Goal: Task Accomplishment & Management: Manage account settings

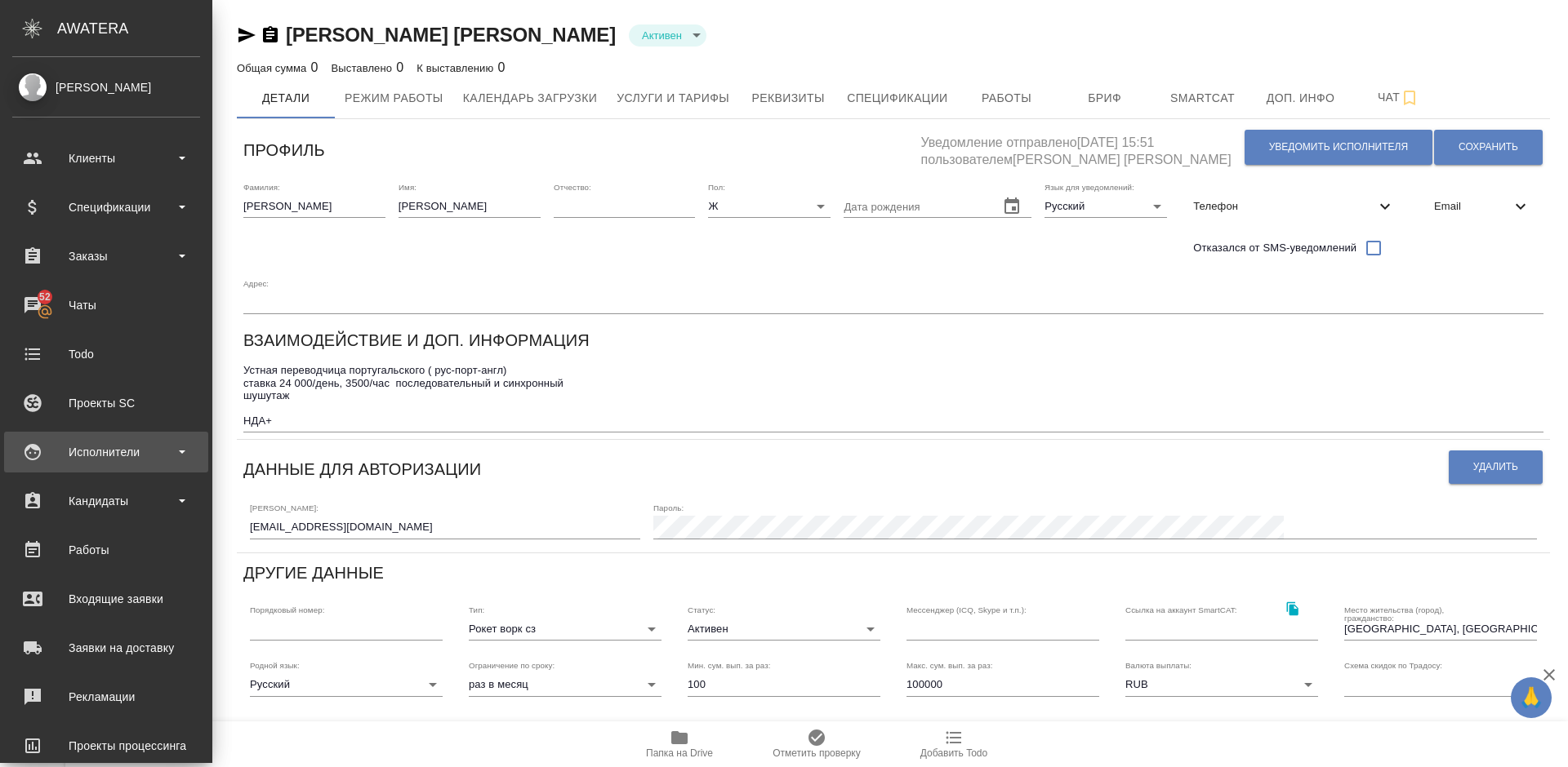
click at [108, 450] on div "Исполнители" at bounding box center [106, 452] width 188 height 25
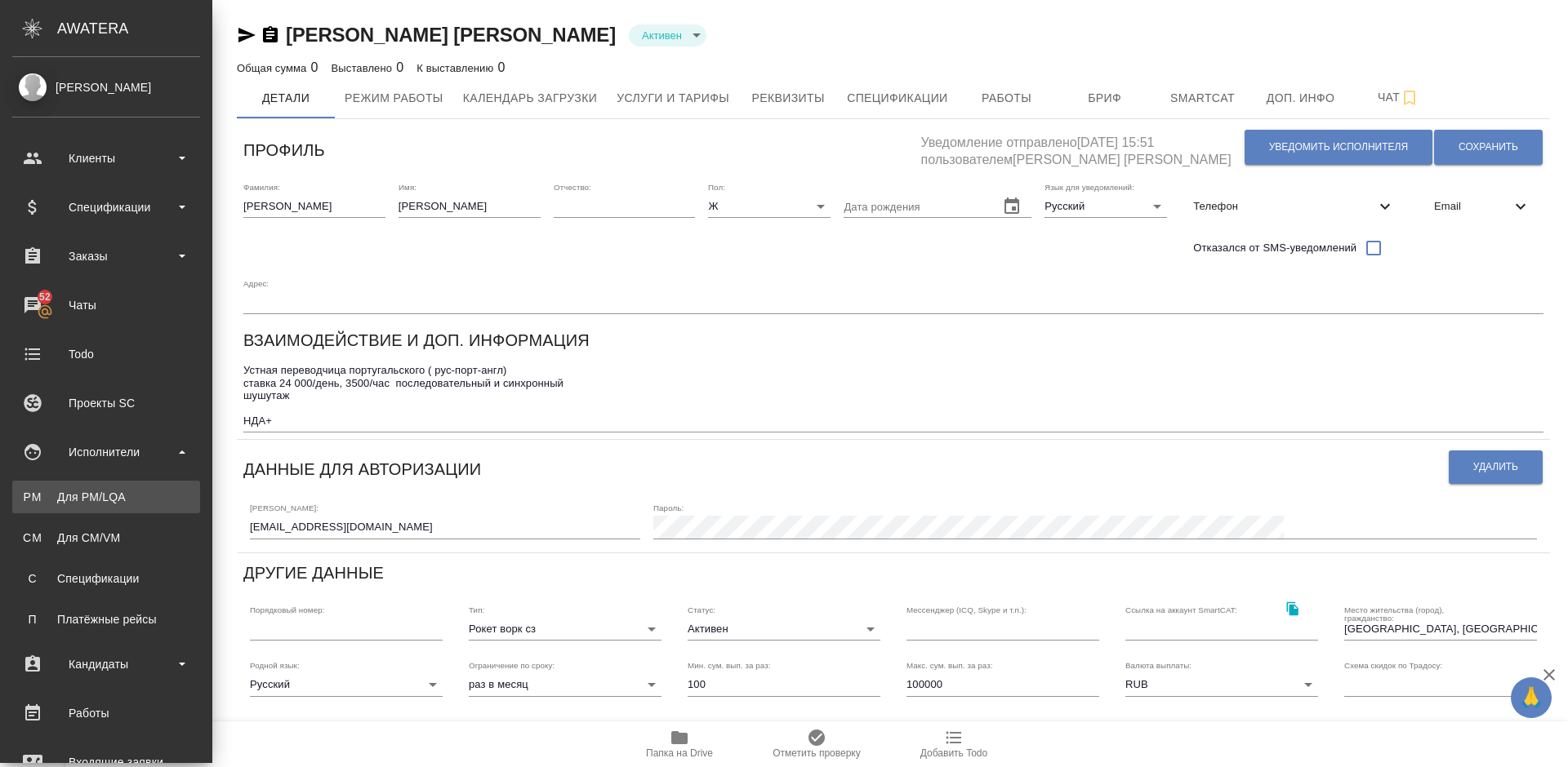
click at [131, 498] on div "Для PM/LQA" at bounding box center [105, 496] width 172 height 16
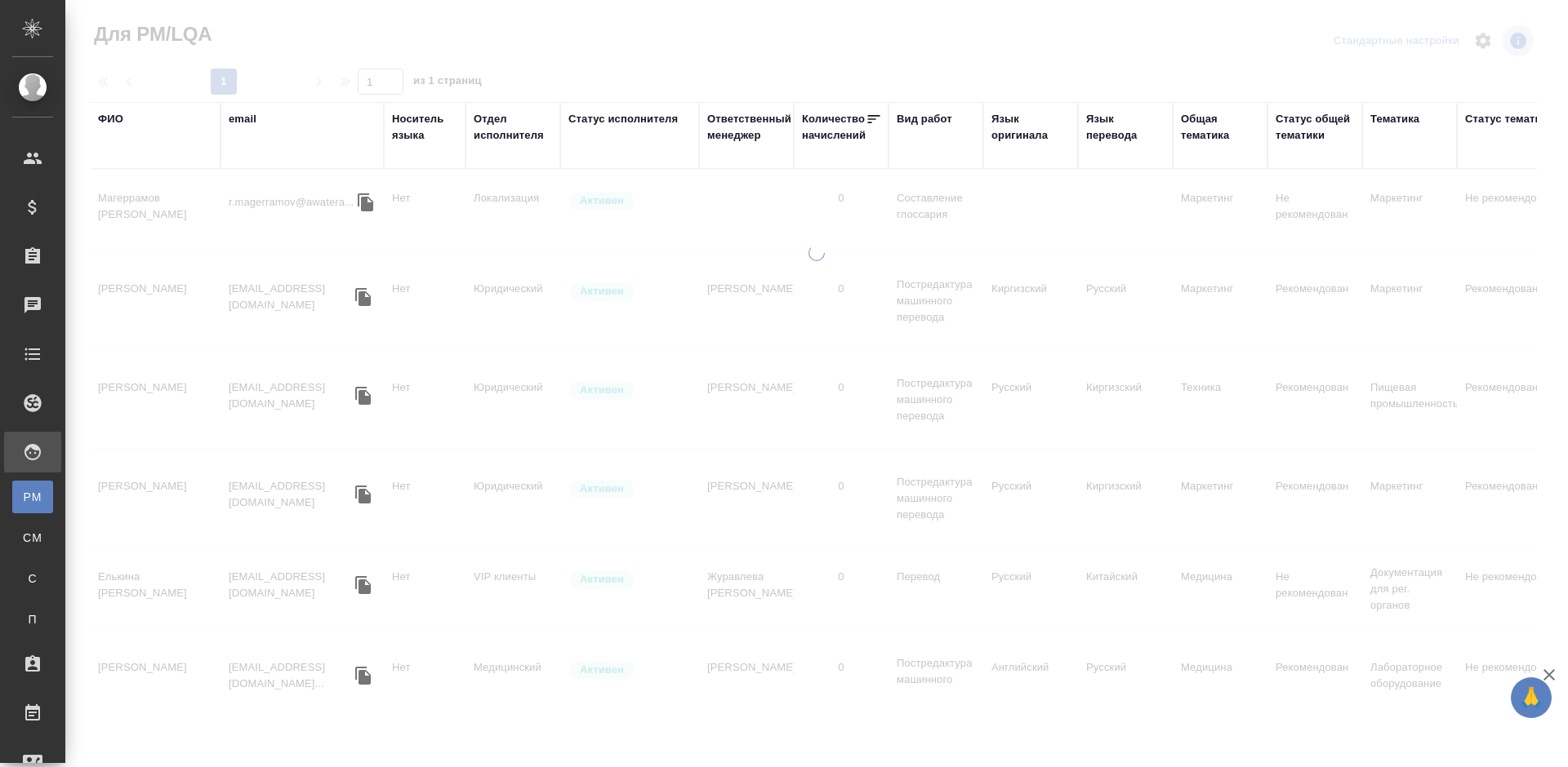
click at [116, 122] on div "ФИО" at bounding box center [110, 119] width 26 height 16
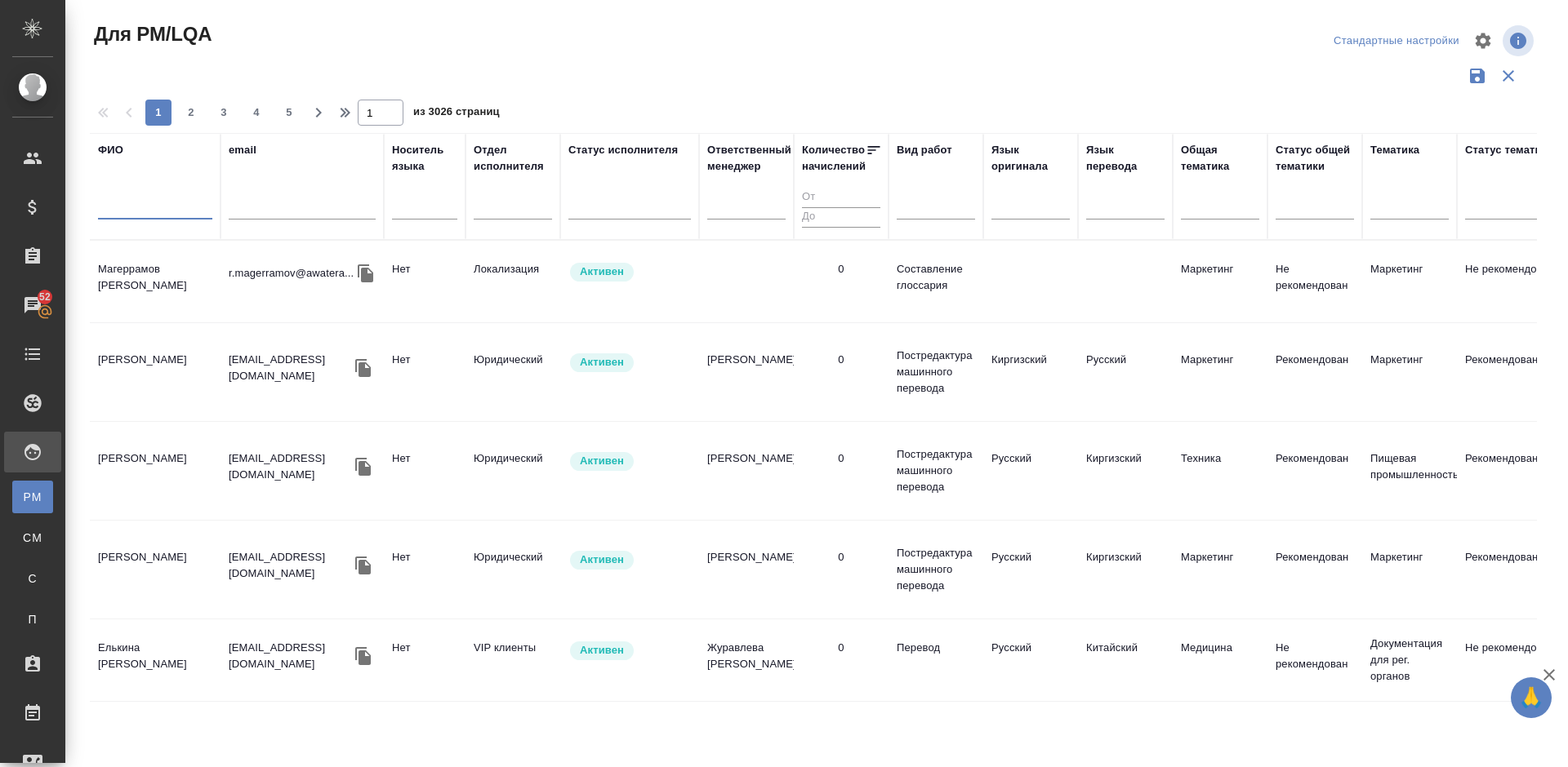
click at [144, 216] on input "text" at bounding box center [155, 209] width 114 height 20
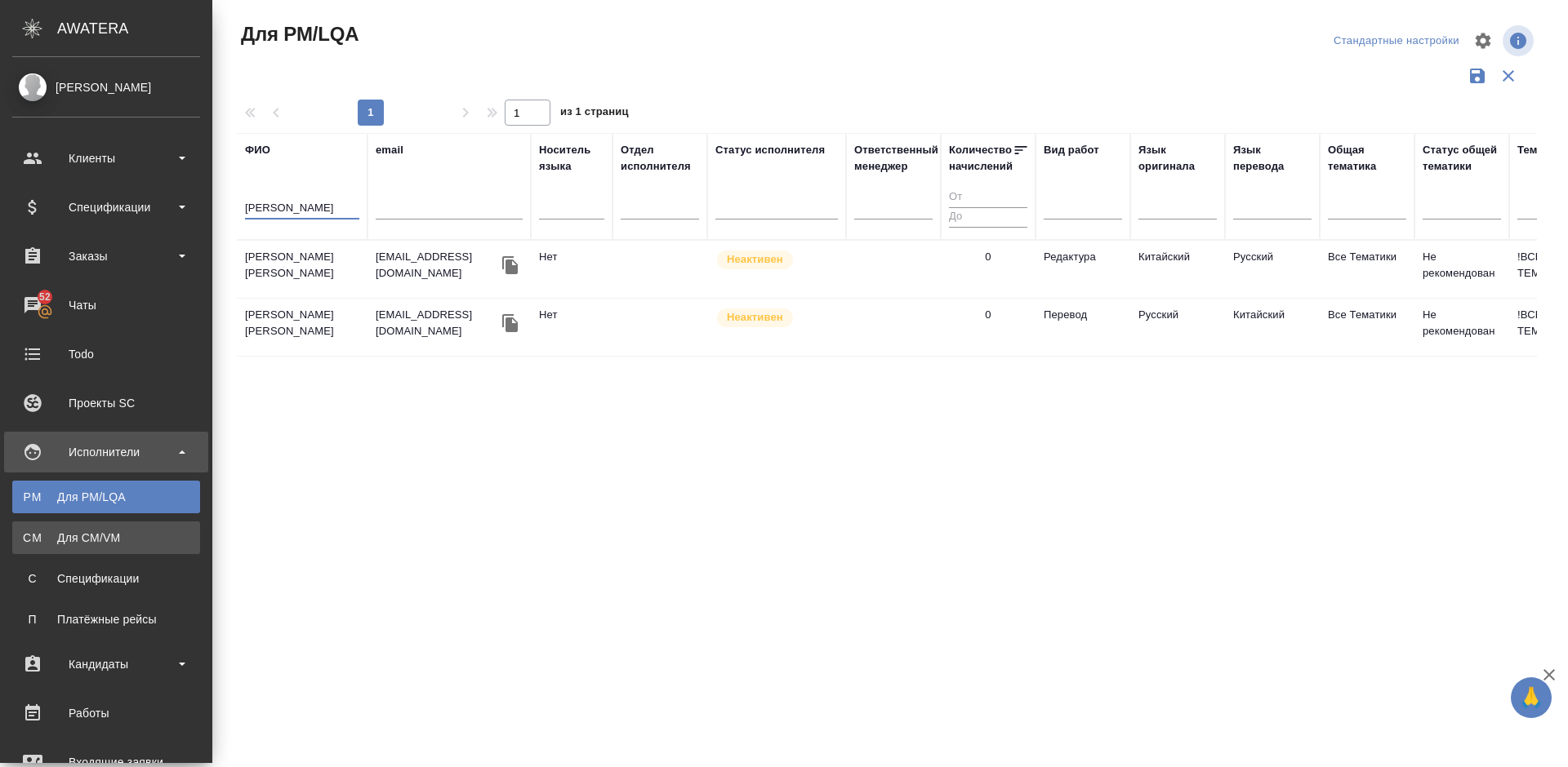
type input "Корольков"
click at [117, 532] on div "Для CM/VM" at bounding box center [105, 537] width 172 height 16
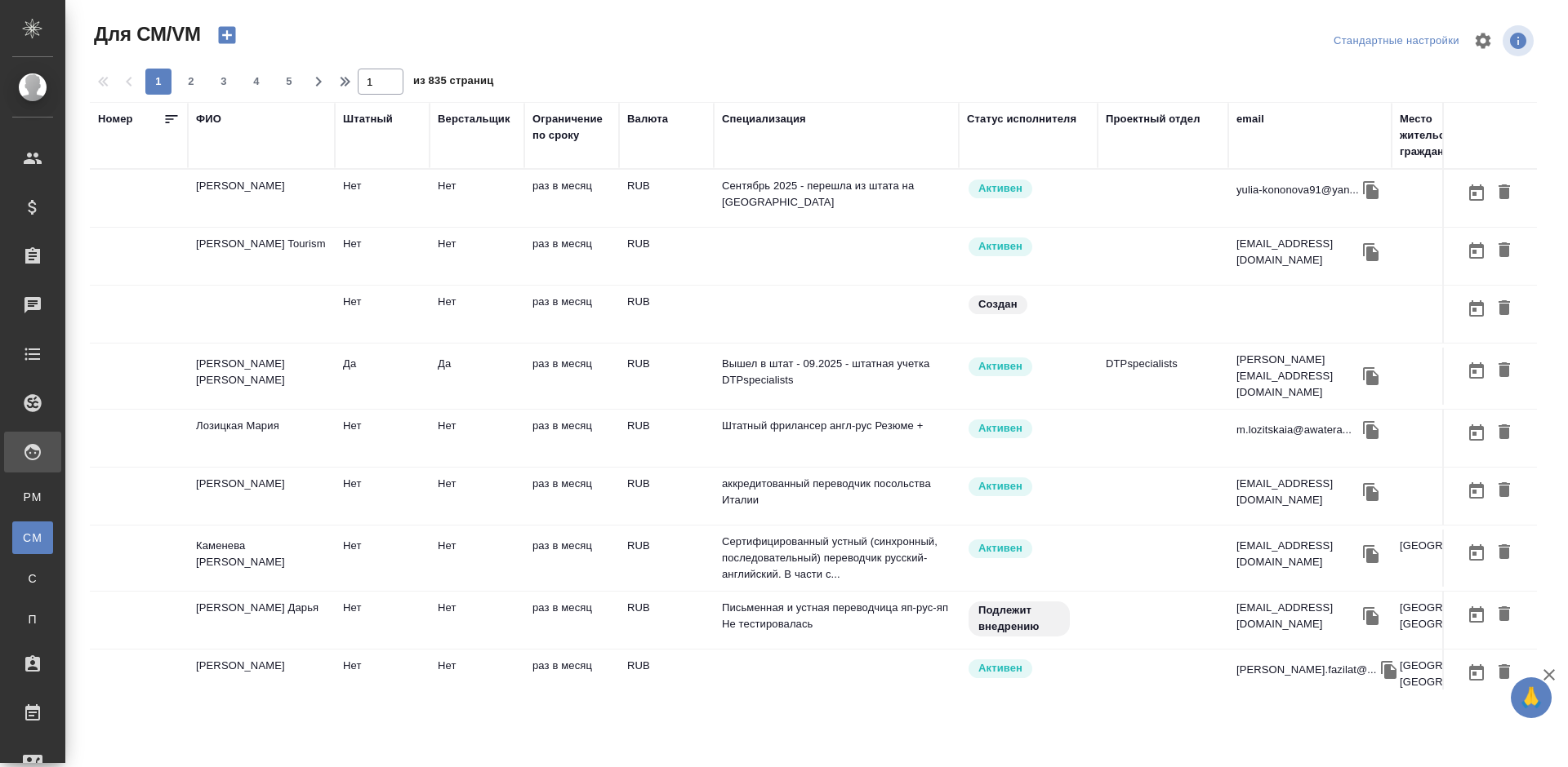
click at [217, 120] on div "ФИО" at bounding box center [208, 119] width 26 height 16
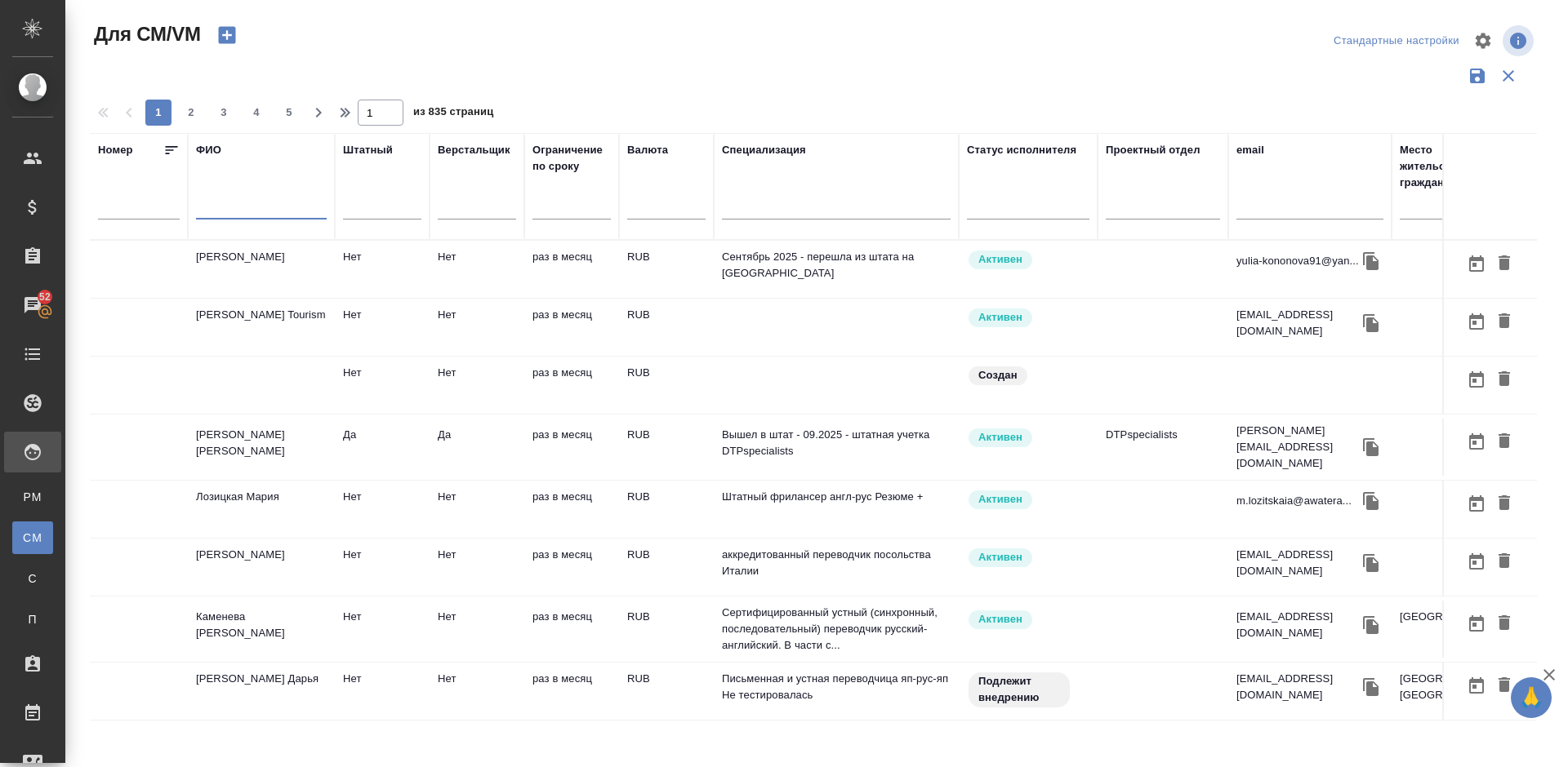
click at [247, 213] on input "text" at bounding box center [261, 209] width 131 height 20
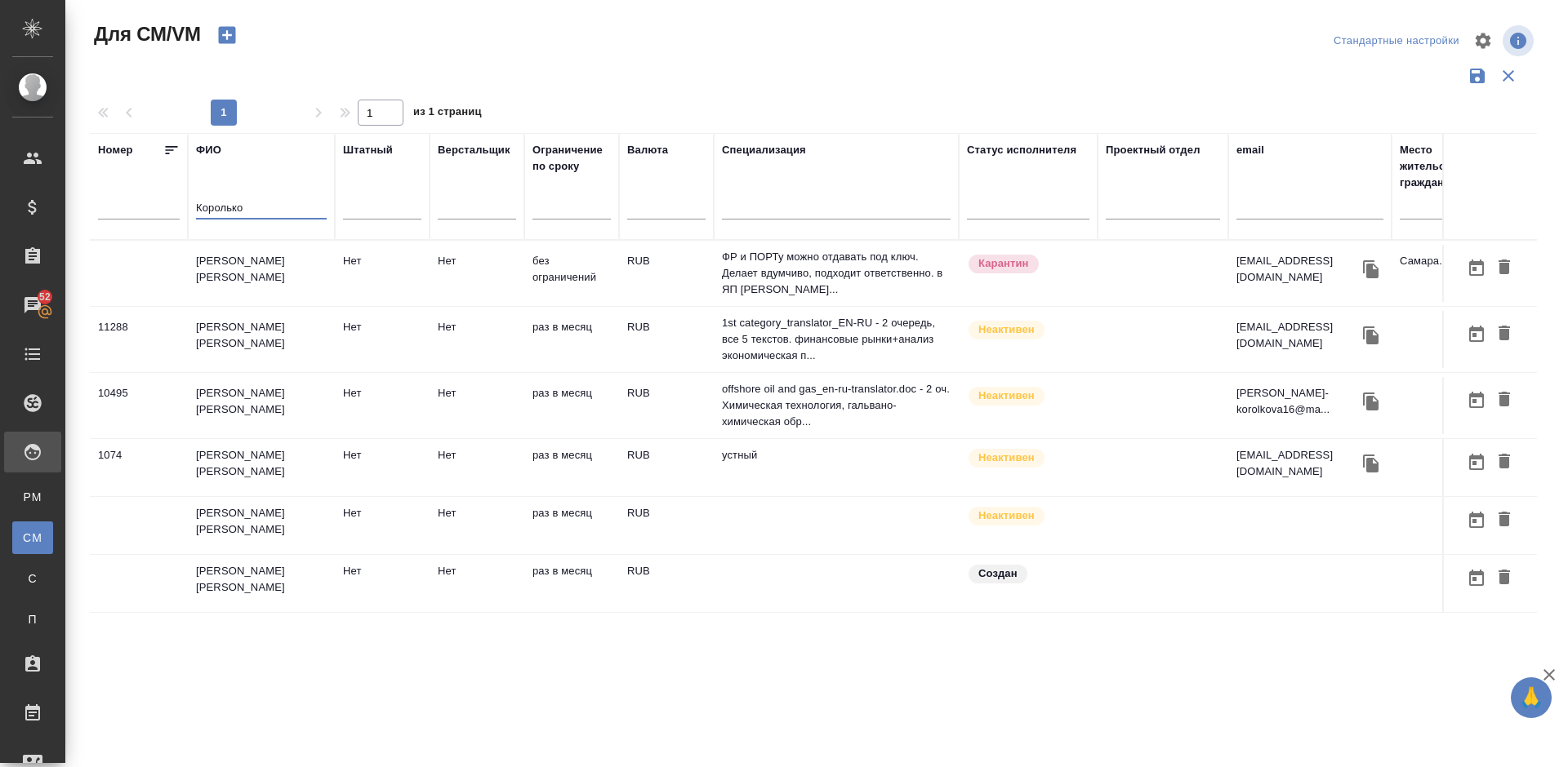
type input "Королько"
click at [275, 273] on td "Корольков Вадим" at bounding box center [261, 273] width 147 height 57
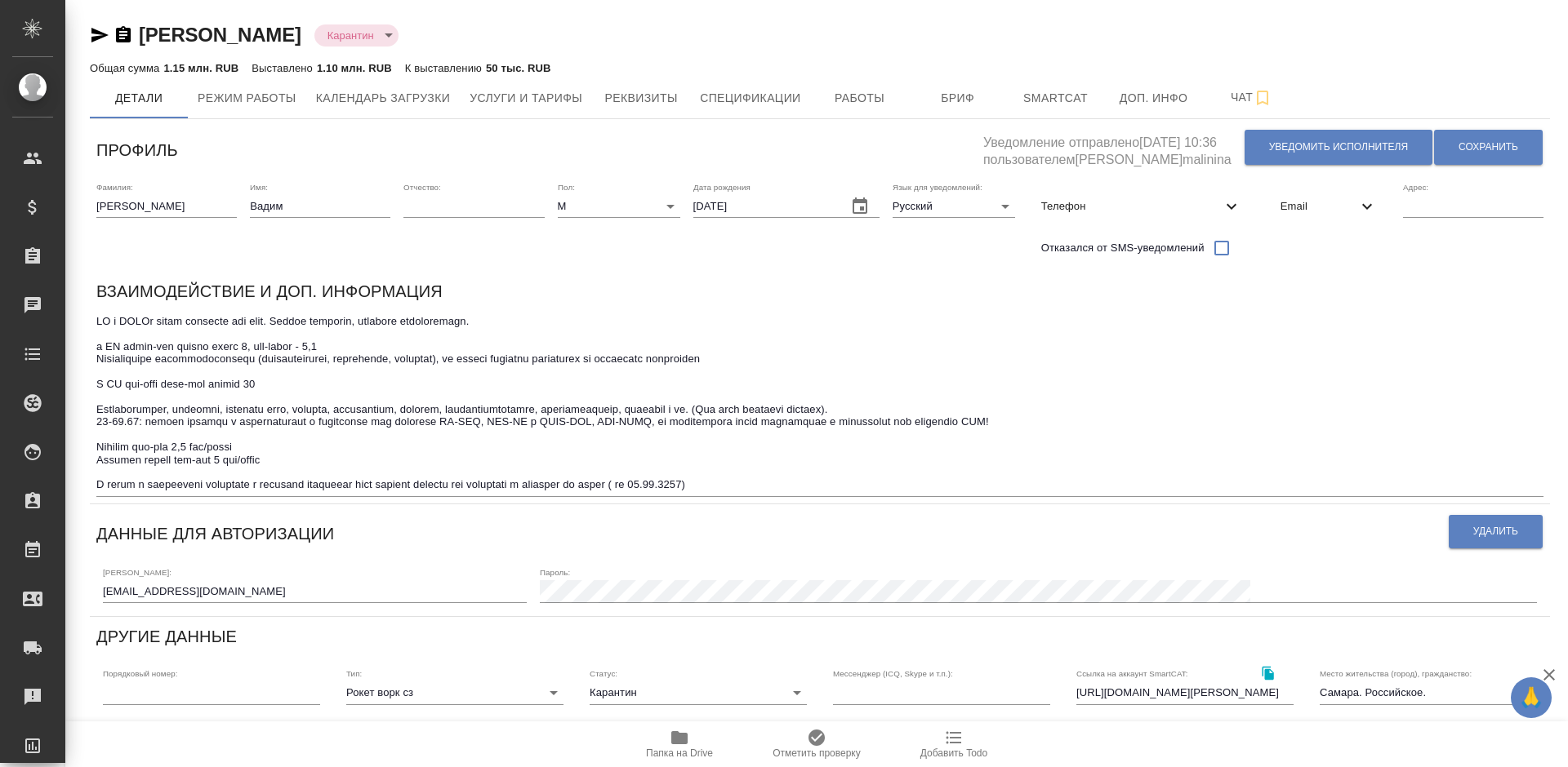
click at [1306, 202] on span "Email" at bounding box center [1318, 206] width 77 height 16
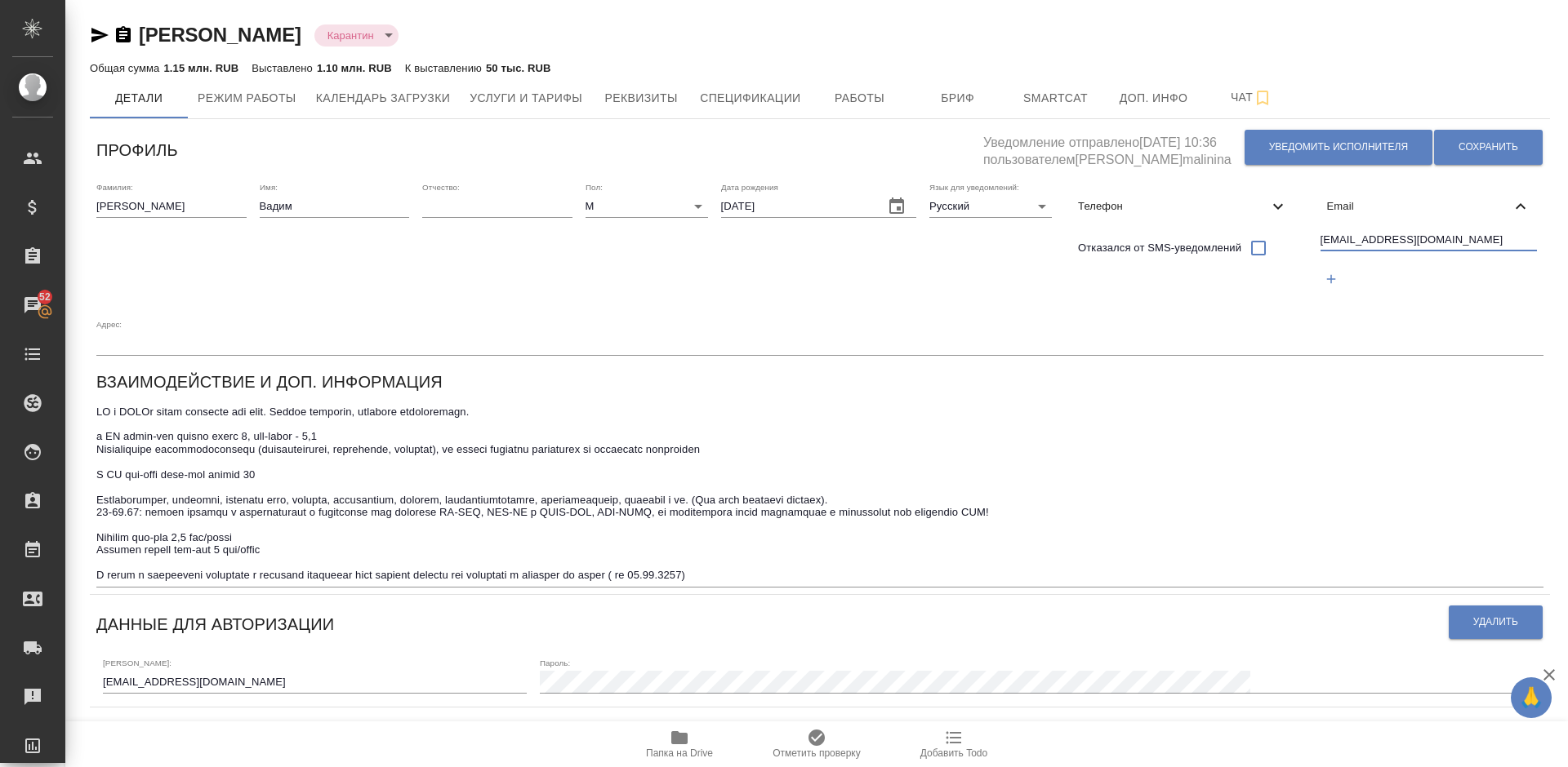
drag, startPoint x: 1430, startPoint y: 238, endPoint x: 1322, endPoint y: 240, distance: 108.0
click at [1322, 240] on input "gremlin444@mail.ru" at bounding box center [1428, 240] width 217 height 20
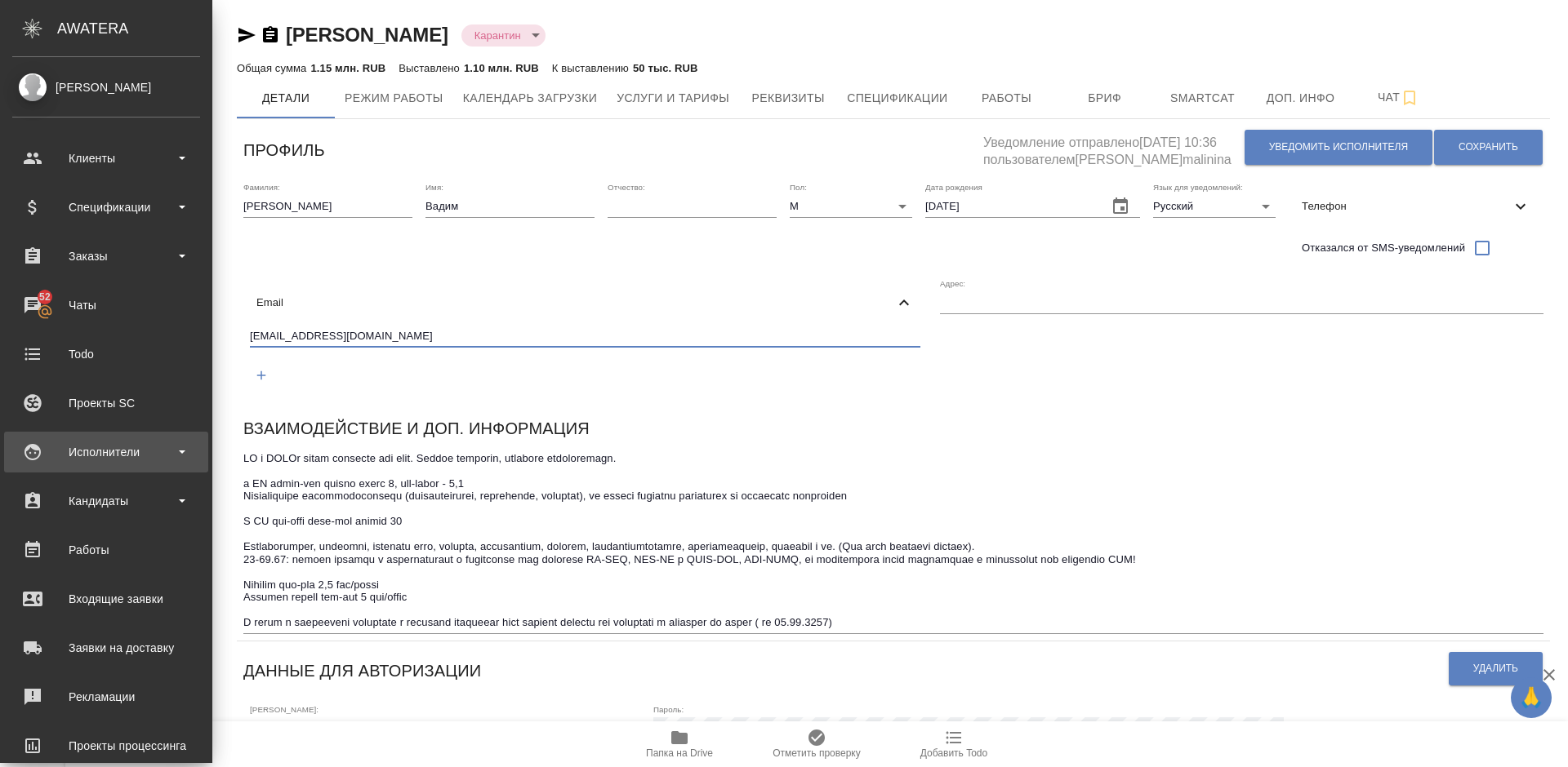
click at [95, 451] on div "Исполнители" at bounding box center [106, 452] width 188 height 25
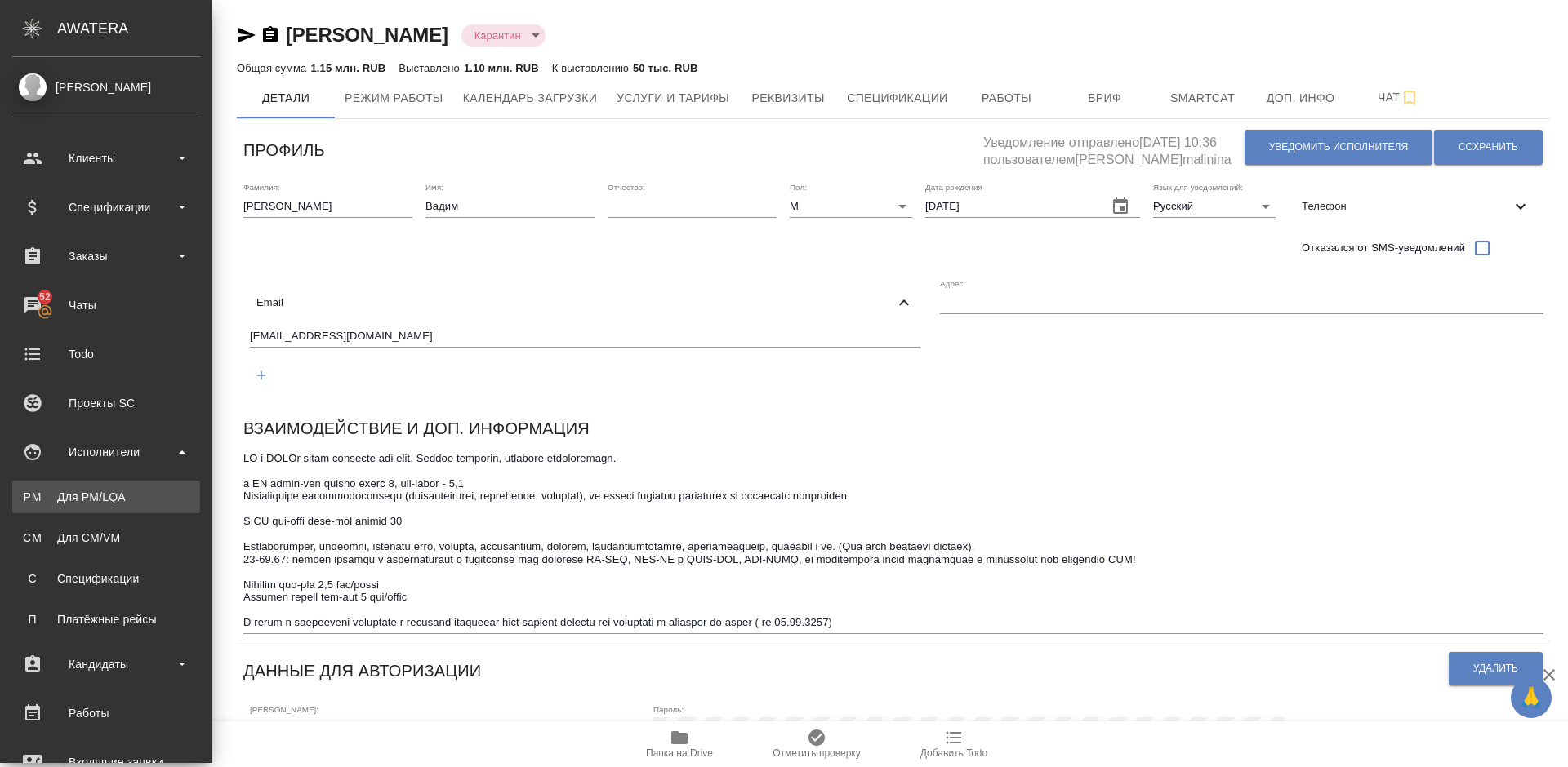
click at [123, 496] on div "Для PM/LQA" at bounding box center [105, 496] width 172 height 16
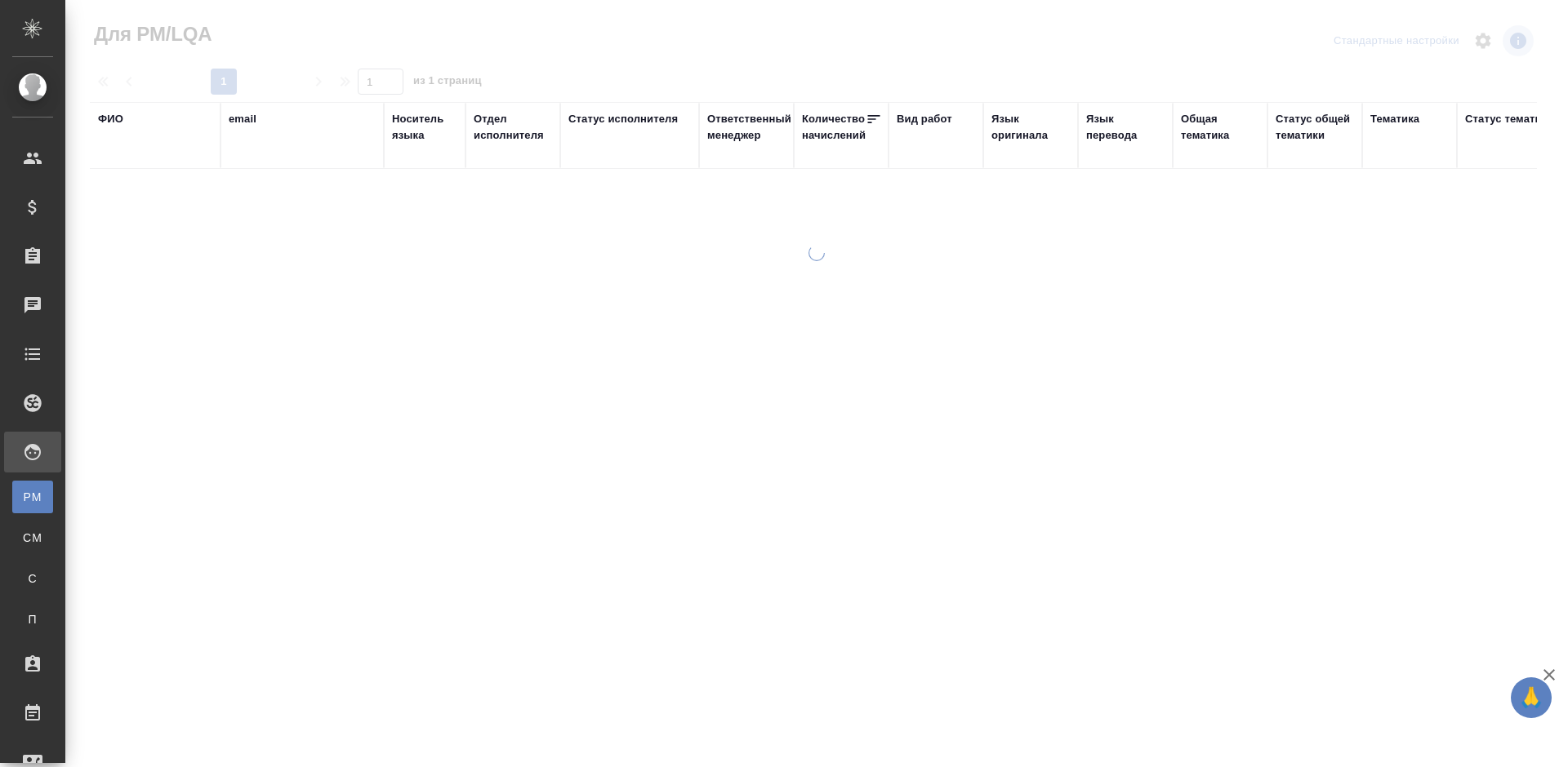
click at [123, 116] on div "ФИО" at bounding box center [110, 119] width 26 height 16
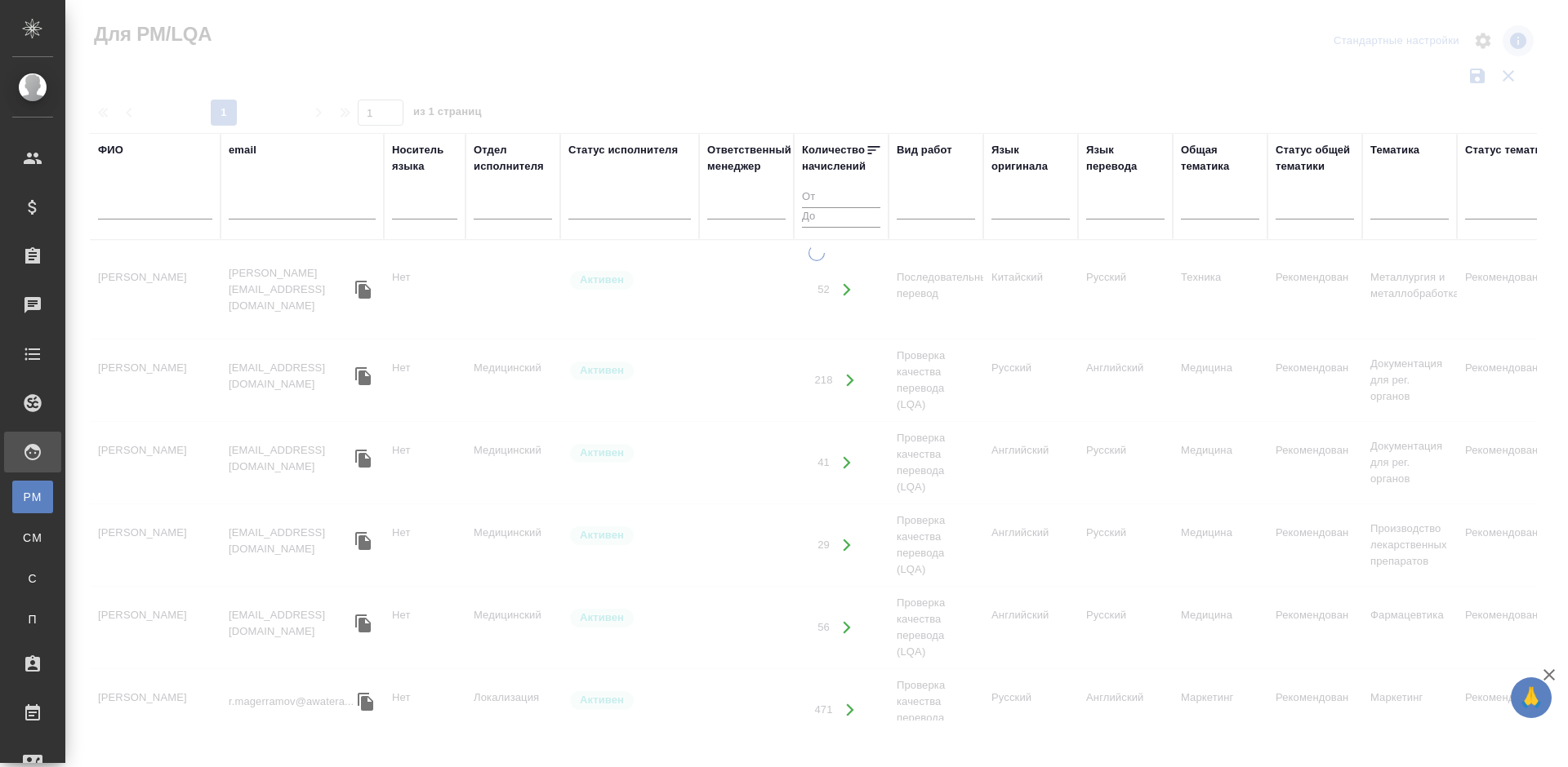
click at [176, 206] on input "text" at bounding box center [155, 209] width 114 height 20
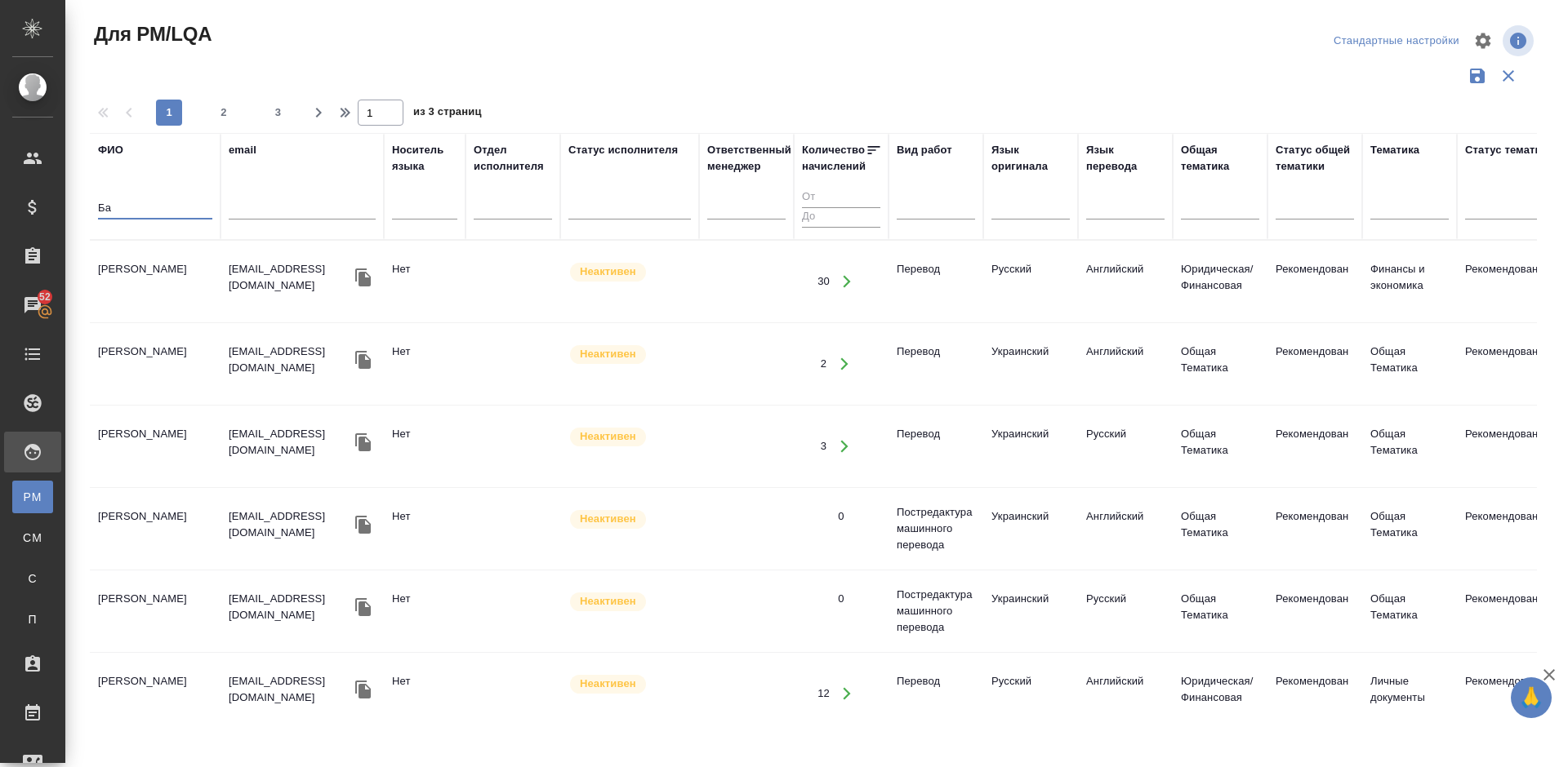
type input "Б"
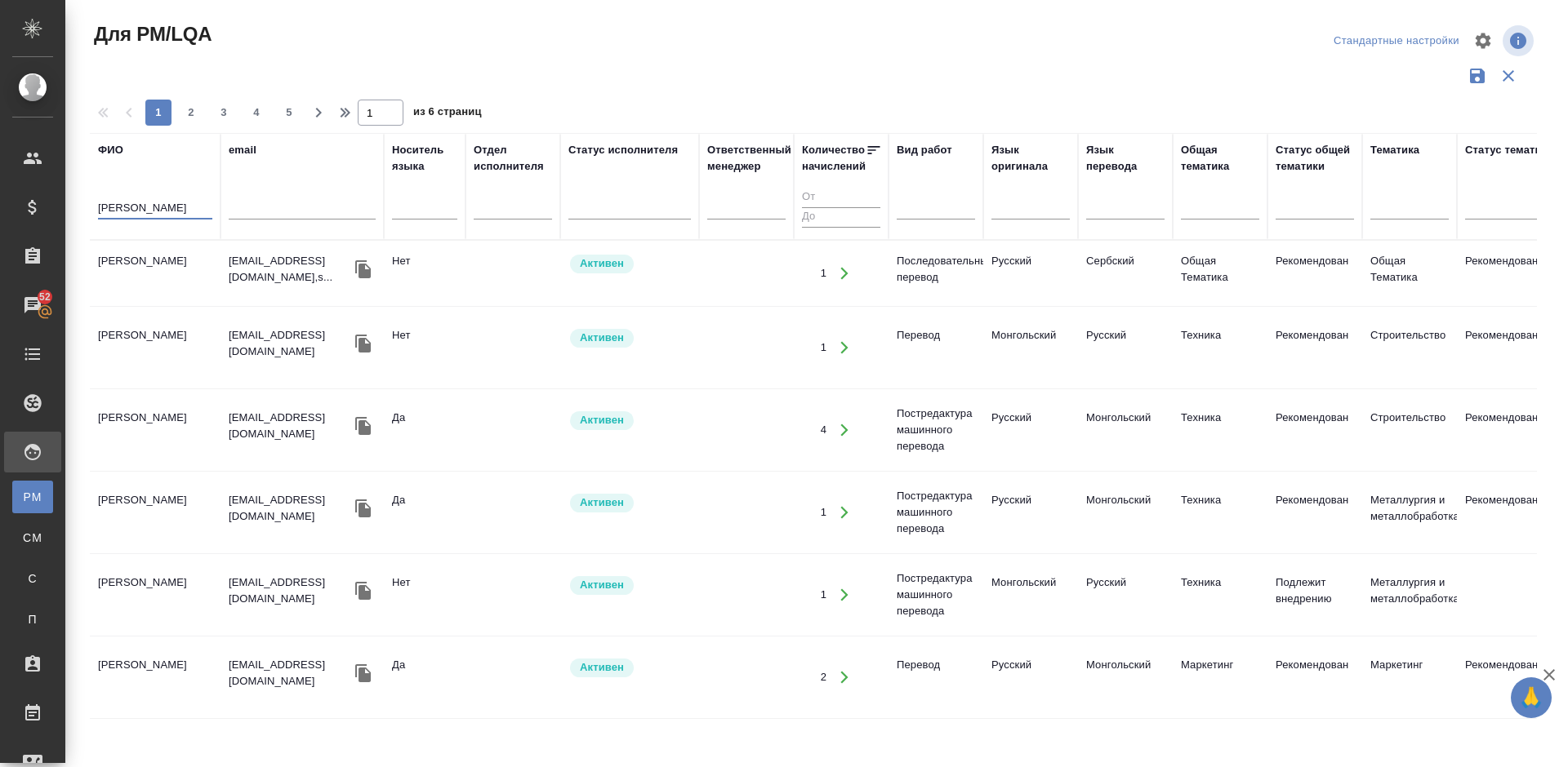
type input "Сара"
click at [181, 358] on td "Батсайхан Сара" at bounding box center [156, 347] width 131 height 57
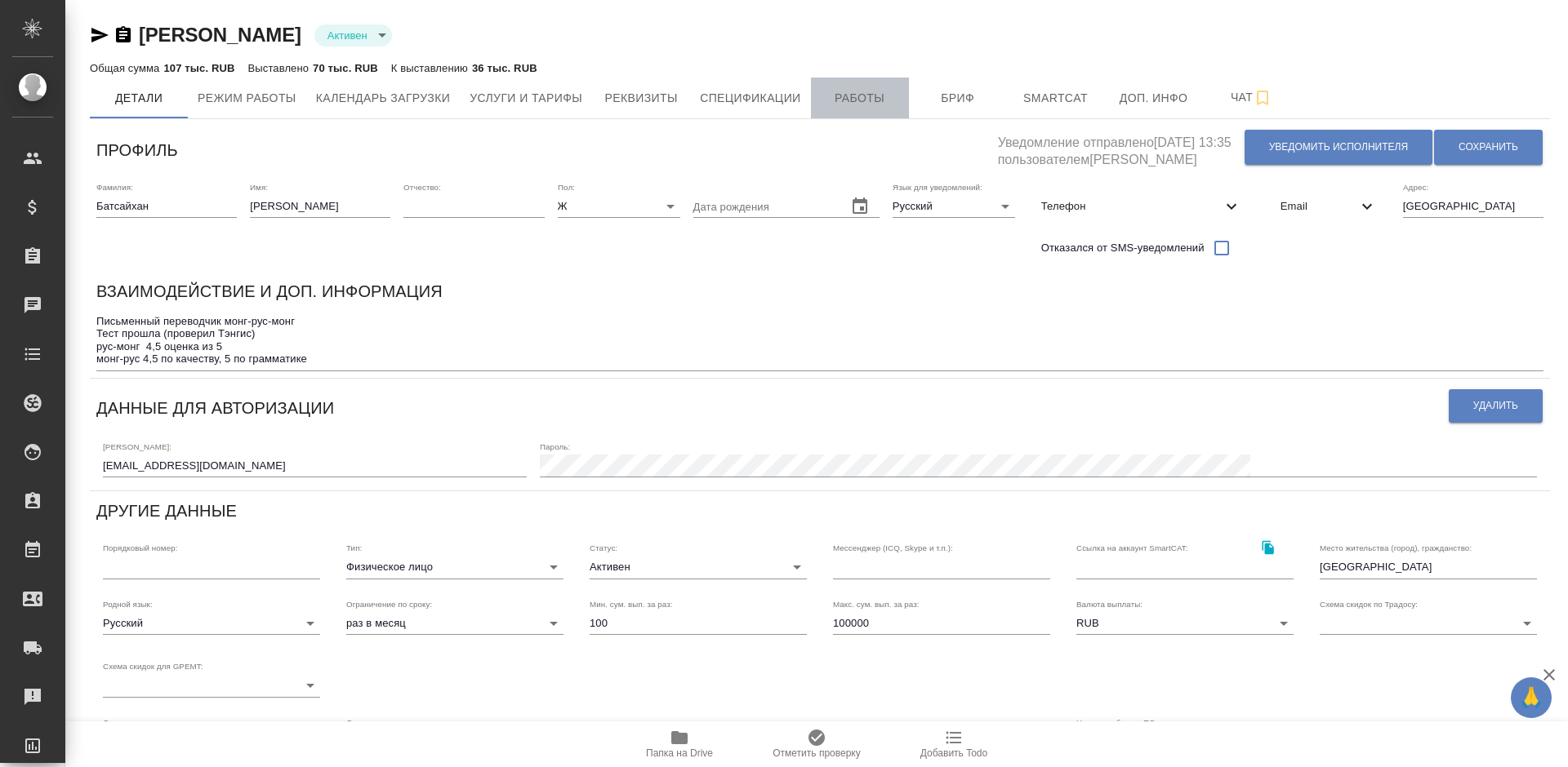
click at [859, 84] on button "Работы" at bounding box center [860, 98] width 98 height 41
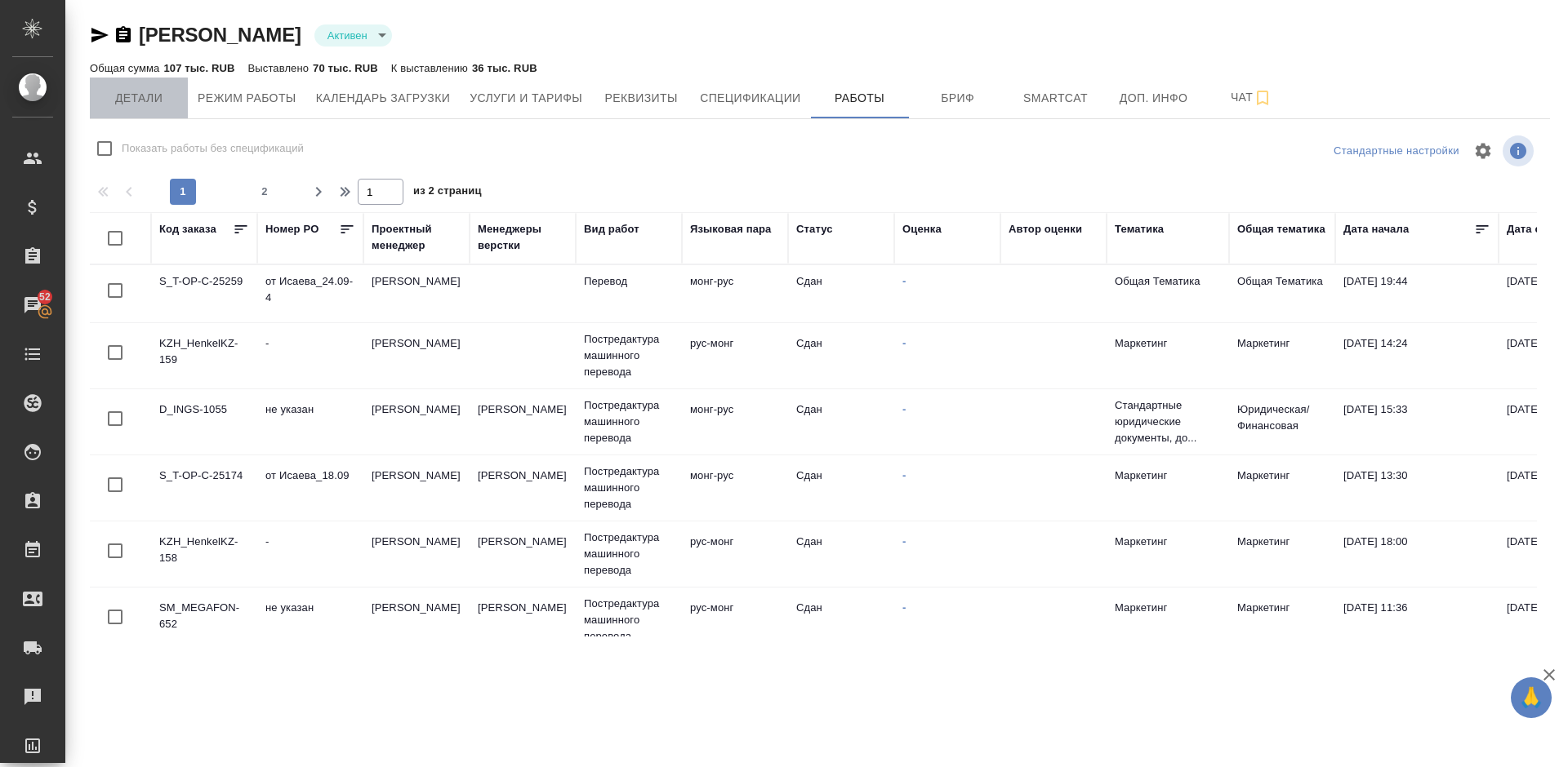
click at [166, 99] on span "Детали" at bounding box center [139, 98] width 79 height 20
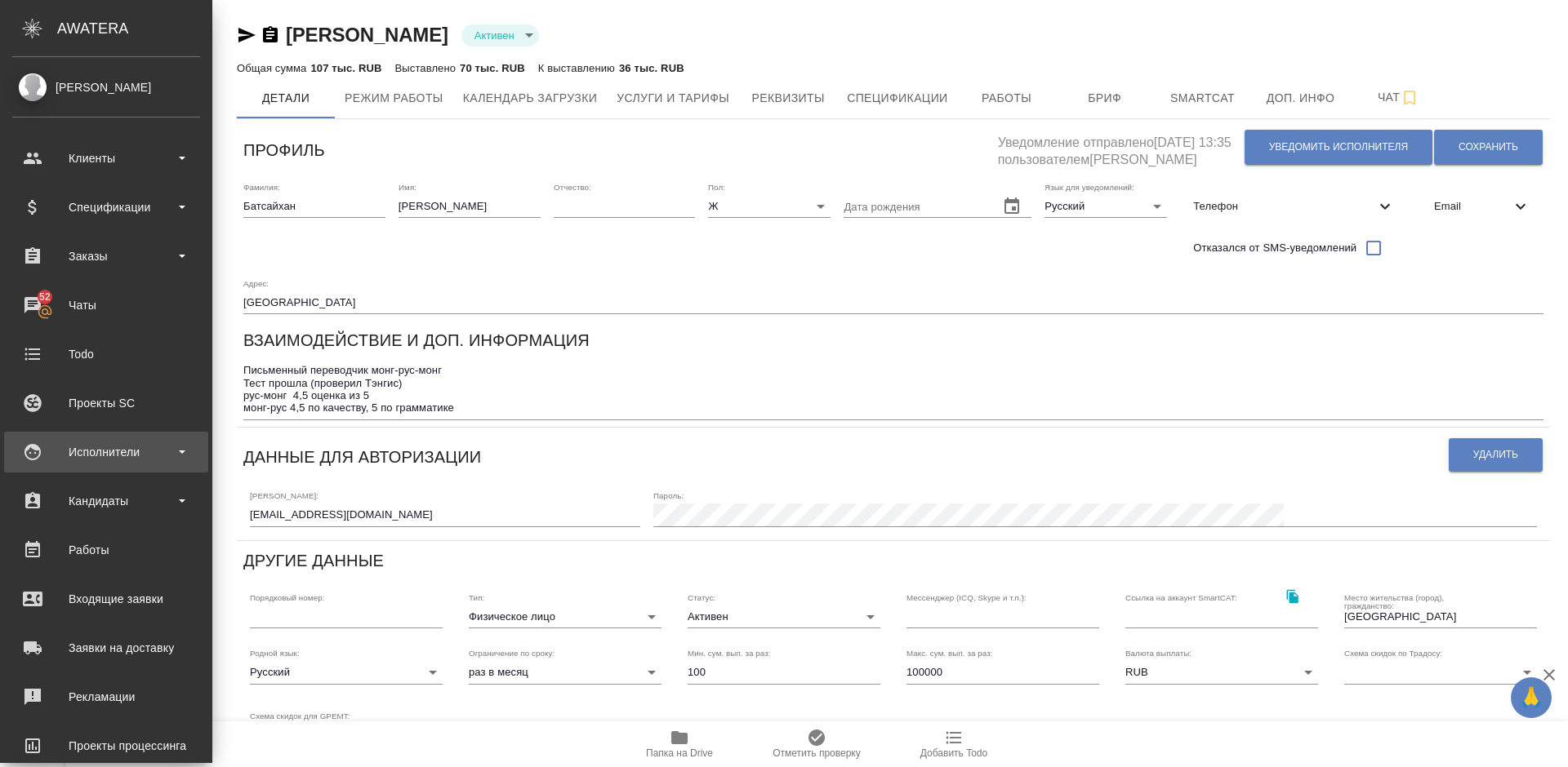
click at [131, 451] on div "Исполнители" at bounding box center [106, 452] width 188 height 25
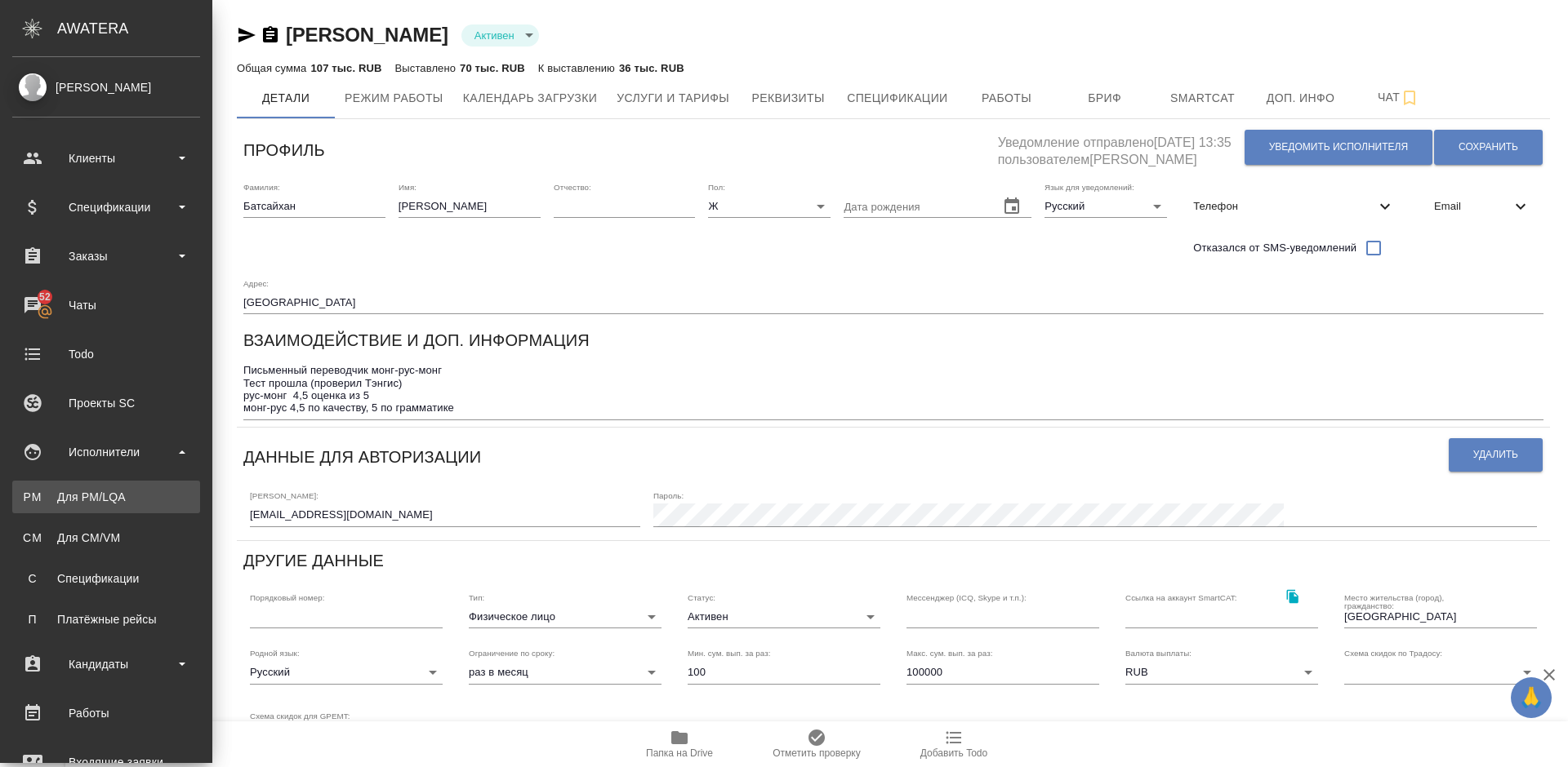
click at [157, 504] on div "Для PM/LQA" at bounding box center [105, 496] width 172 height 16
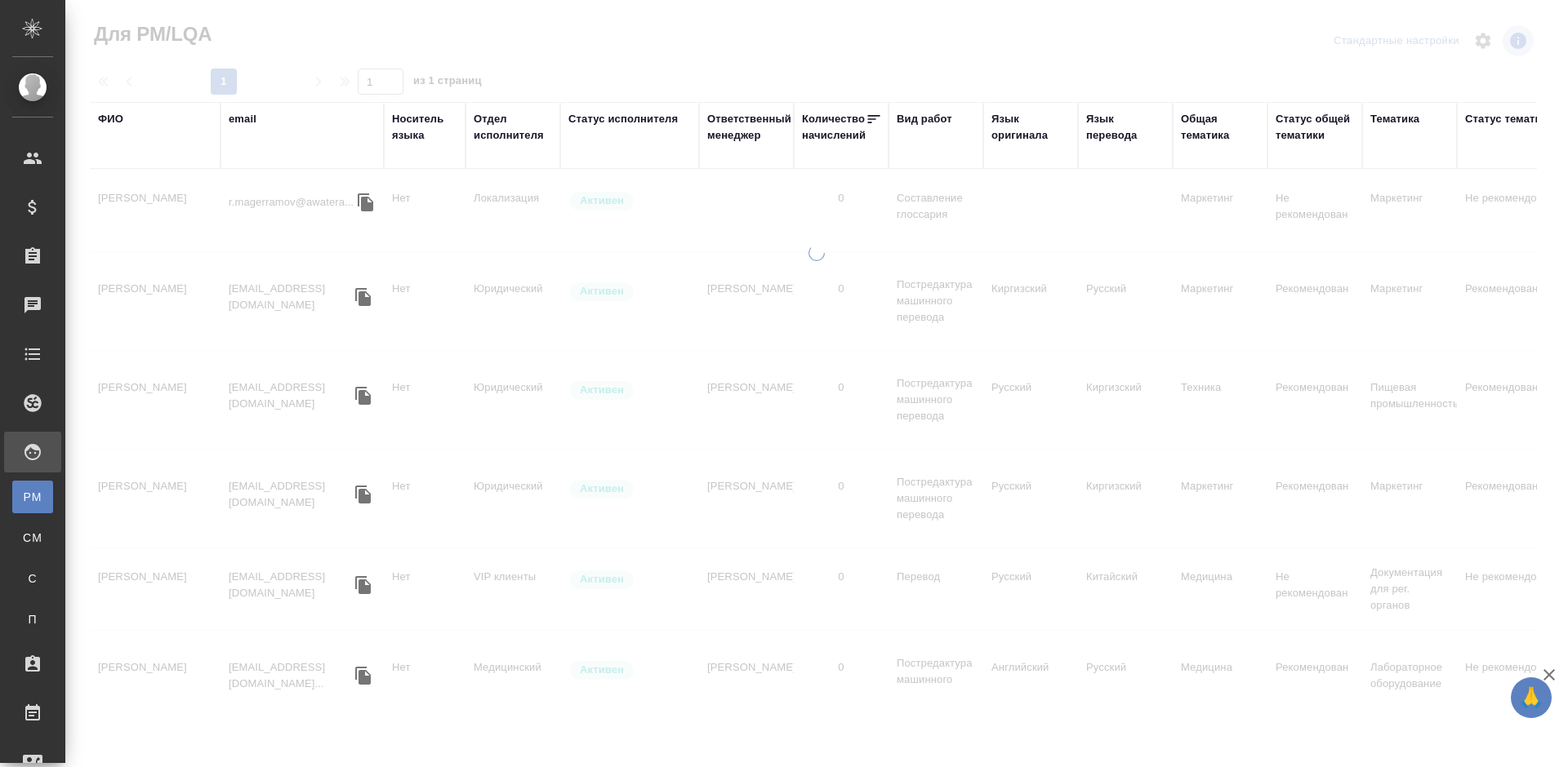
click at [114, 116] on div "ФИО" at bounding box center [110, 119] width 26 height 16
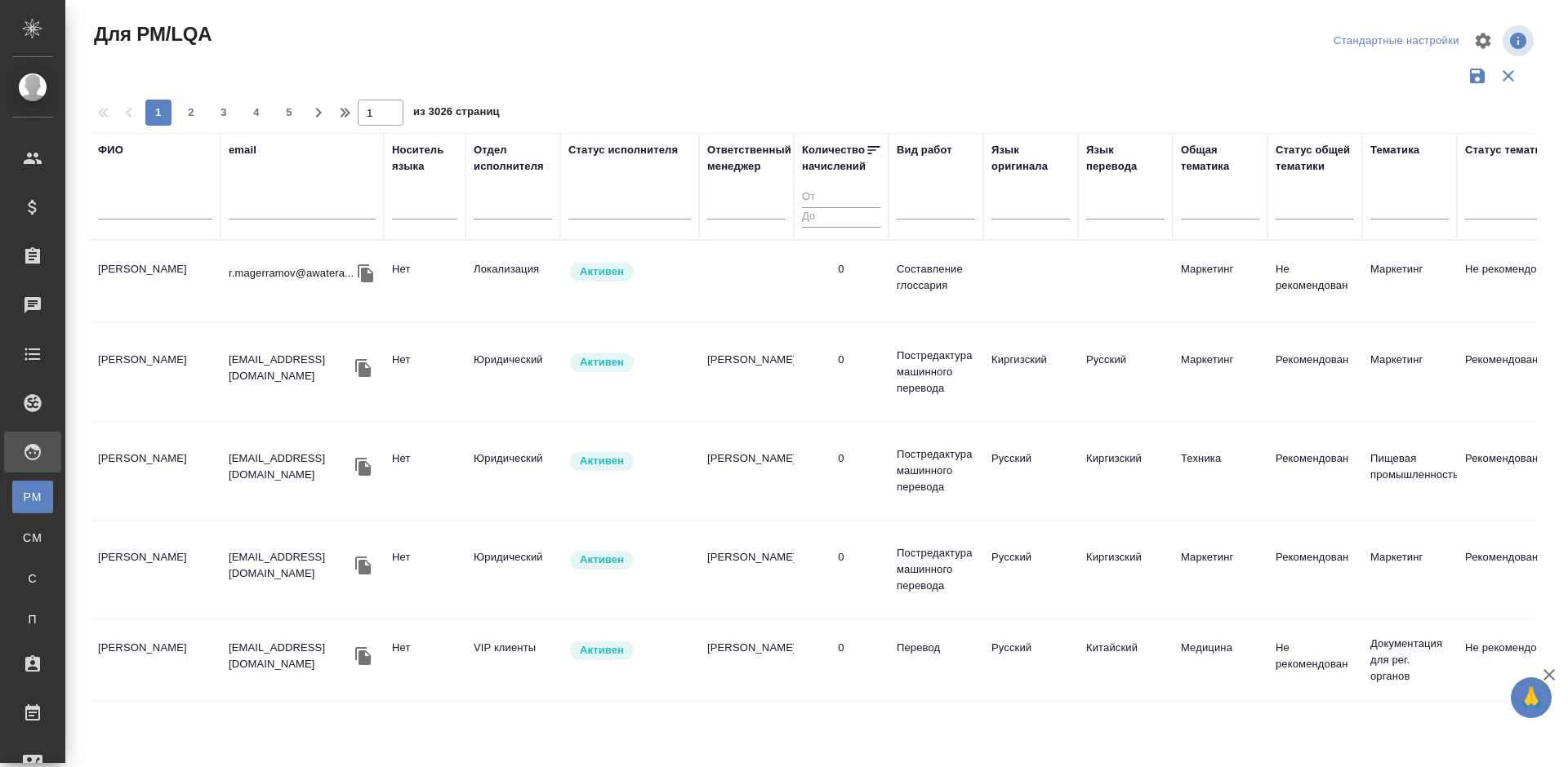
click at [169, 212] on input "text" at bounding box center [155, 209] width 114 height 20
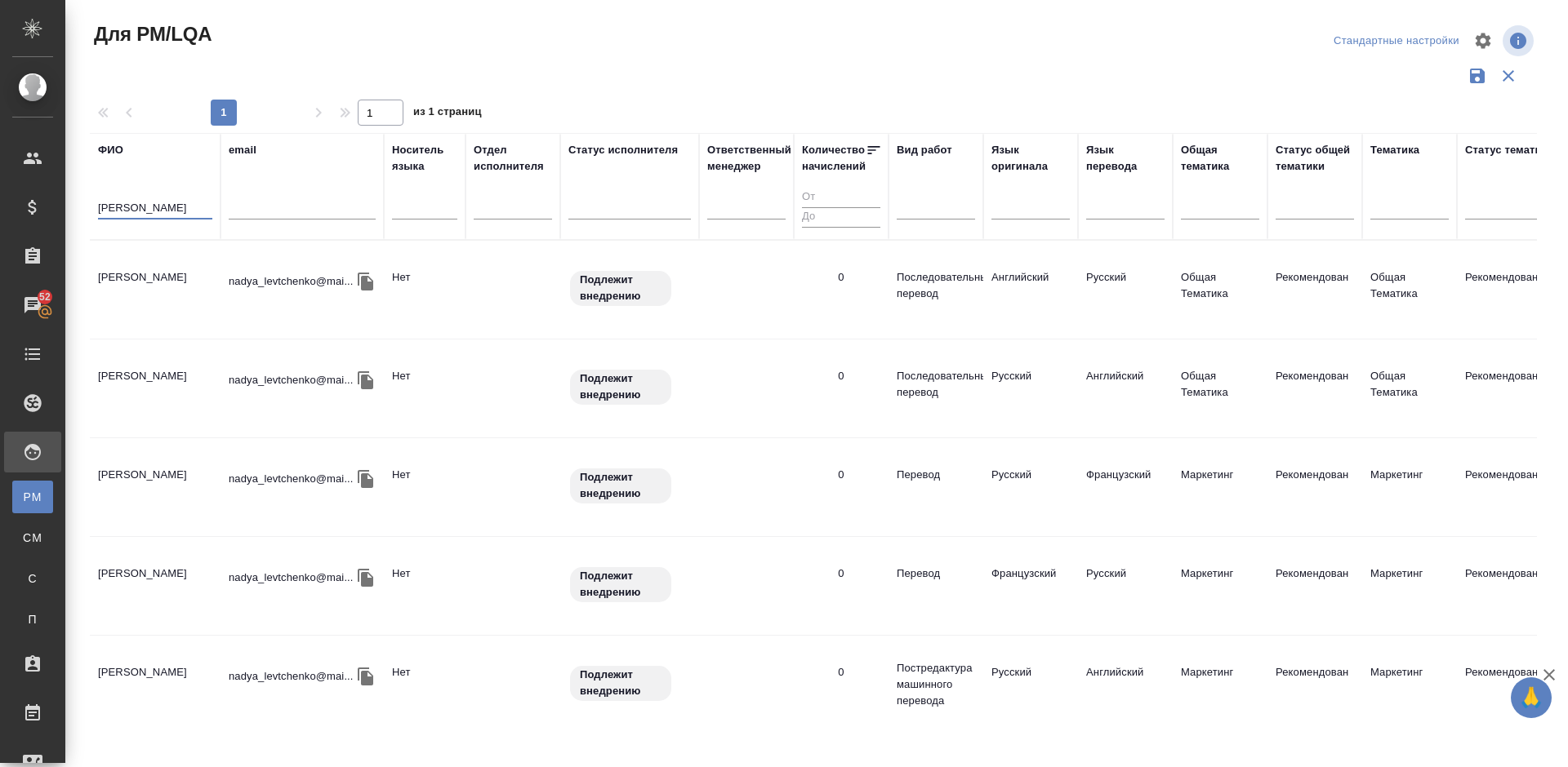
type input "Левченко Наде"
click at [182, 288] on td "[PERSON_NAME]" at bounding box center [156, 290] width 131 height 57
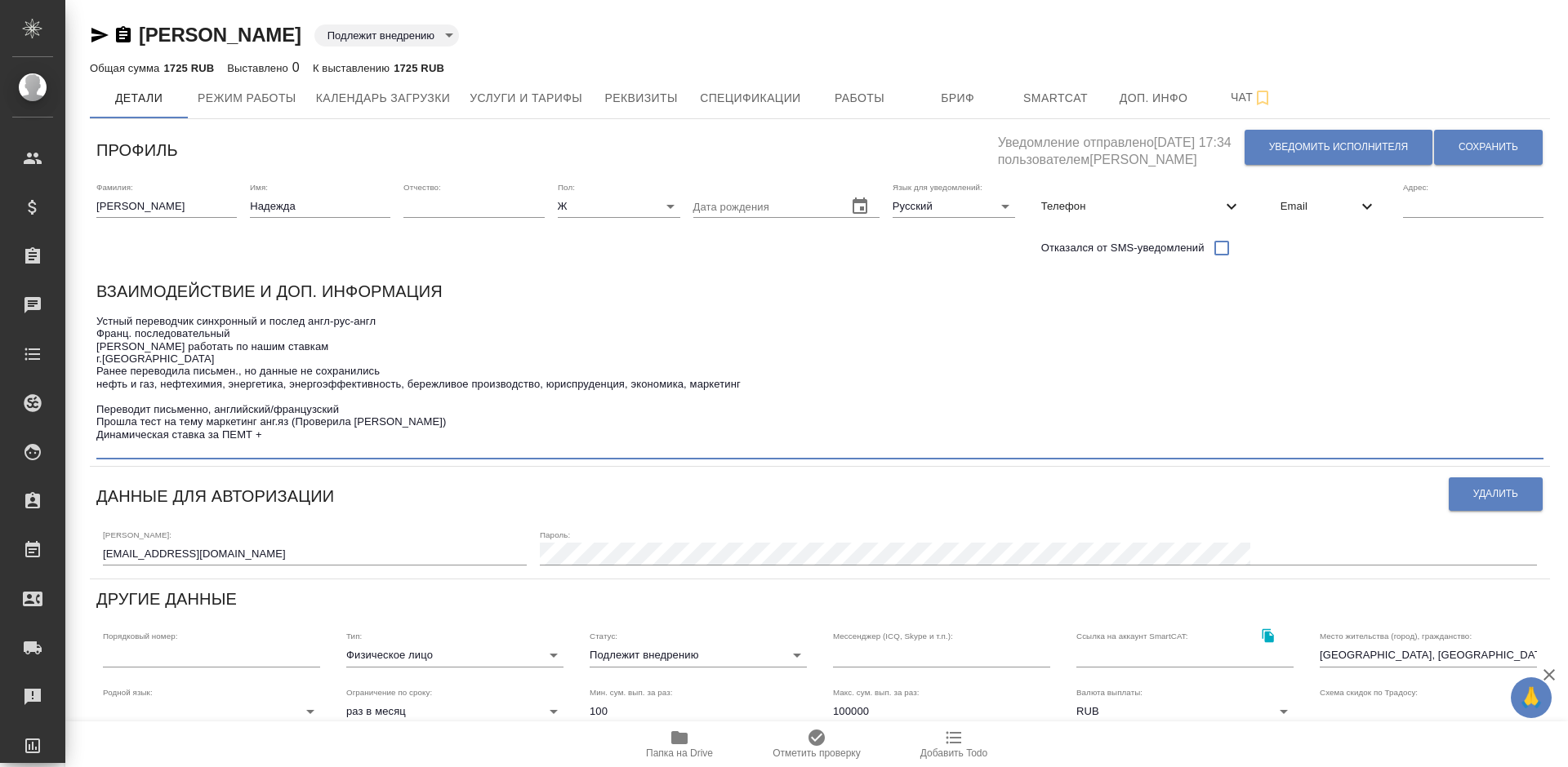
click at [306, 439] on textarea "Устный переводчик синхронный и послед англ-рус-англ Франц. последовательный [PE…" at bounding box center [819, 384] width 1446 height 139
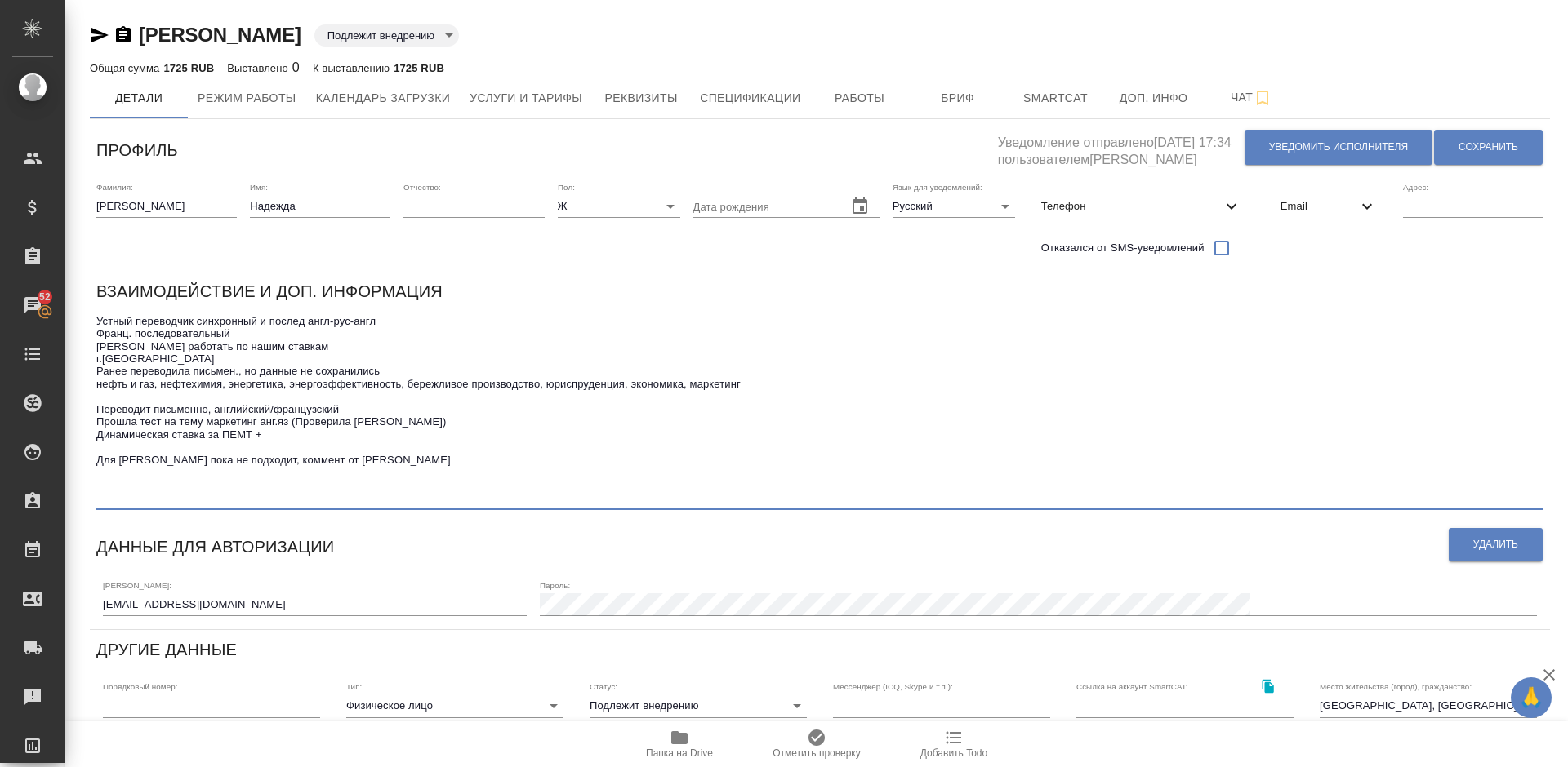
paste textarea "Для [PERSON_NAME] - нет, много помарок, не умеет оформлять текст (у нее была па…"
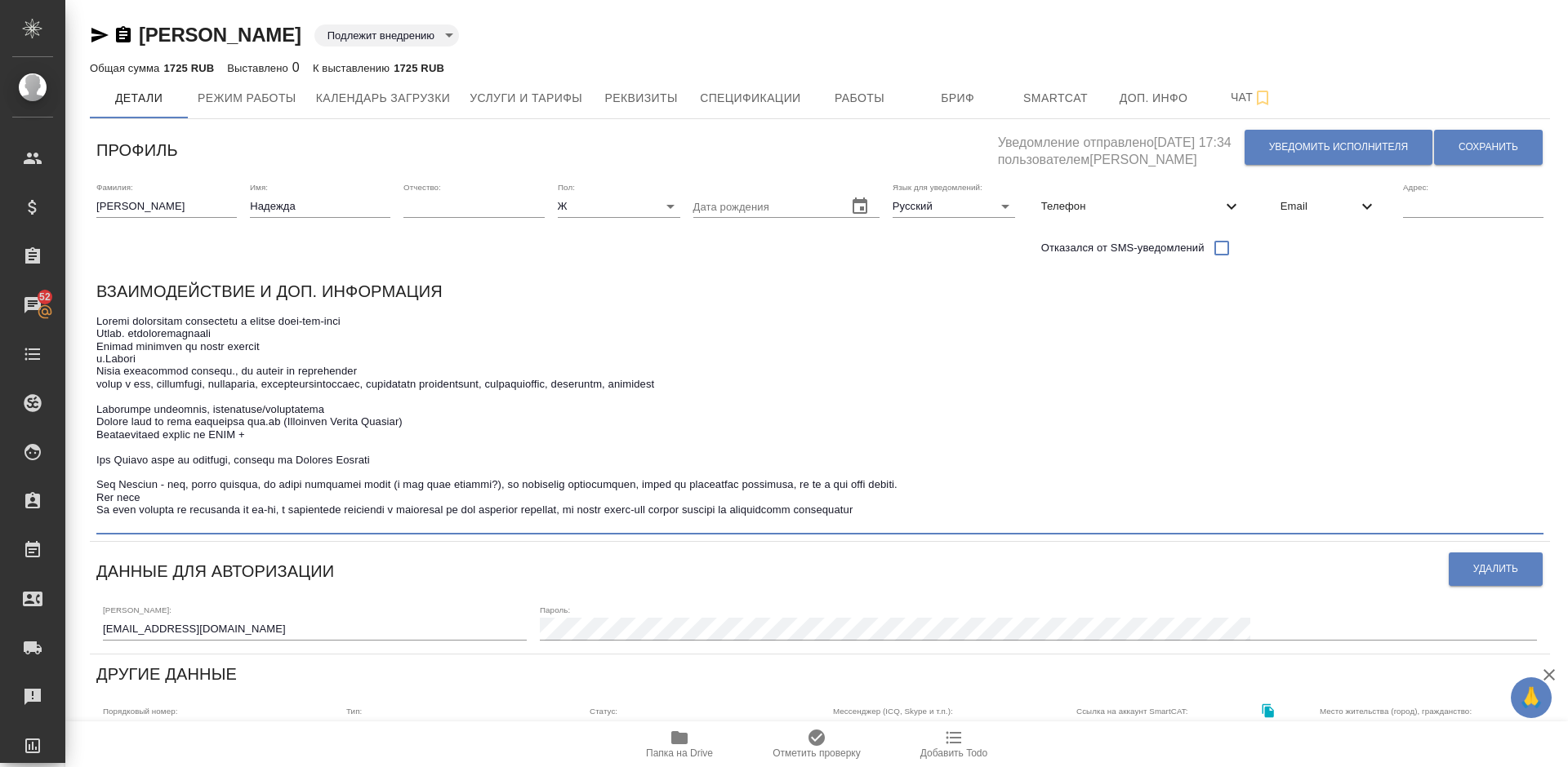
click at [98, 483] on textarea at bounding box center [819, 421] width 1446 height 214
click at [969, 515] on textarea at bounding box center [819, 421] width 1446 height 214
click at [770, 486] on textarea at bounding box center [819, 421] width 1446 height 214
type textarea "Устный переводчик синхронный и послед англ-рус-англ Франц. последовательный Гот…"
click at [1479, 149] on span "Сохранить" at bounding box center [1487, 147] width 60 height 14
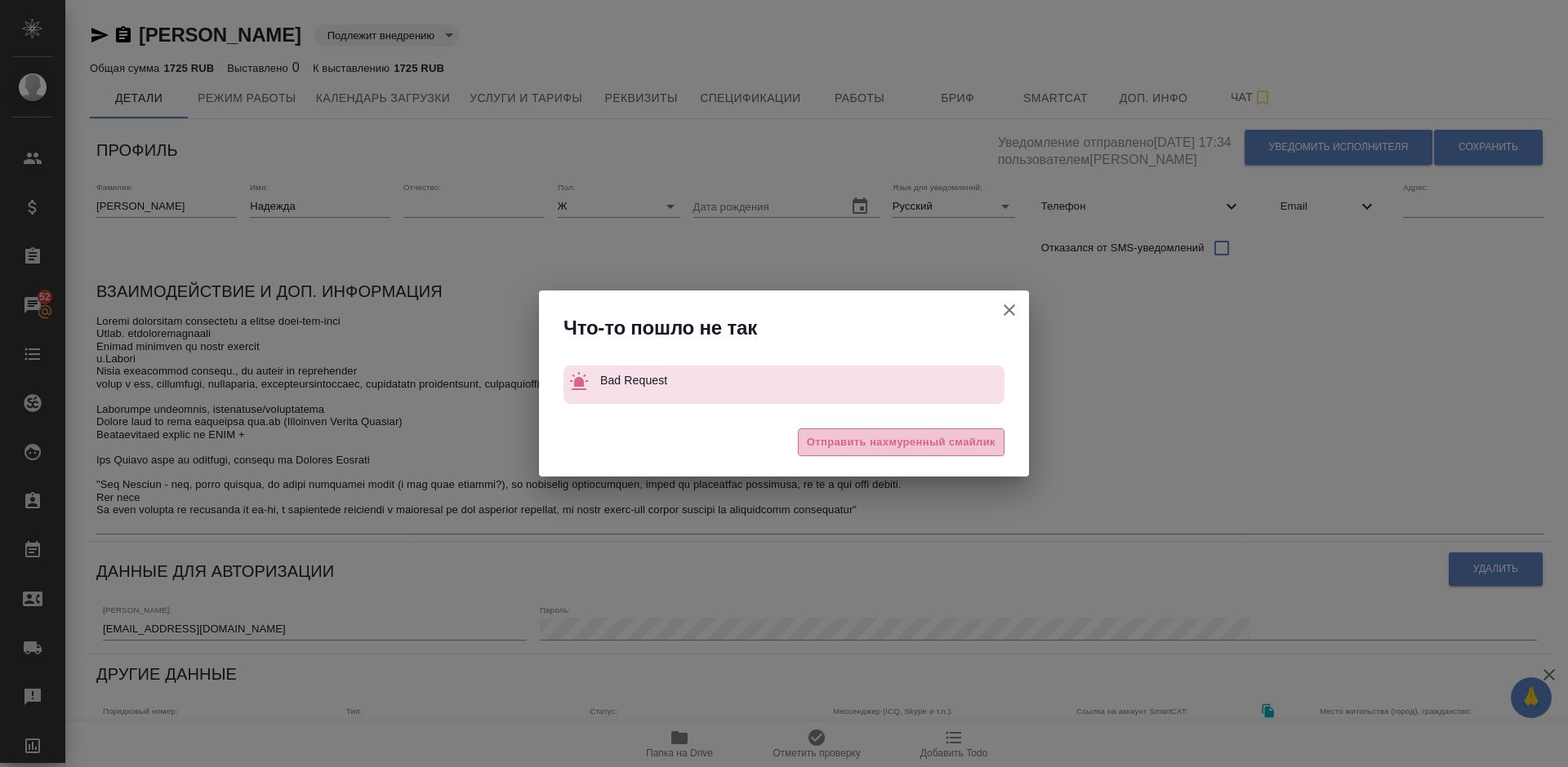
click at [873, 440] on span "Отправить нахмуренный смайлик" at bounding box center [900, 443] width 189 height 19
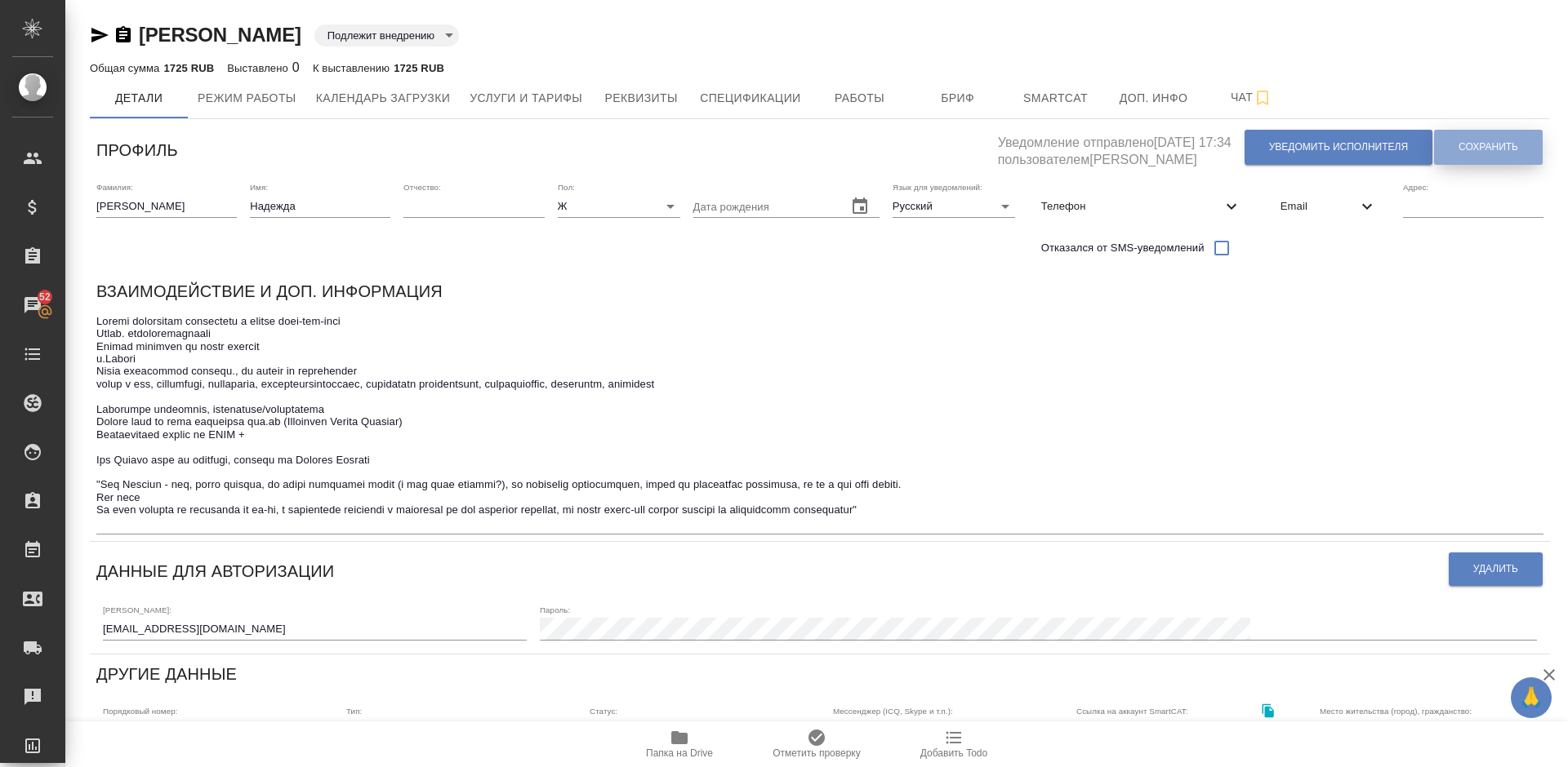
click at [1464, 144] on span "Сохранить" at bounding box center [1487, 147] width 60 height 14
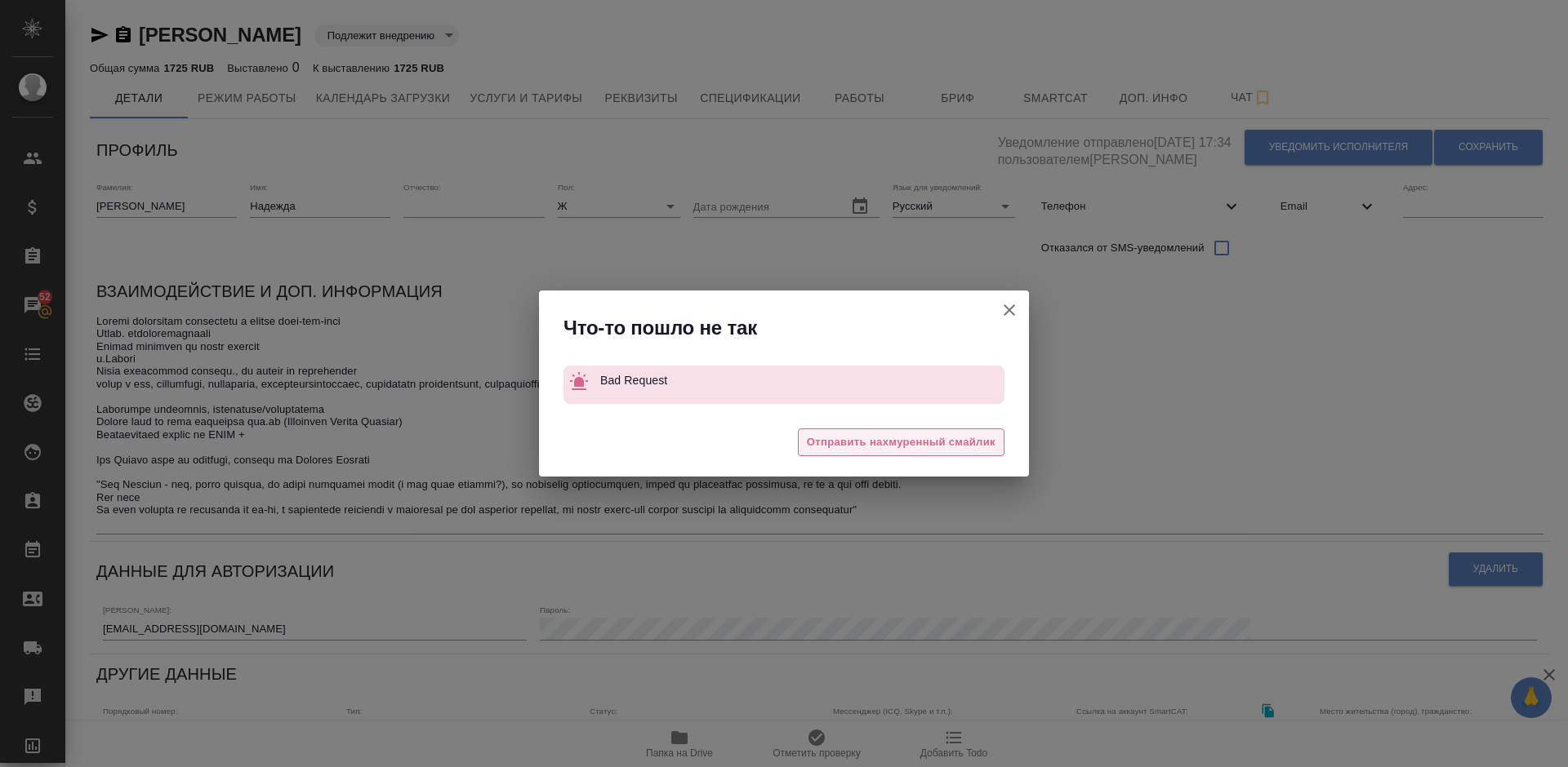
click at [897, 440] on span "Отправить нахмуренный смайлик" at bounding box center [900, 443] width 189 height 19
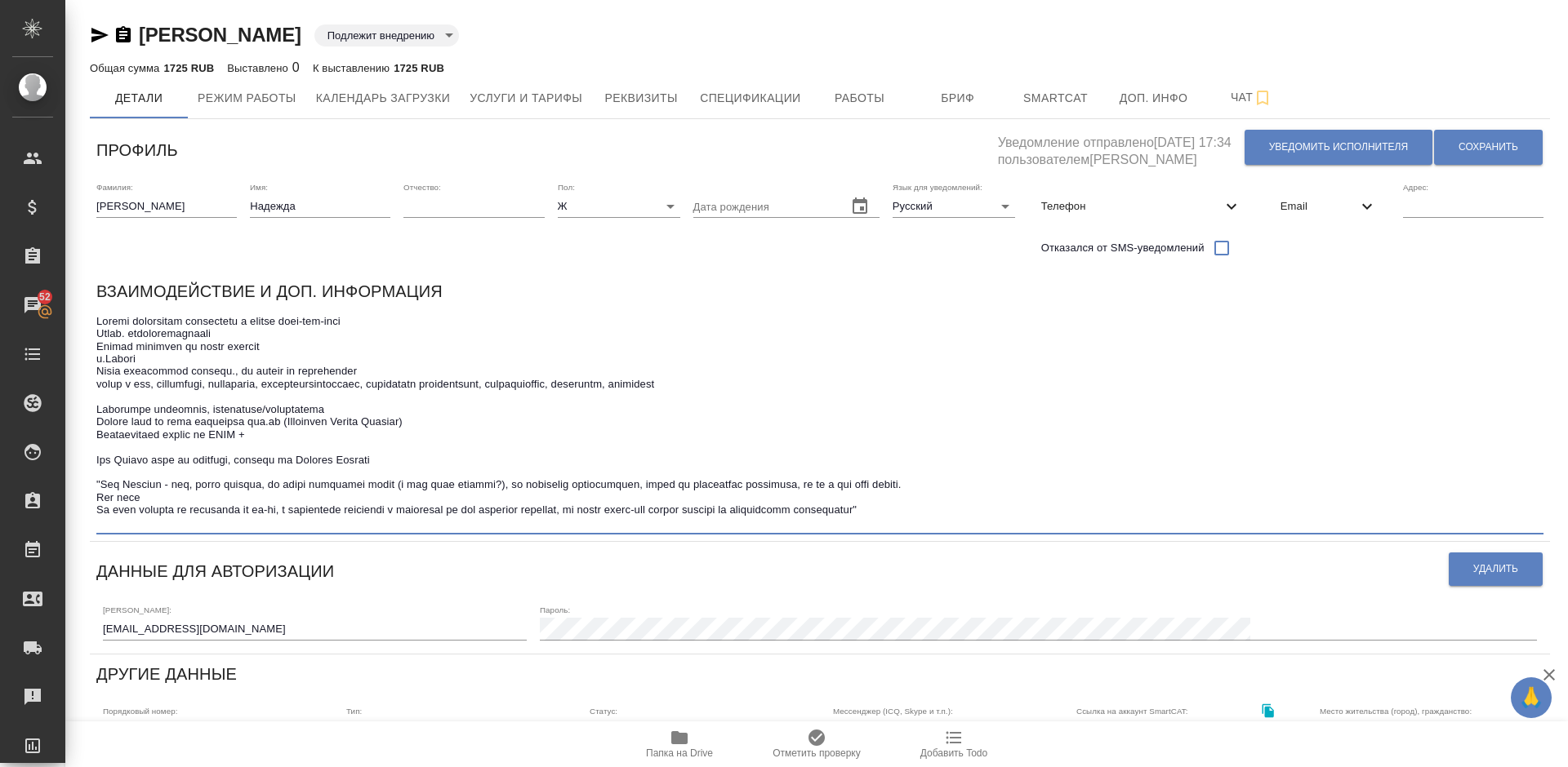
drag, startPoint x: 973, startPoint y: 508, endPoint x: 99, endPoint y: 462, distance: 875.2
click at [99, 462] on textarea at bounding box center [819, 421] width 1446 height 214
click at [1464, 145] on span "Сохранить" at bounding box center [1487, 147] width 60 height 14
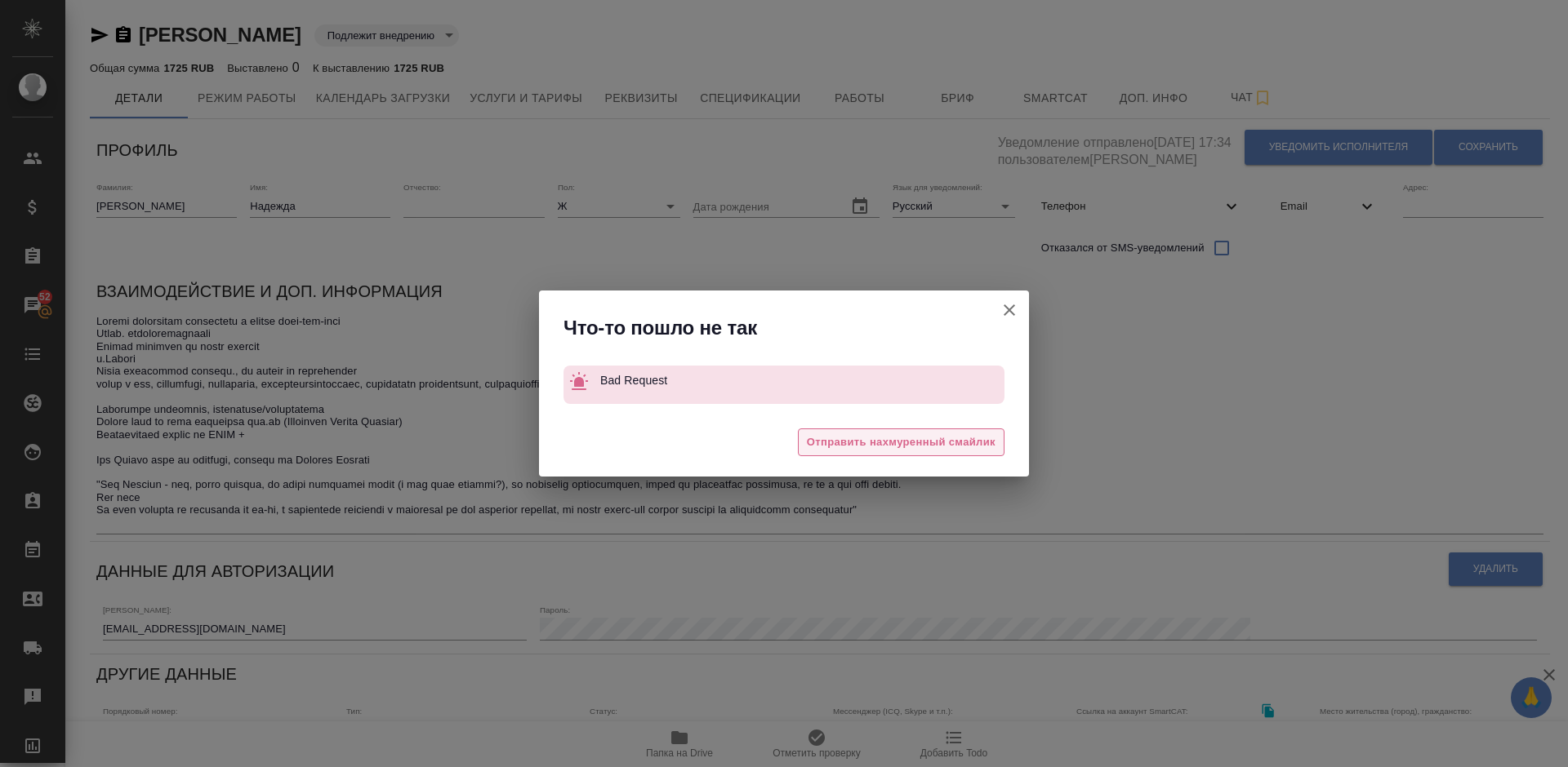
click at [863, 443] on span "Отправить нахмуренный смайлик" at bounding box center [900, 443] width 189 height 19
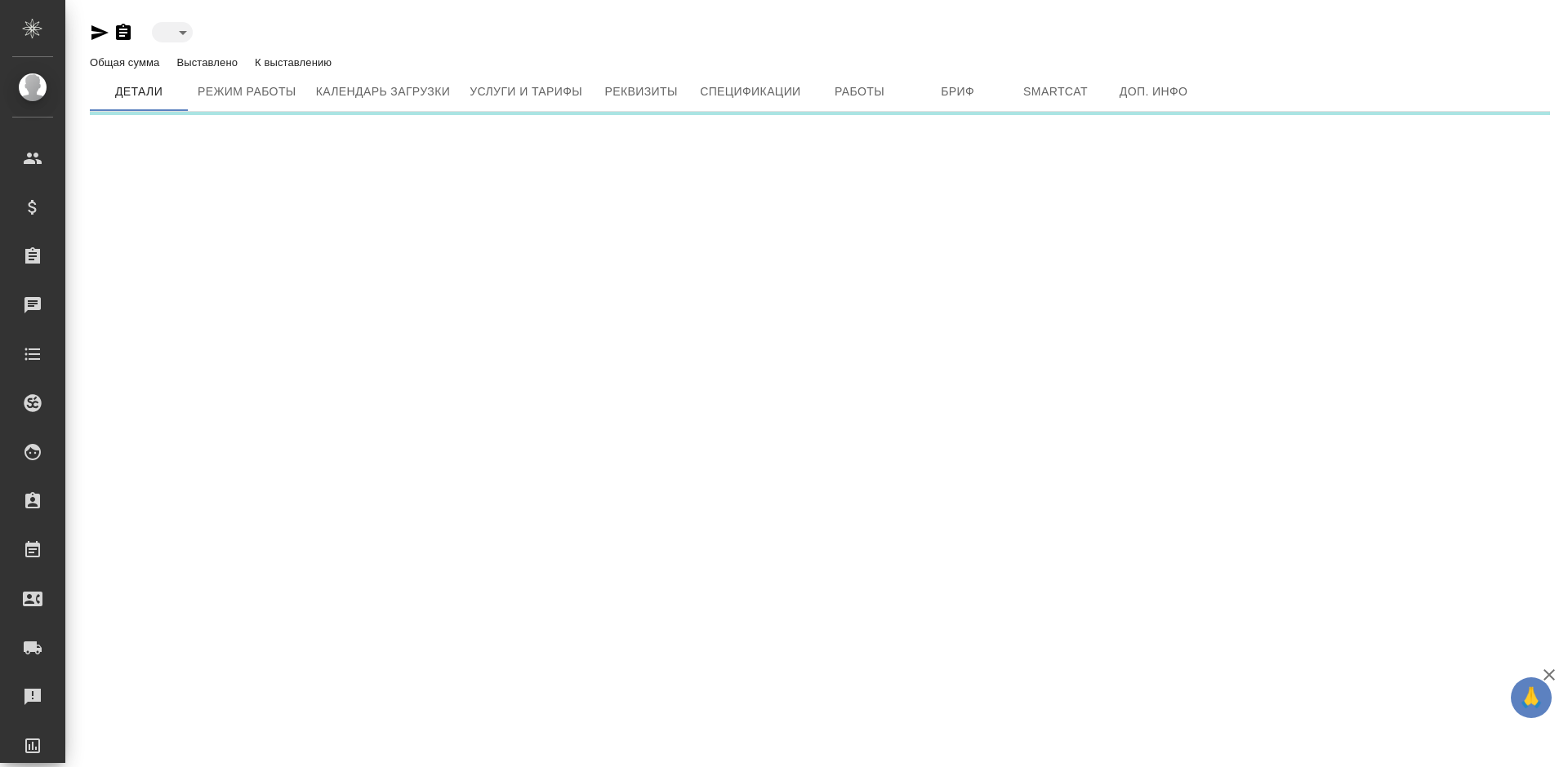
type input "toBeImplemented"
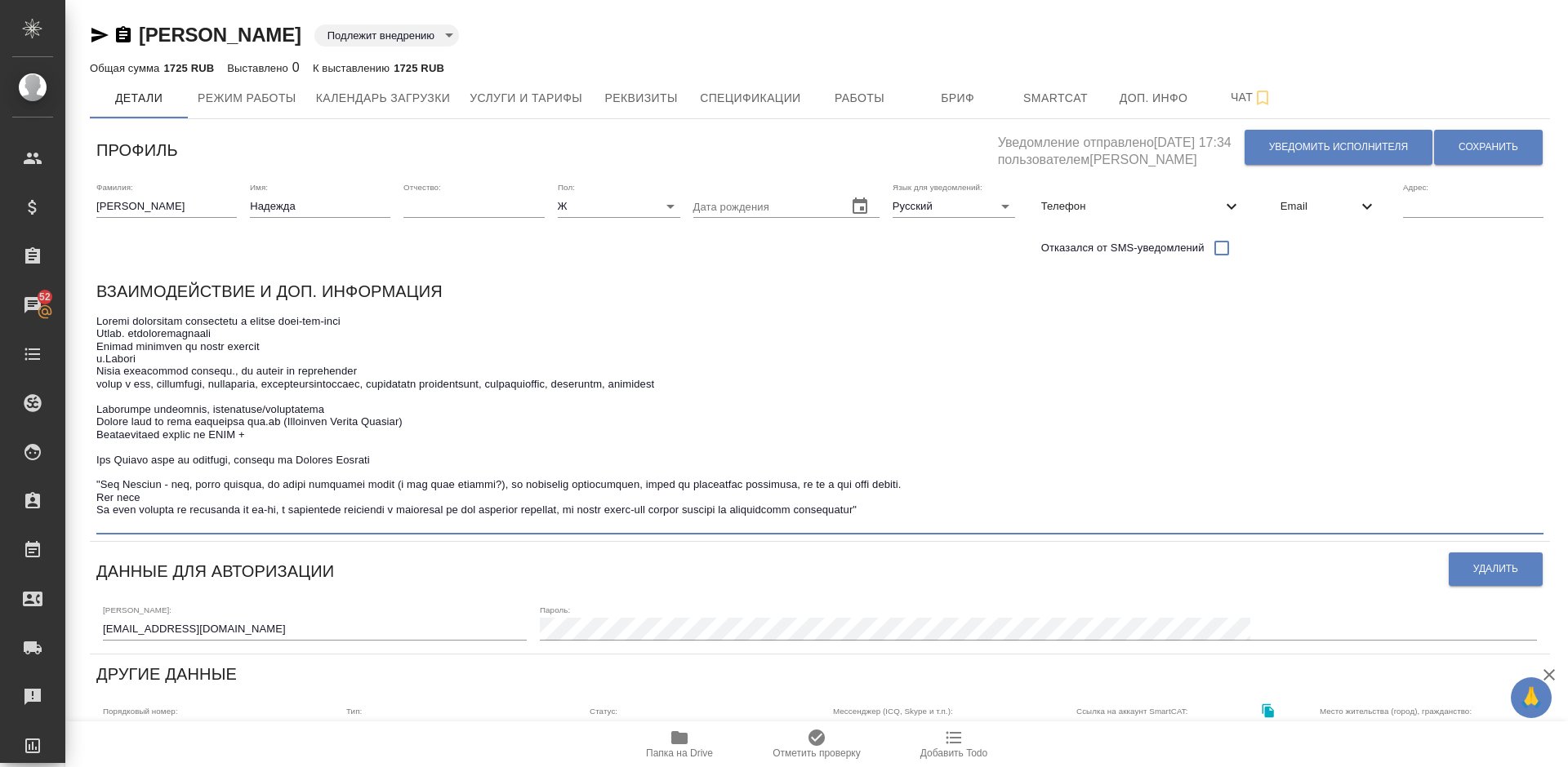
drag, startPoint x: 150, startPoint y: 495, endPoint x: 101, endPoint y: 495, distance: 49.0
click at [101, 495] on textarea at bounding box center [819, 421] width 1446 height 214
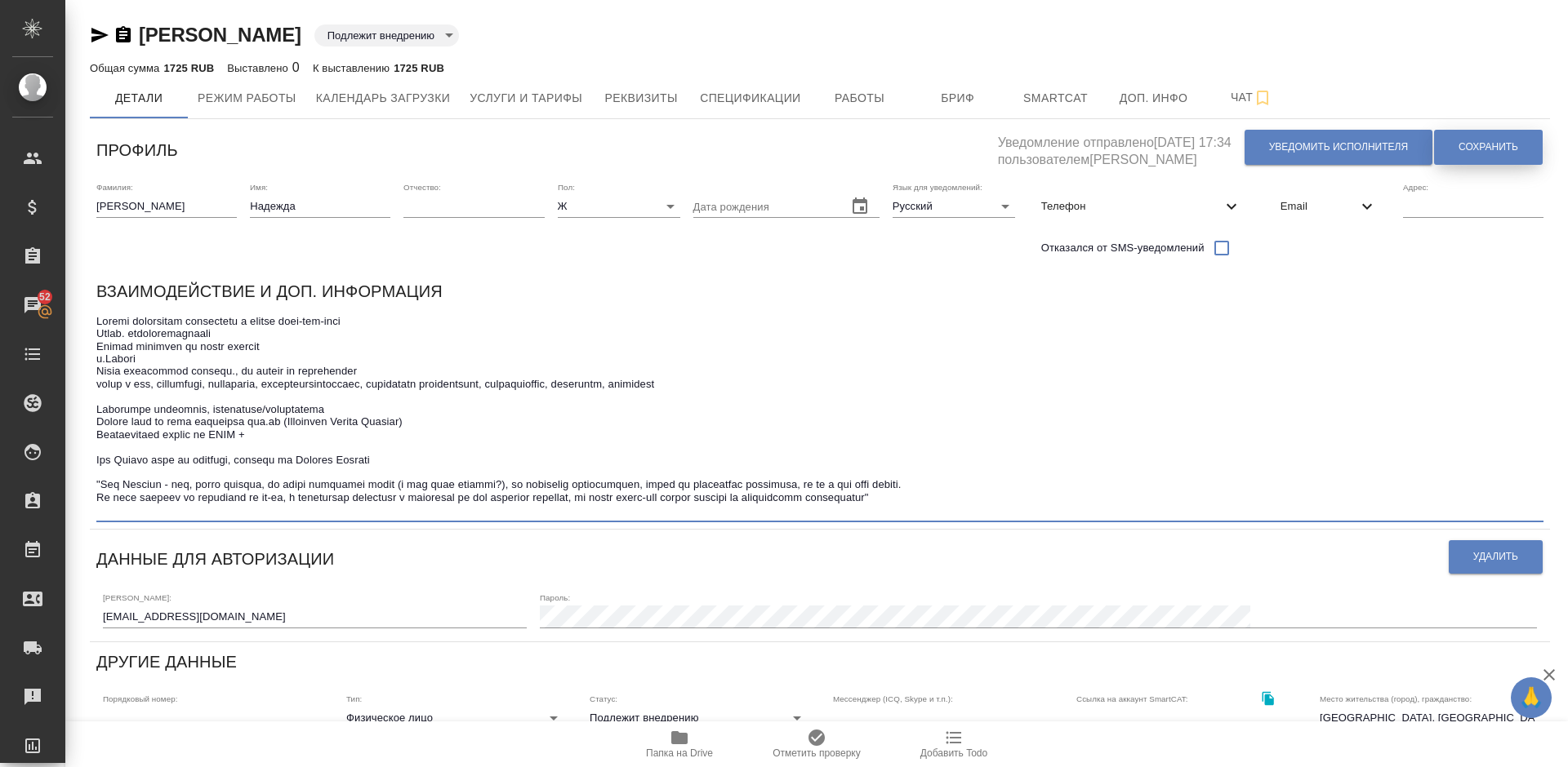
type textarea "Устный переводчик синхронный и послед англ-рус-англ Франц. последовательный Гот…"
click at [1461, 140] on span "Сохранить" at bounding box center [1487, 147] width 60 height 14
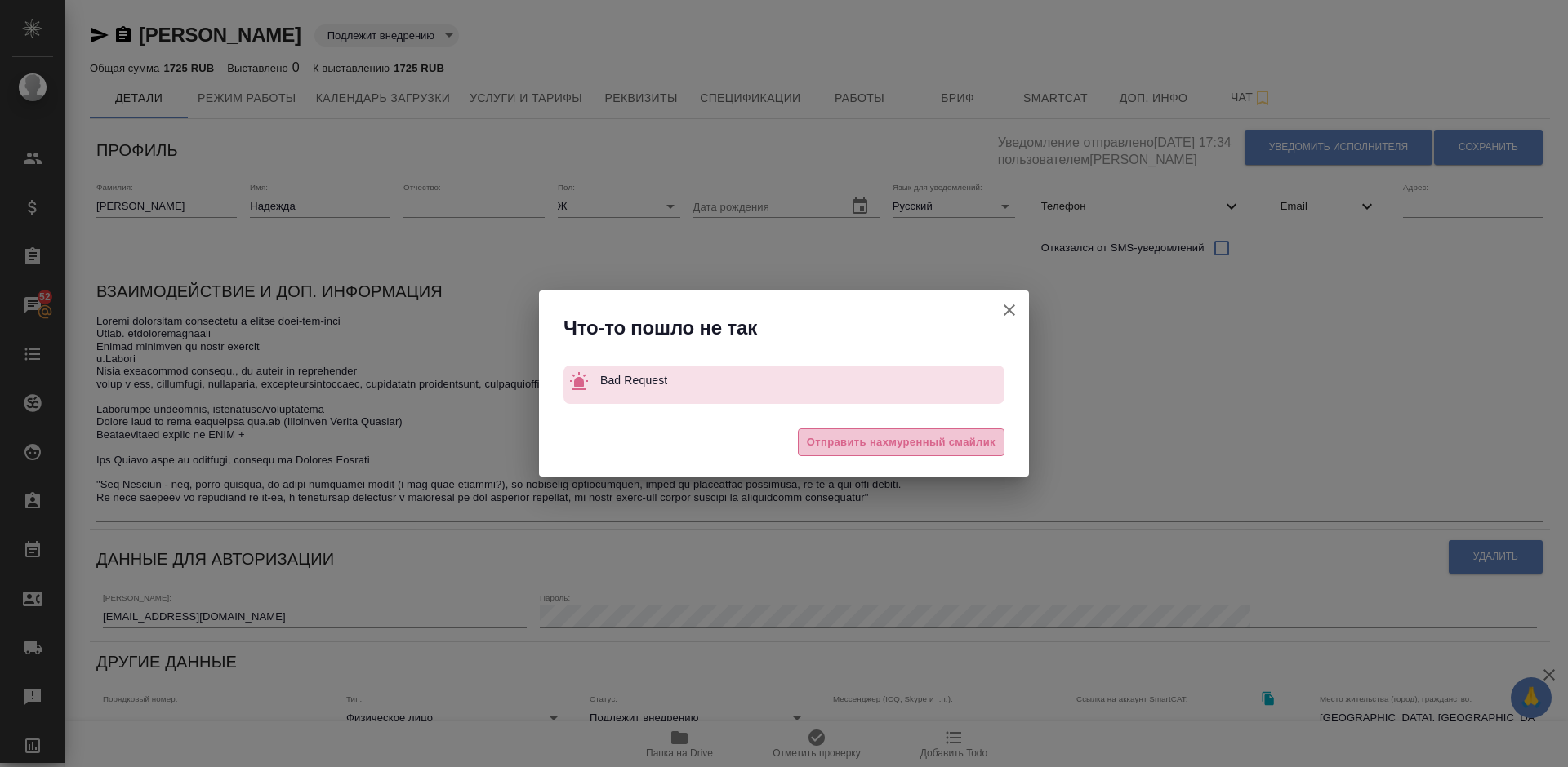
click at [863, 440] on span "Отправить нахмуренный смайлик" at bounding box center [900, 443] width 189 height 19
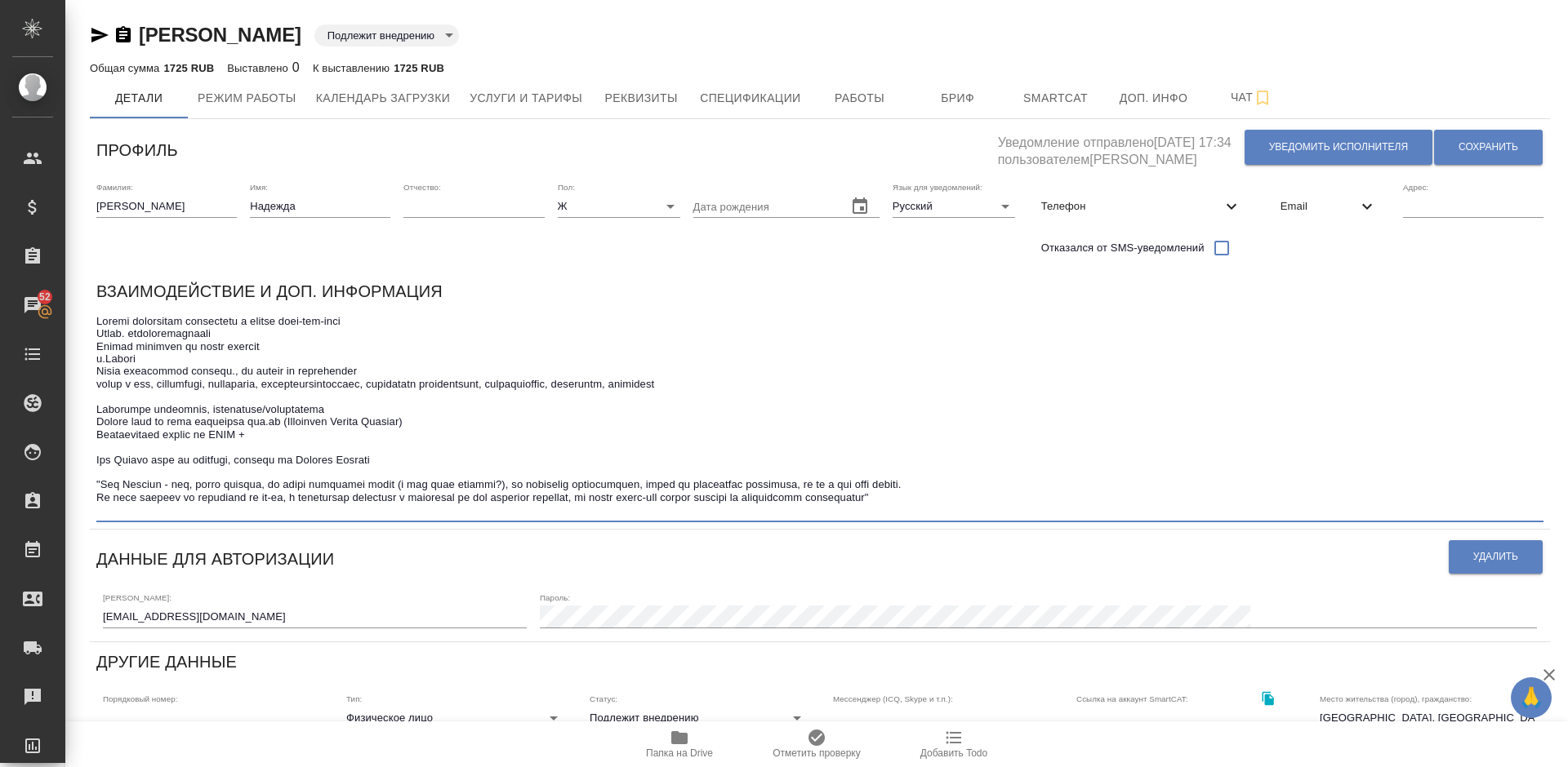
drag, startPoint x: 527, startPoint y: 484, endPoint x: 422, endPoint y: 483, distance: 105.0
click at [422, 483] on textarea at bounding box center [819, 416] width 1446 height 201
click at [615, 457] on textarea at bounding box center [819, 416] width 1446 height 201
click at [990, 492] on textarea at bounding box center [819, 416] width 1446 height 201
type textarea "Loremi dolorsitam consectetu a elitse doei-tem-inci Utlab. etdoloremagnaali Eni…"
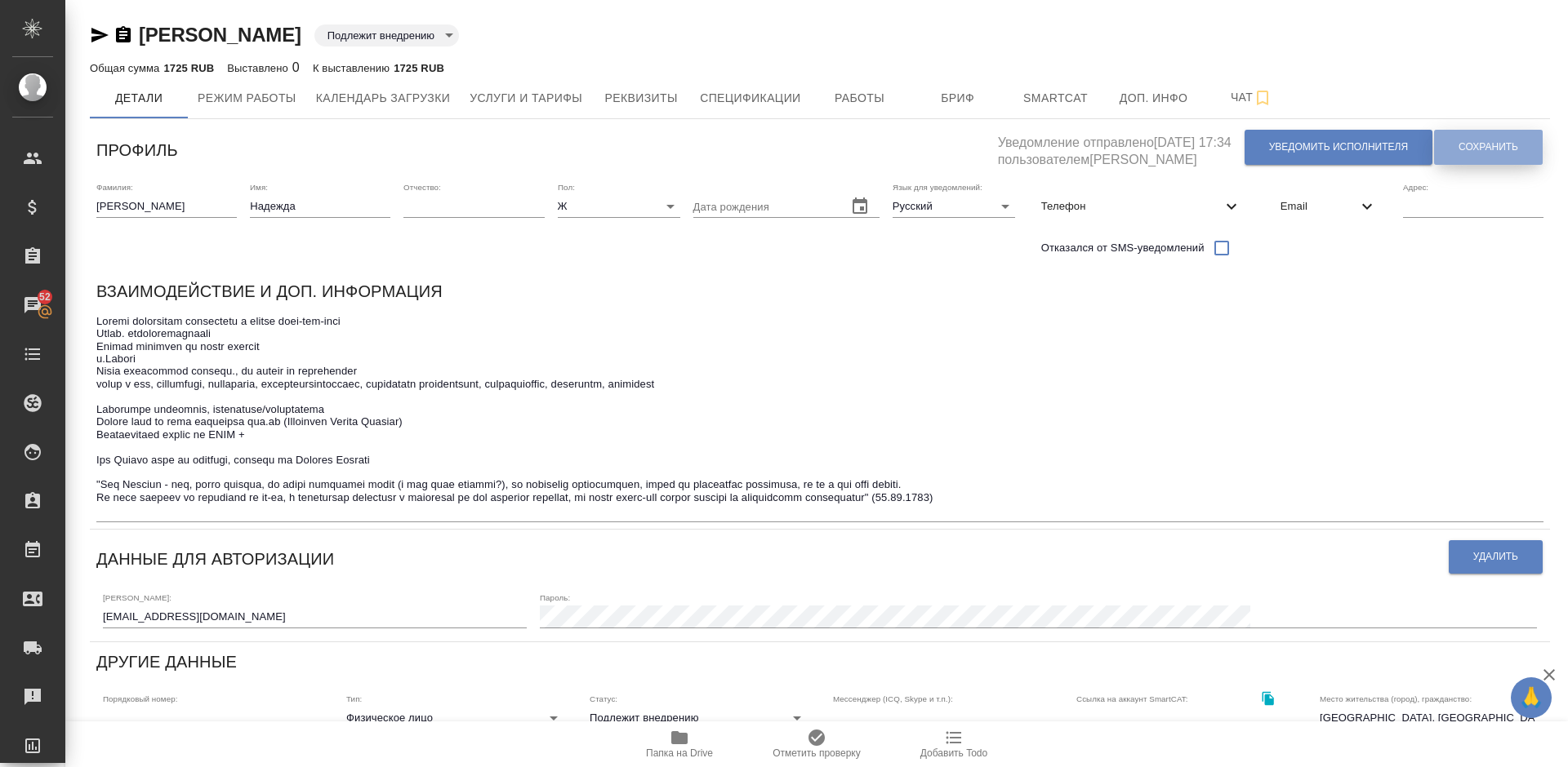
click at [1464, 140] on span "Сохранить" at bounding box center [1487, 147] width 60 height 14
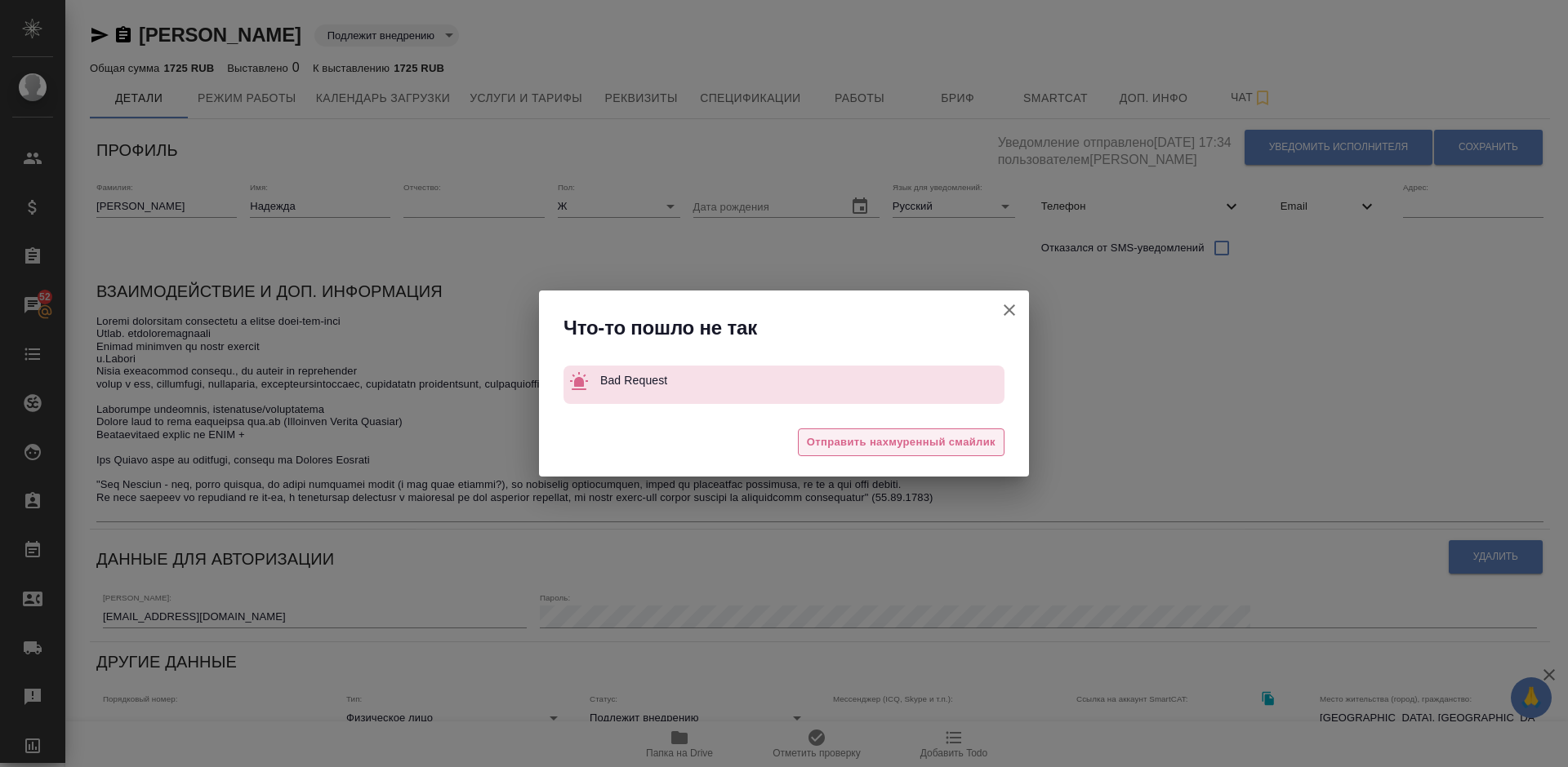
click at [847, 437] on span "Отправить нахмуренный смайлик" at bounding box center [900, 443] width 189 height 19
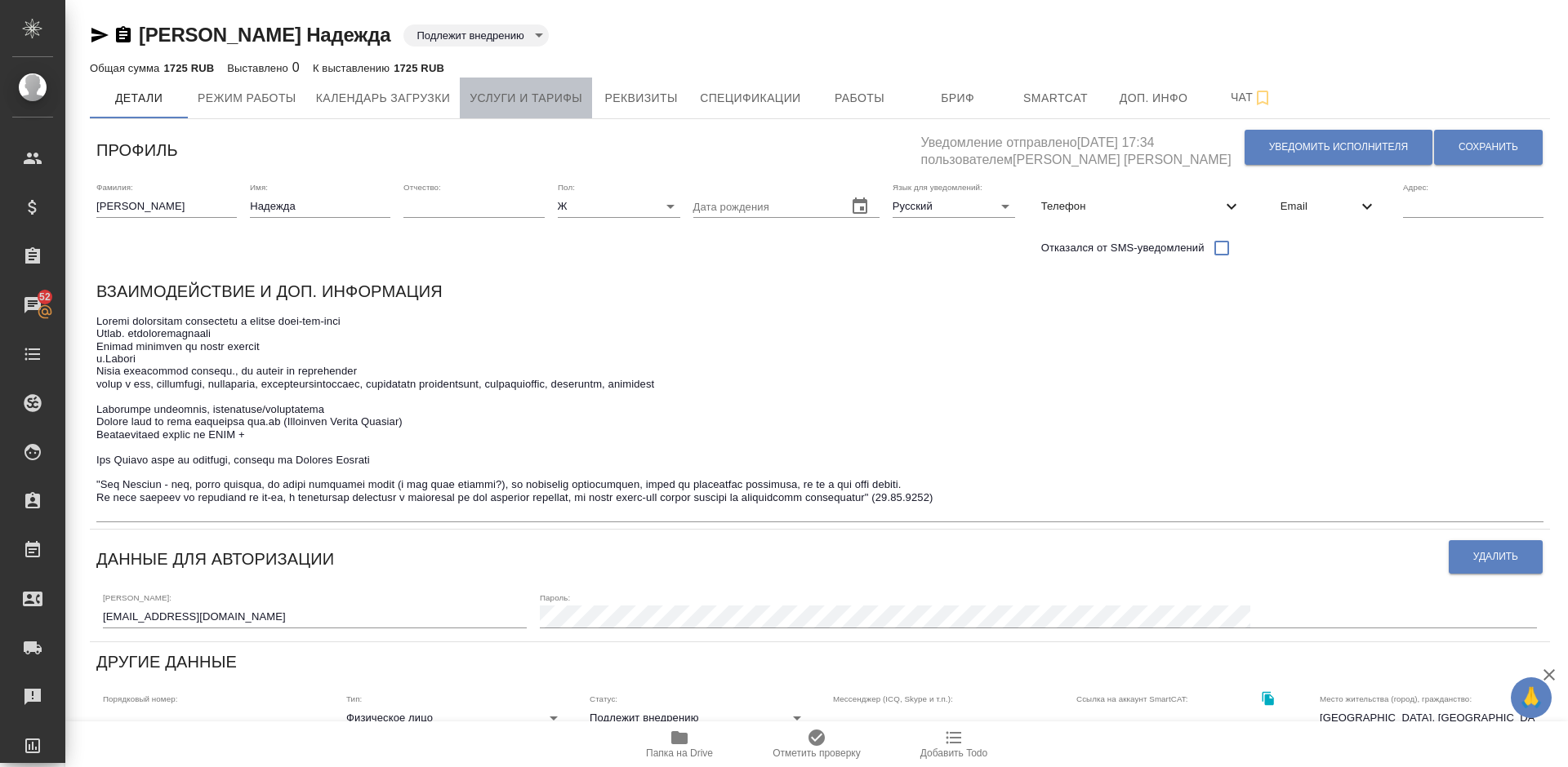
click at [501, 100] on span "Услуги и тарифы" at bounding box center [525, 98] width 113 height 20
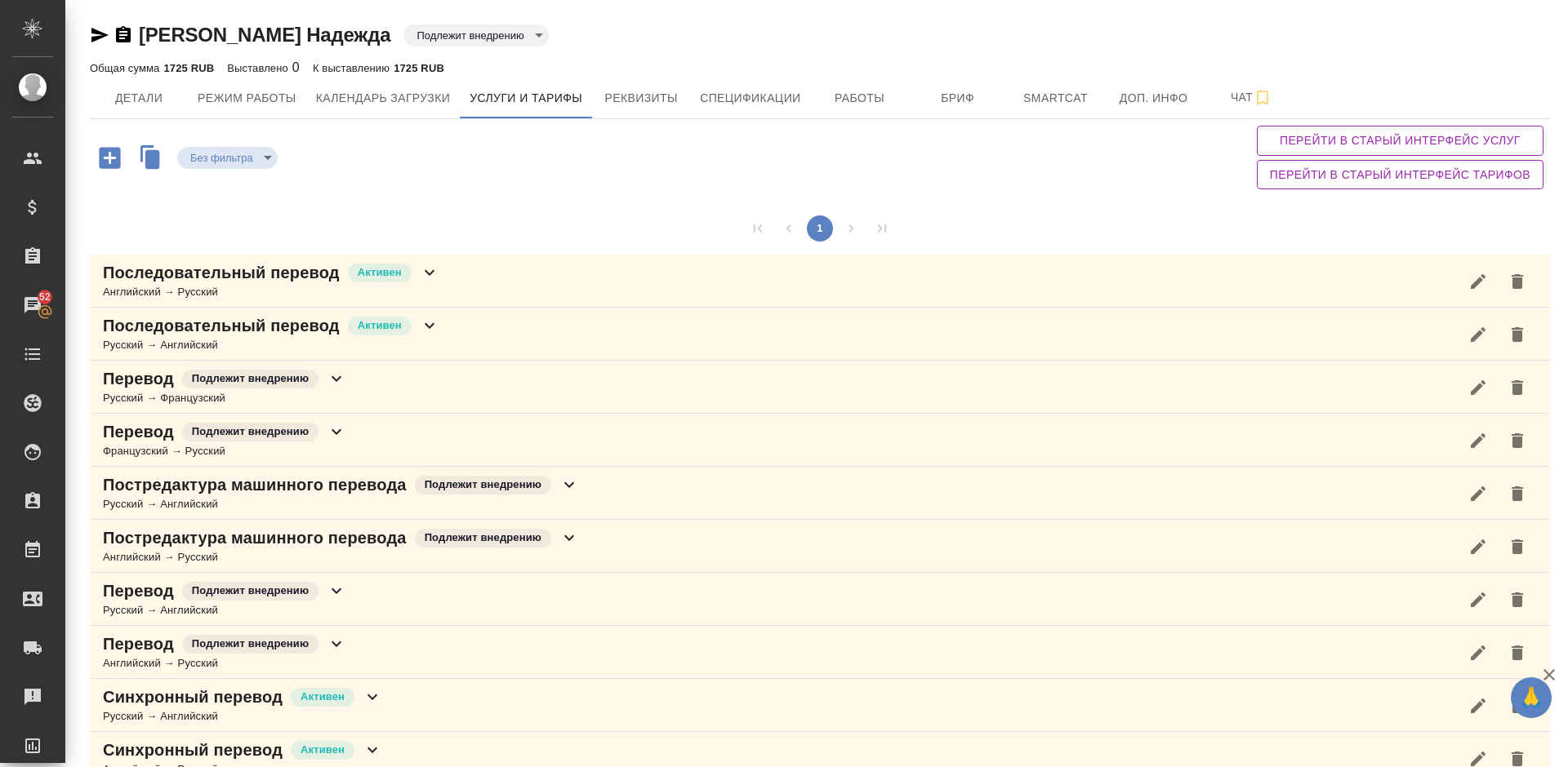
click at [751, 180] on div "Без фильтра no filters Перейти в старый интерфейс услуг Перейти в старый интерф…" at bounding box center [820, 158] width 1460 height 77
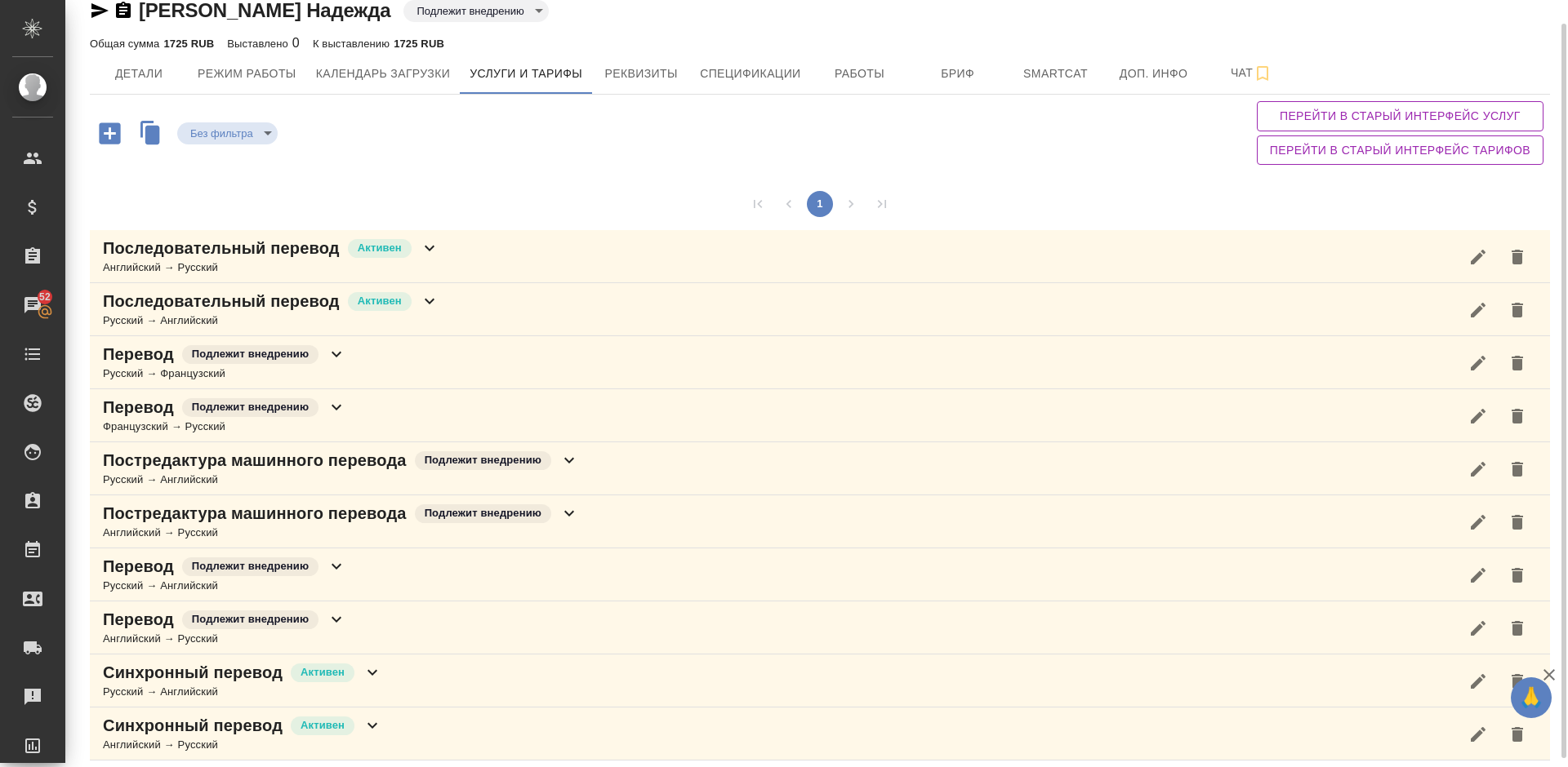
scroll to position [33, 0]
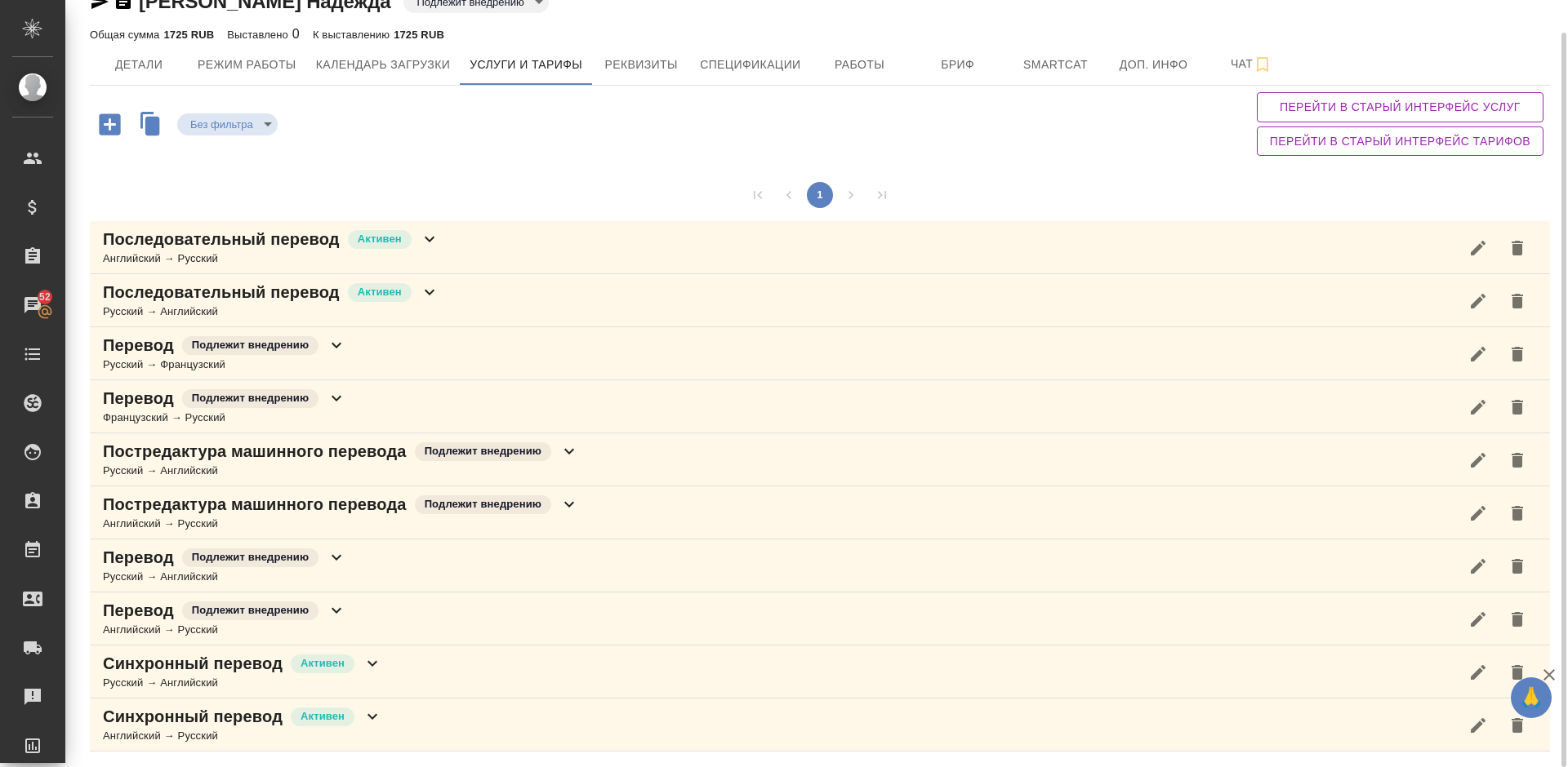
click at [409, 357] on div "Перевод Подлежит внедрению Русский → Французский" at bounding box center [820, 354] width 1460 height 53
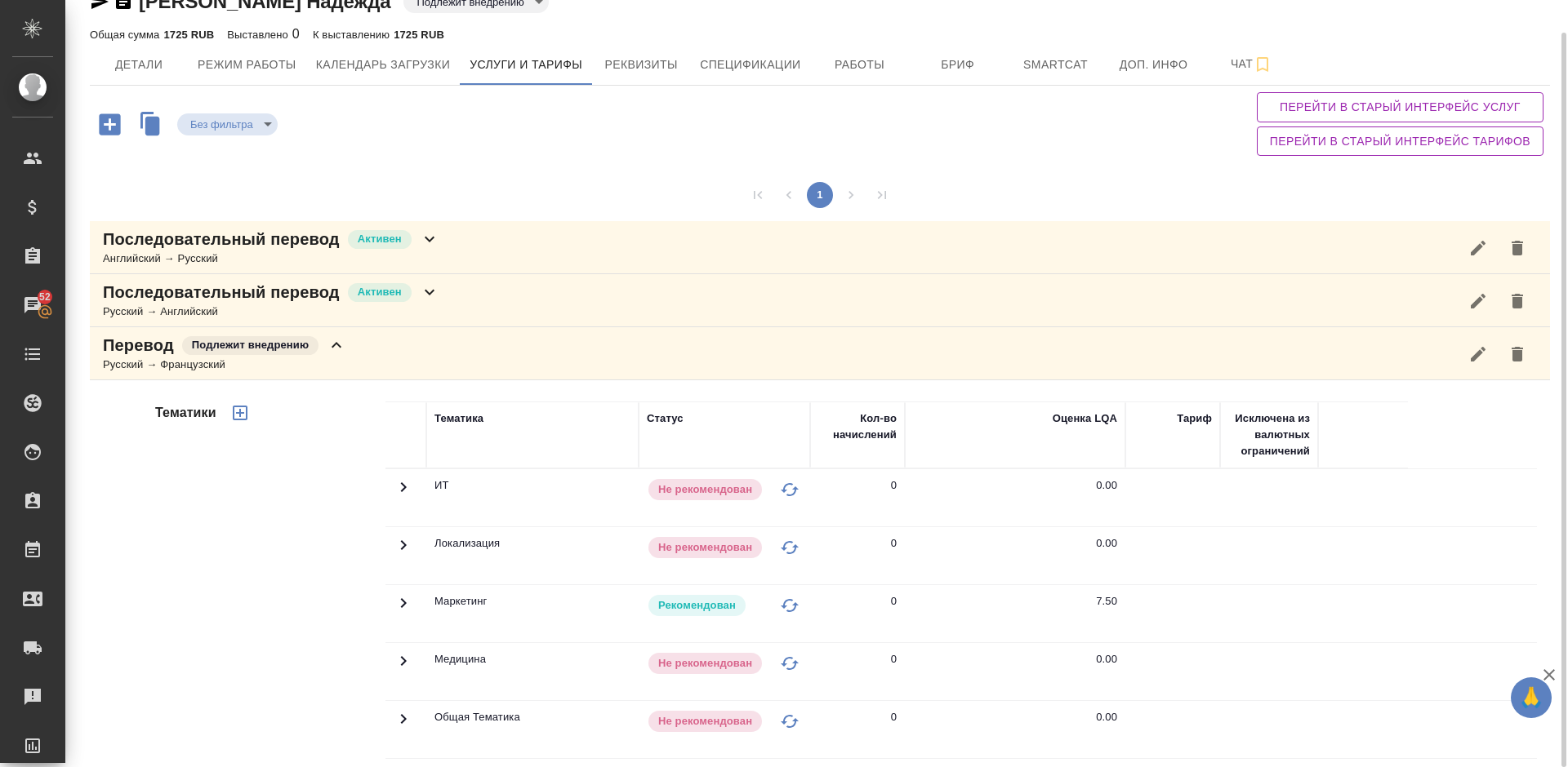
click at [324, 485] on div "Тематики" at bounding box center [269, 663] width 234 height 546
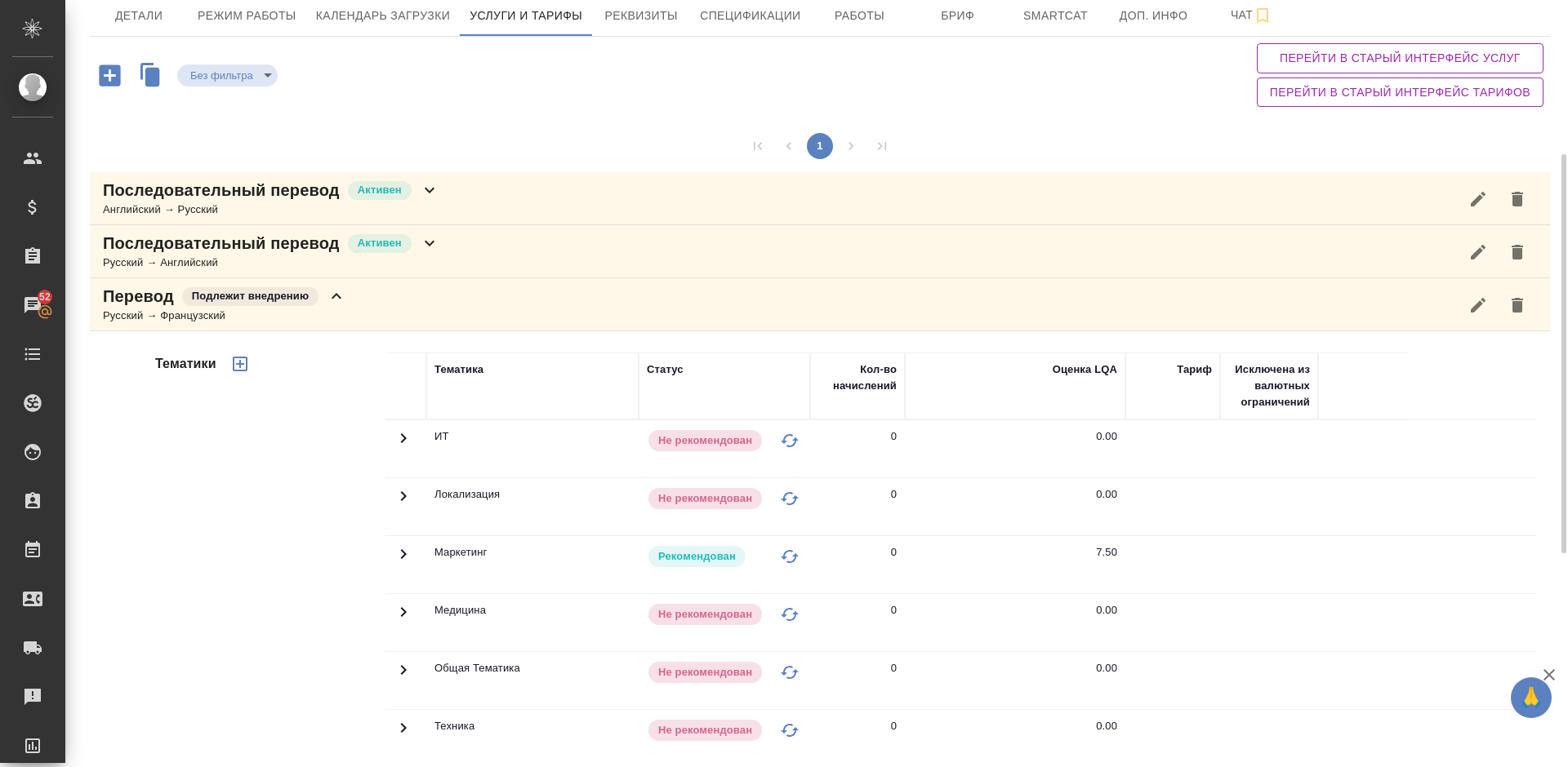
scroll to position [9, 0]
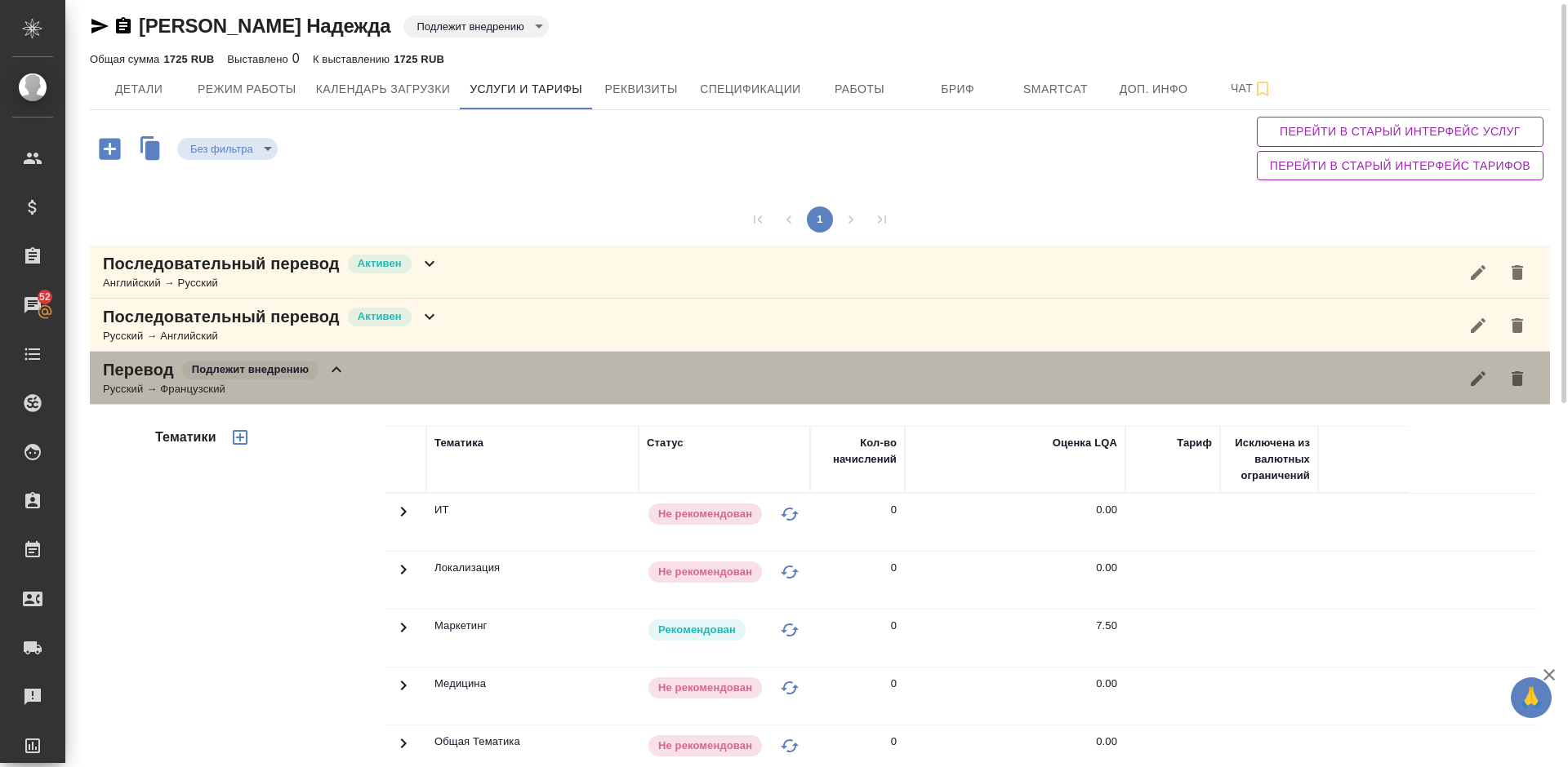
click at [403, 375] on div "Перевод Подлежит внедрению Русский → Французский" at bounding box center [820, 379] width 1460 height 53
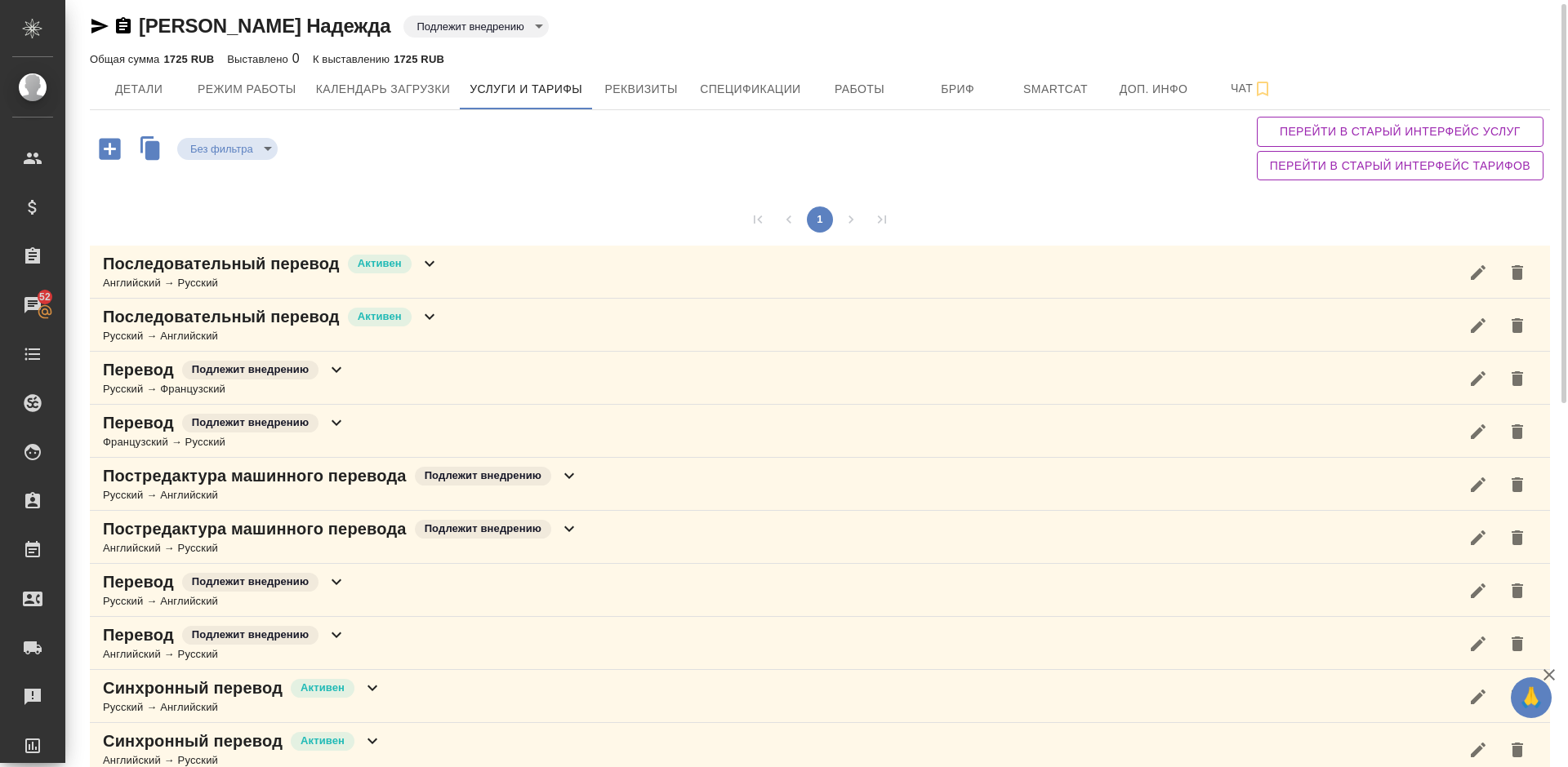
click at [399, 425] on div "Перевод Подлежит внедрению Французский → Русский" at bounding box center [820, 431] width 1460 height 53
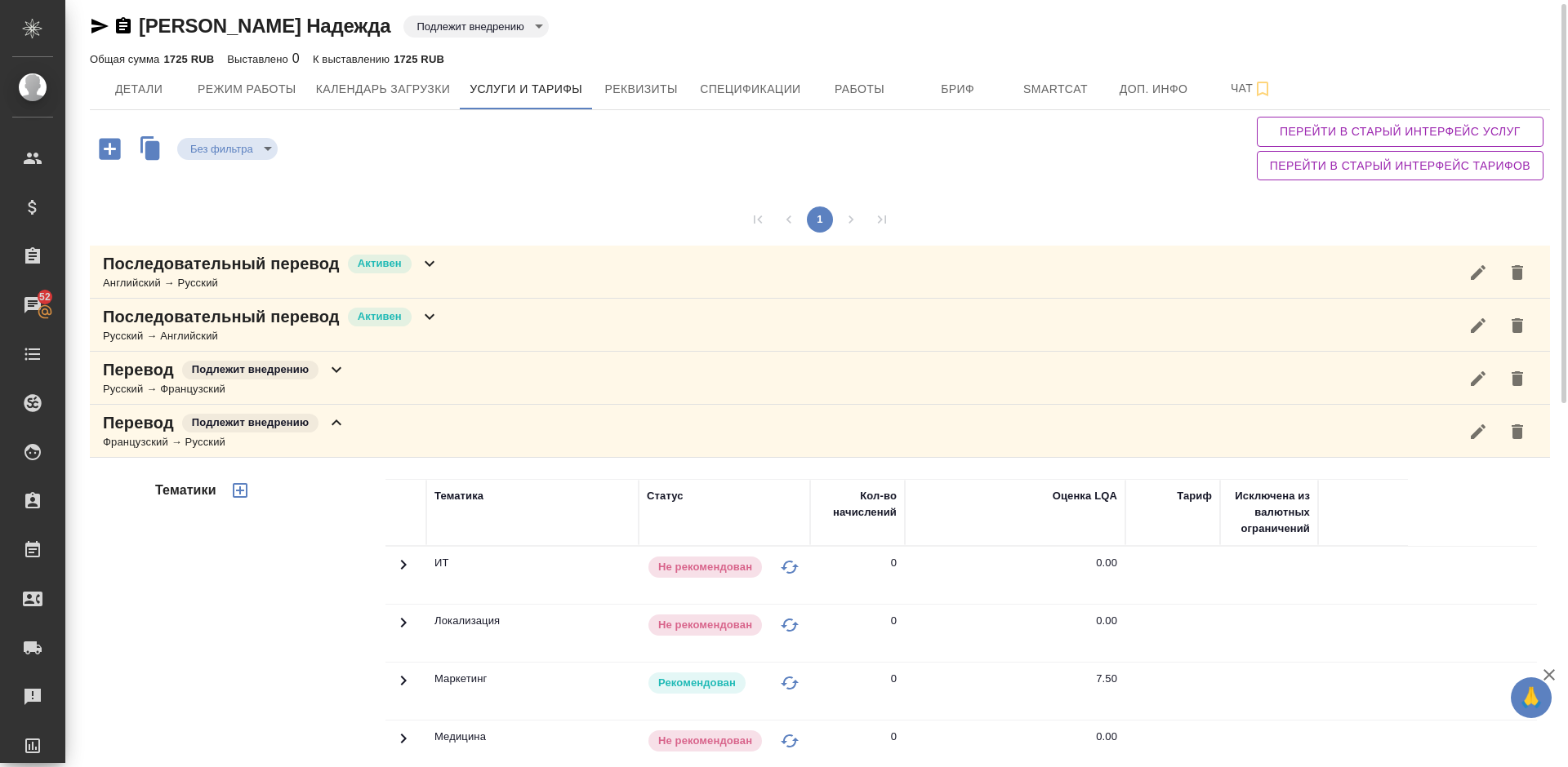
click at [260, 548] on div "Тематики" at bounding box center [269, 740] width 234 height 546
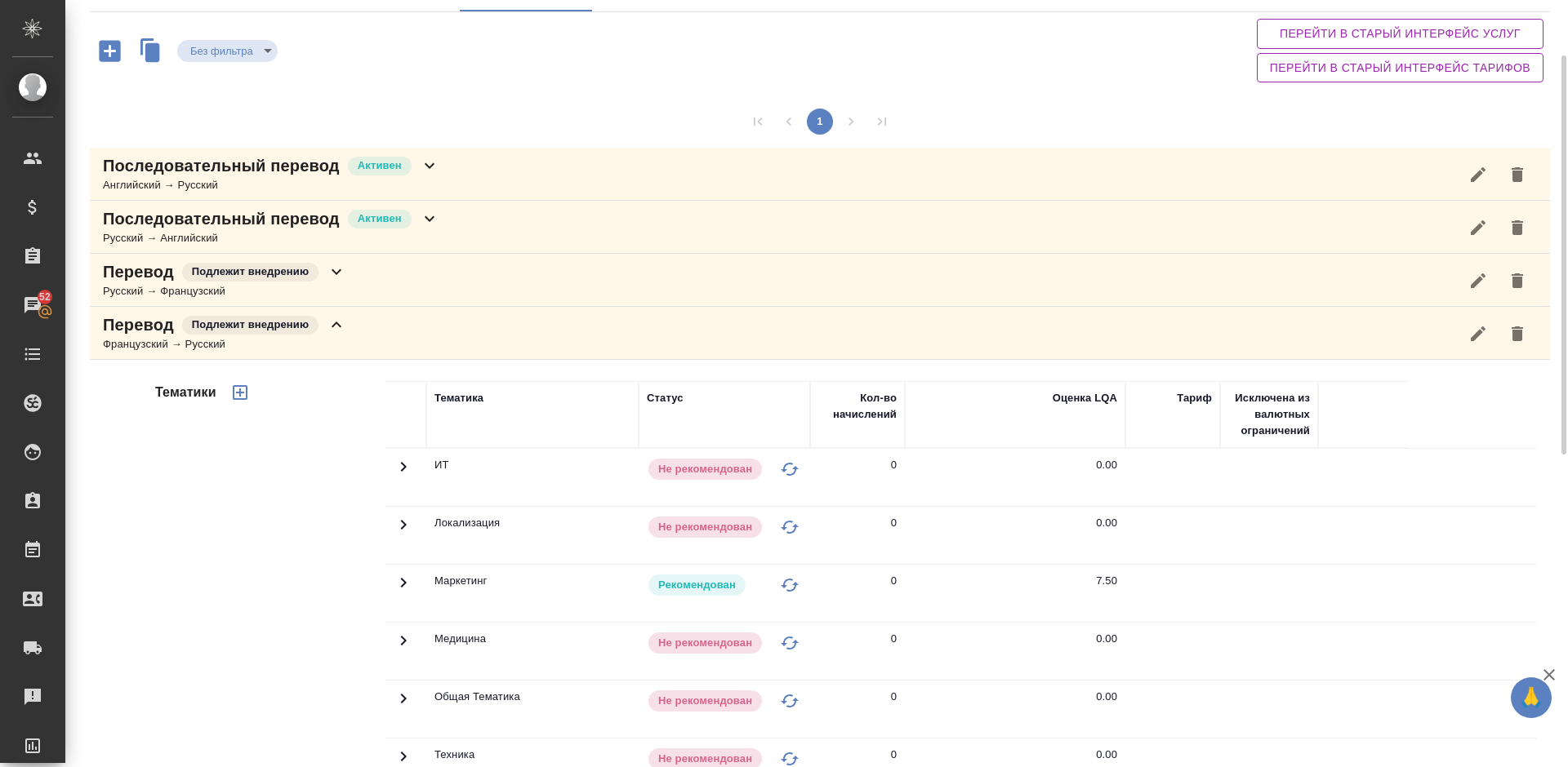
scroll to position [83, 0]
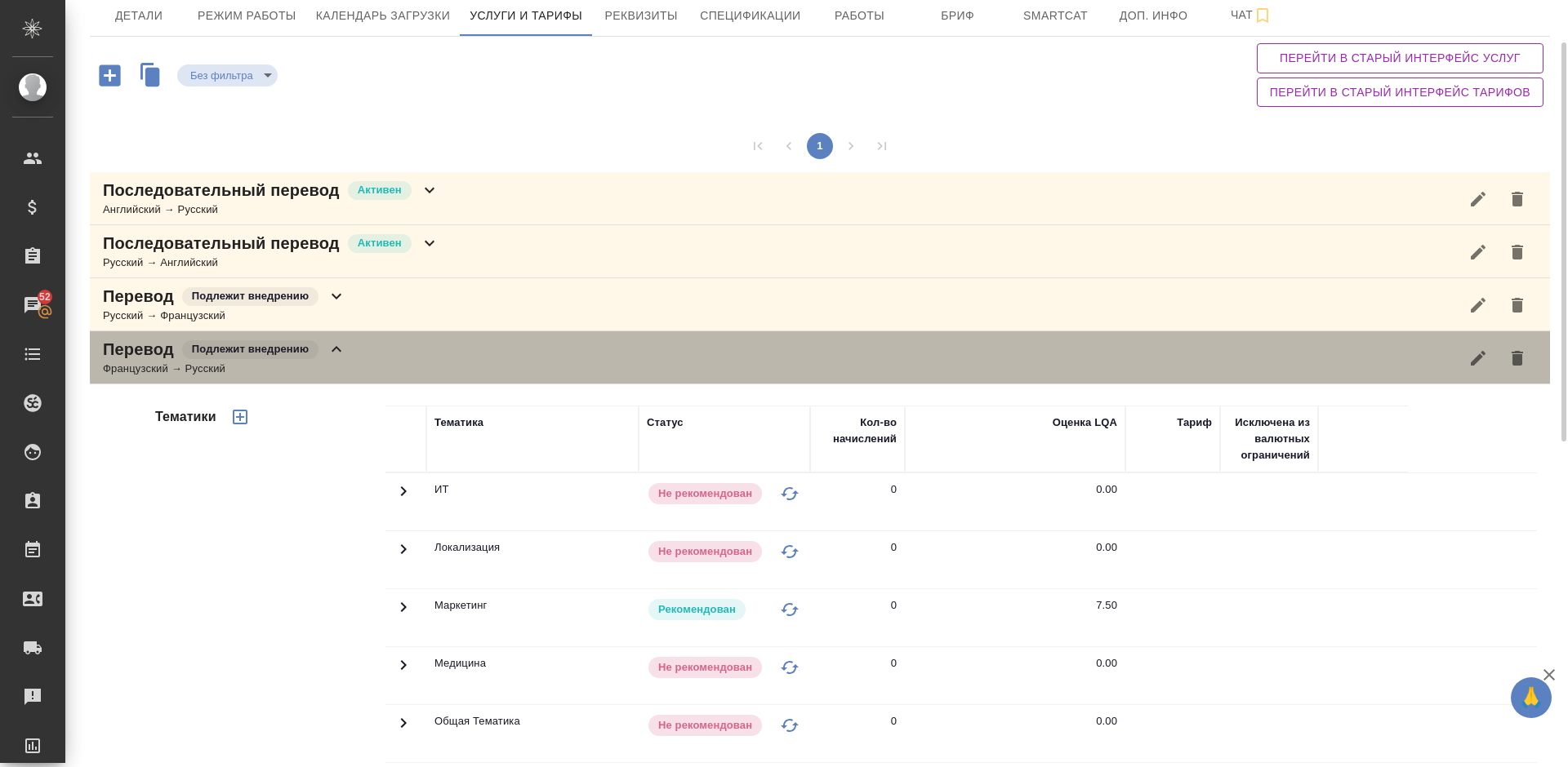
click at [401, 358] on div "Перевод Подлежит внедрению Французский → Русский" at bounding box center [820, 358] width 1460 height 53
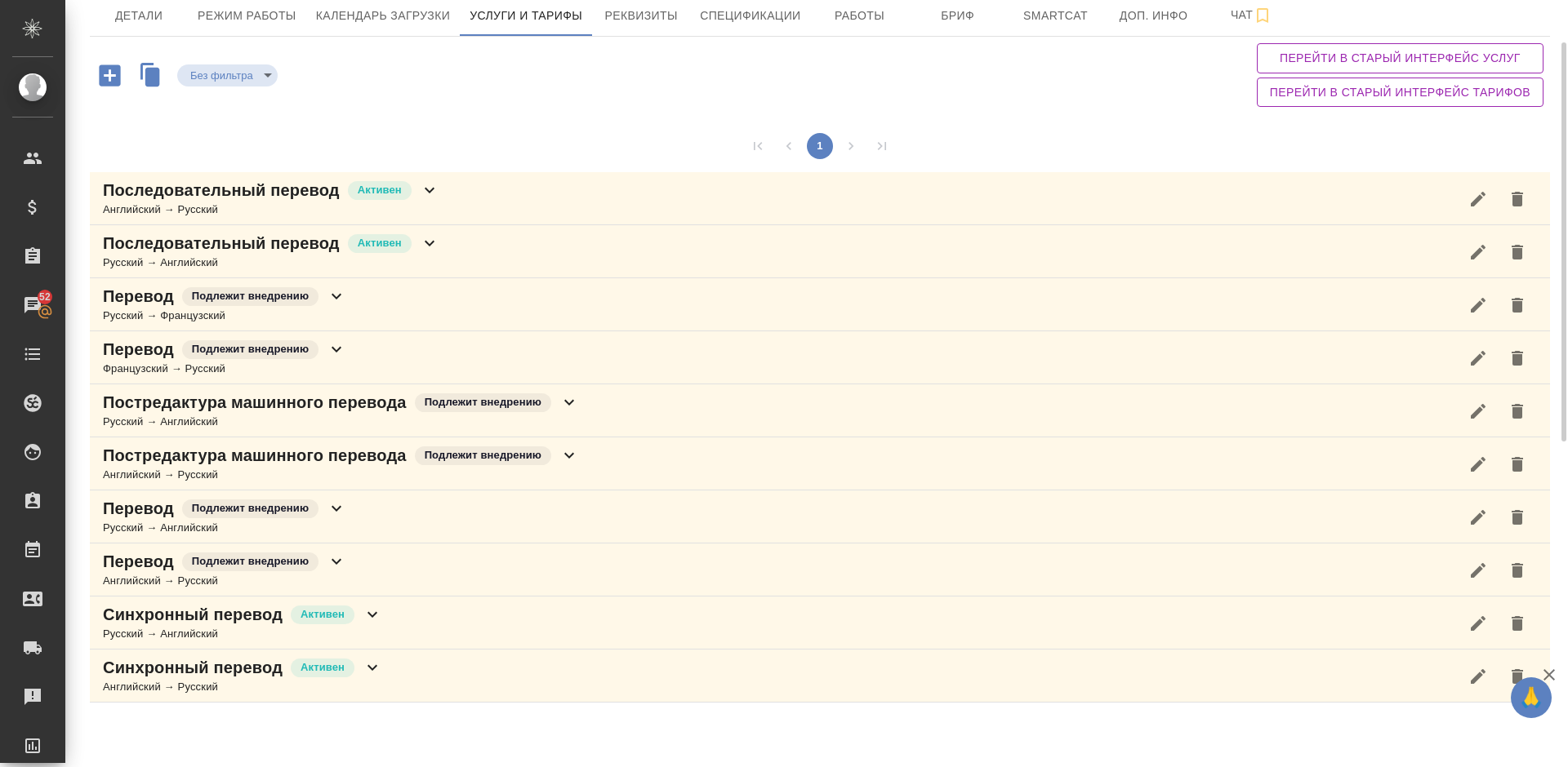
click at [103, 79] on icon "button" at bounding box center [109, 75] width 21 height 21
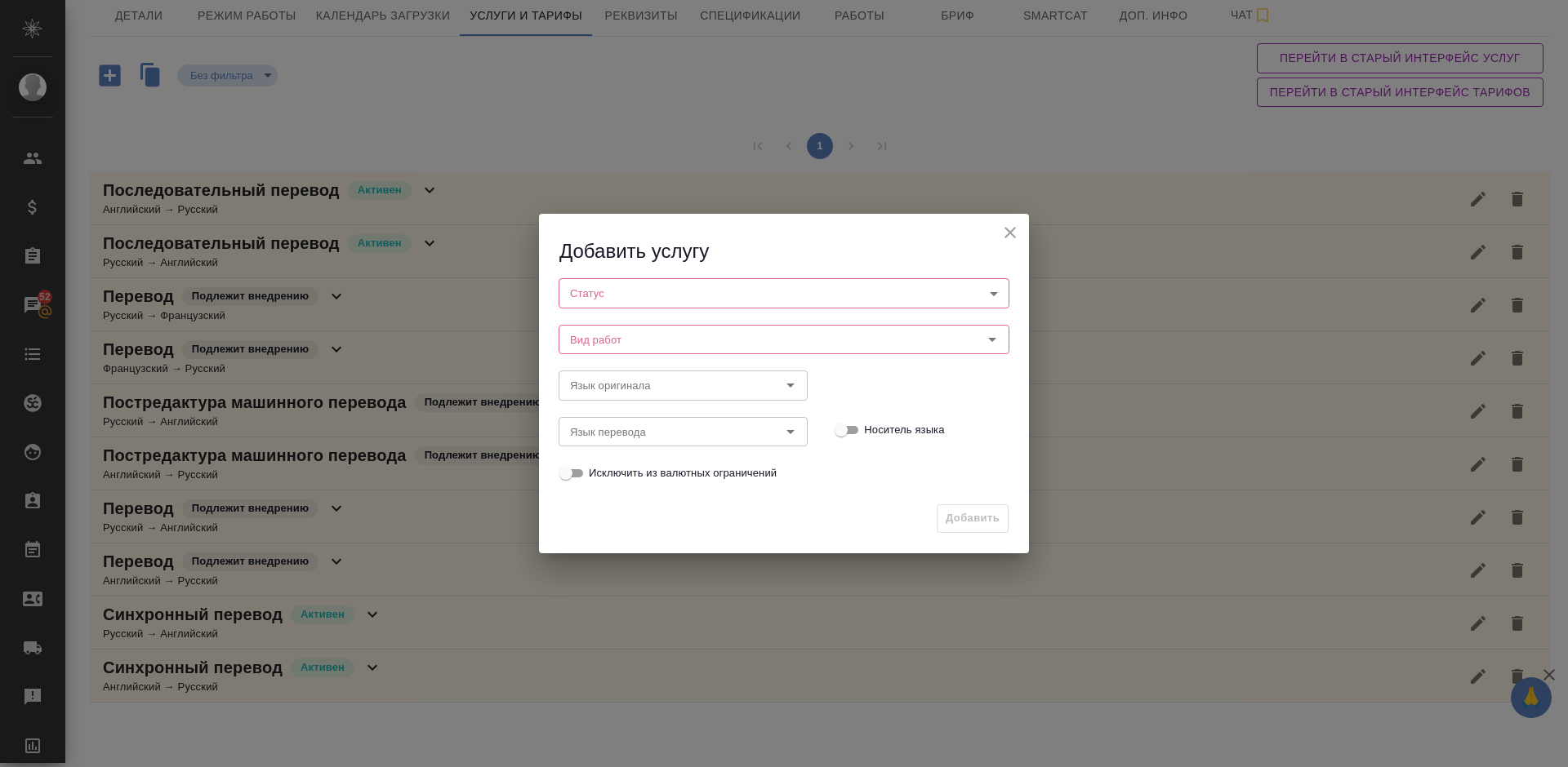
click at [660, 295] on body "🙏 .cls-1 fill:#fff; AWATERA [PERSON_NAME] Спецификации Заказы 52 Чаты Todo Прое…" at bounding box center [784, 384] width 1568 height 767
click at [661, 325] on li "Активен" at bounding box center [784, 320] width 451 height 28
type input "active"
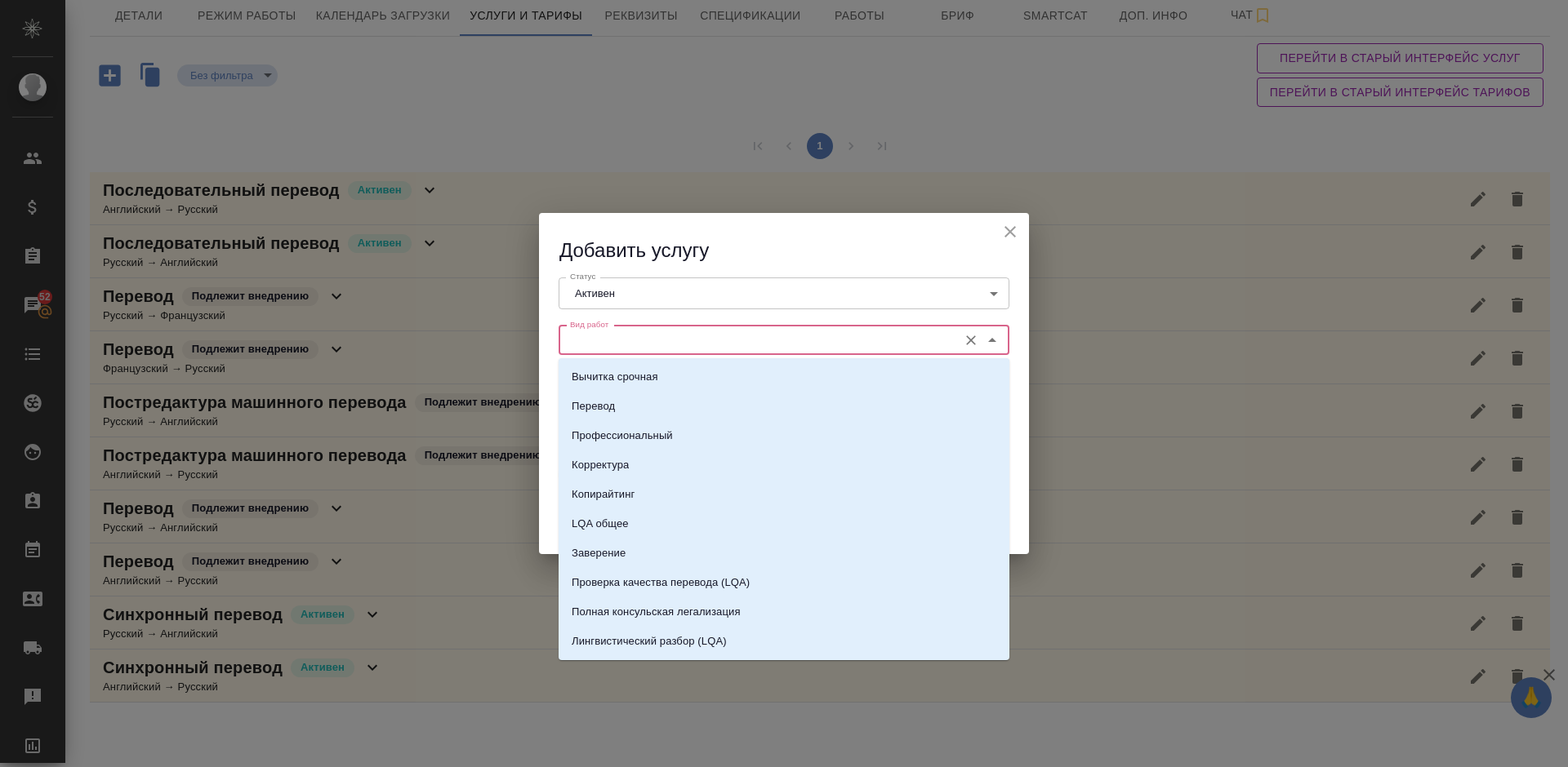
click at [684, 337] on input "Вид работ" at bounding box center [756, 340] width 387 height 20
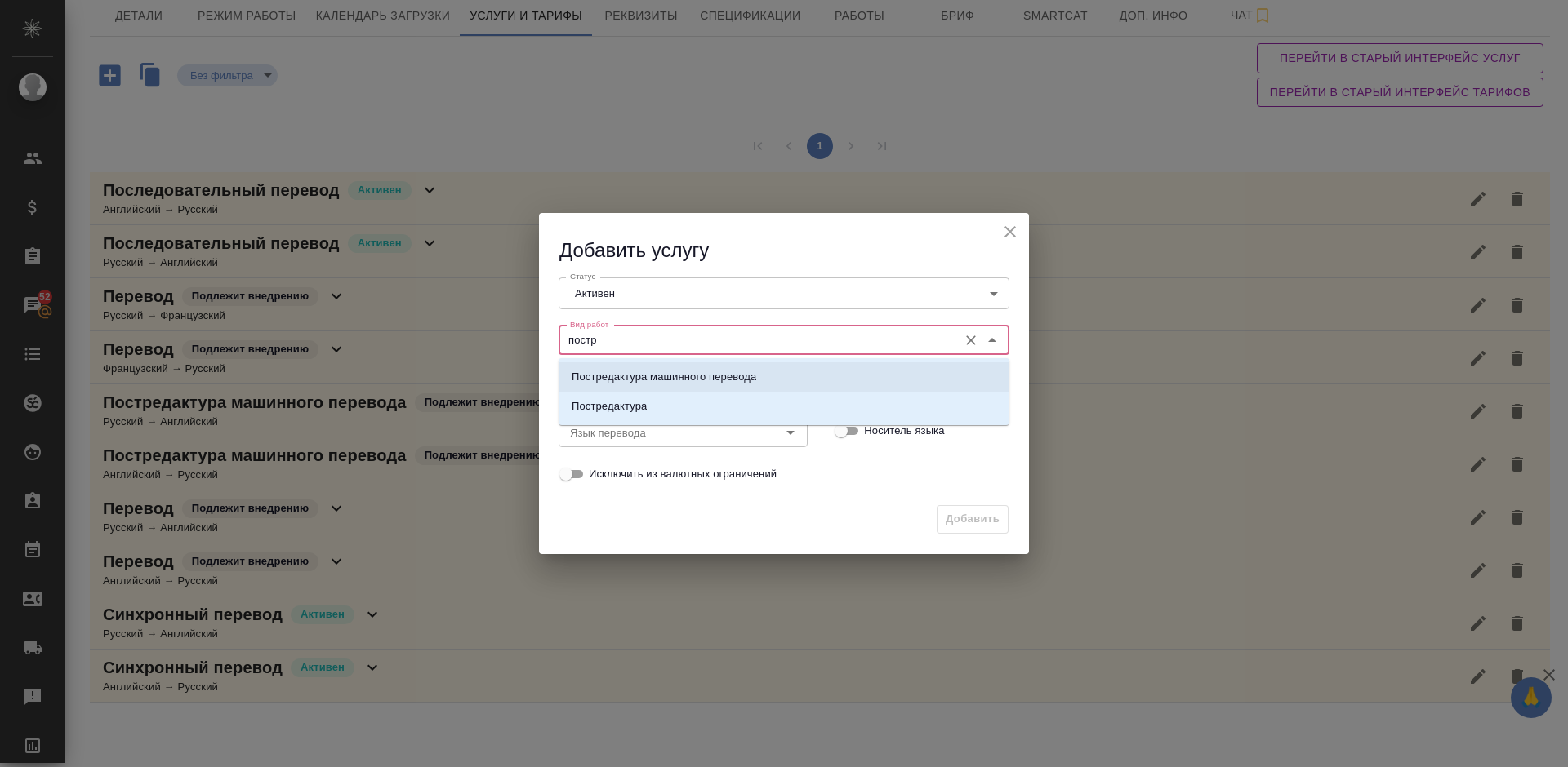
click at [690, 384] on p "Постредактура машинного перевода" at bounding box center [664, 377] width 184 height 16
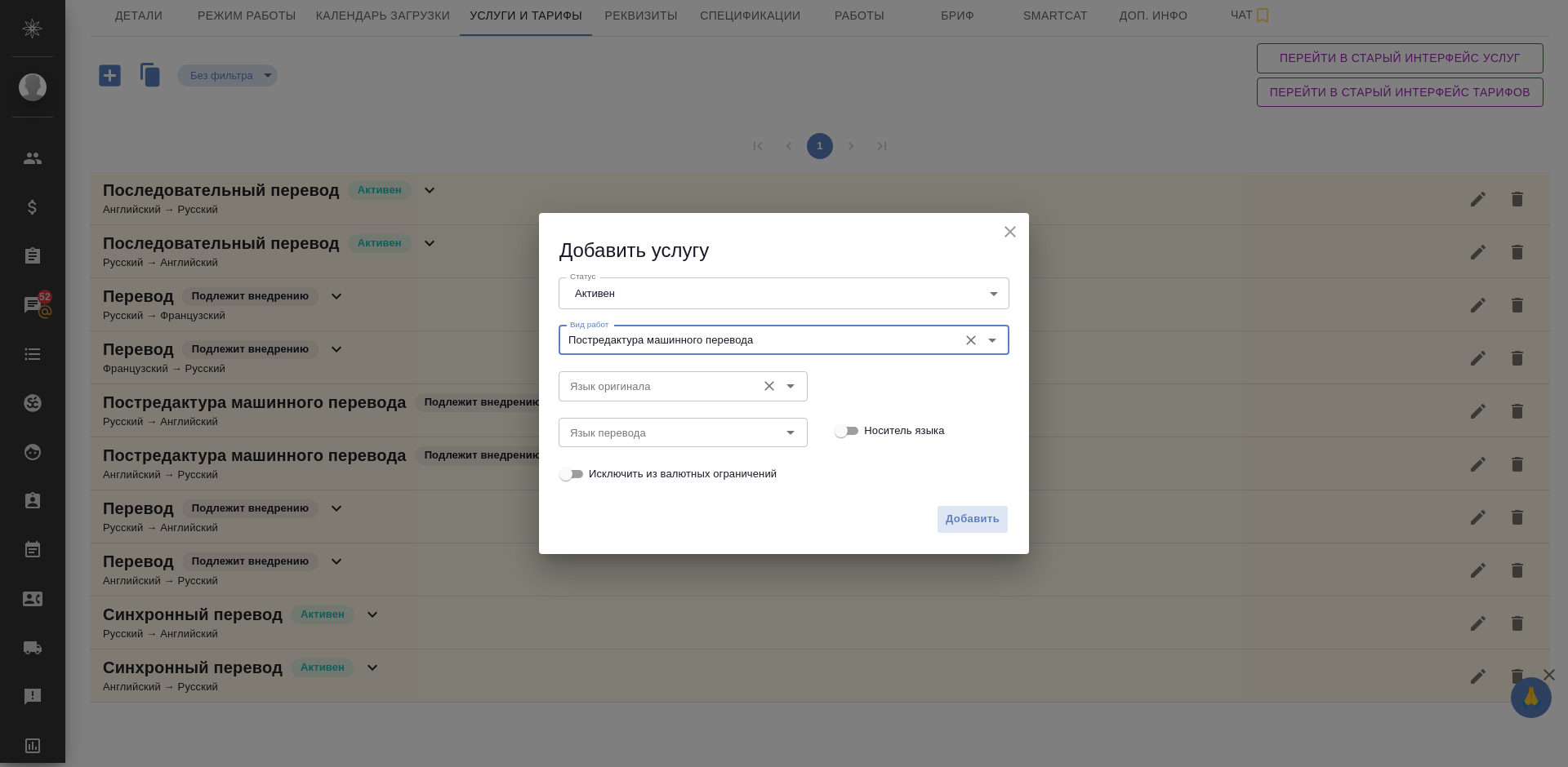
click at [661, 375] on div "Язык оригинала" at bounding box center [683, 385] width 249 height 29
type input "Постредактура машинного перевода"
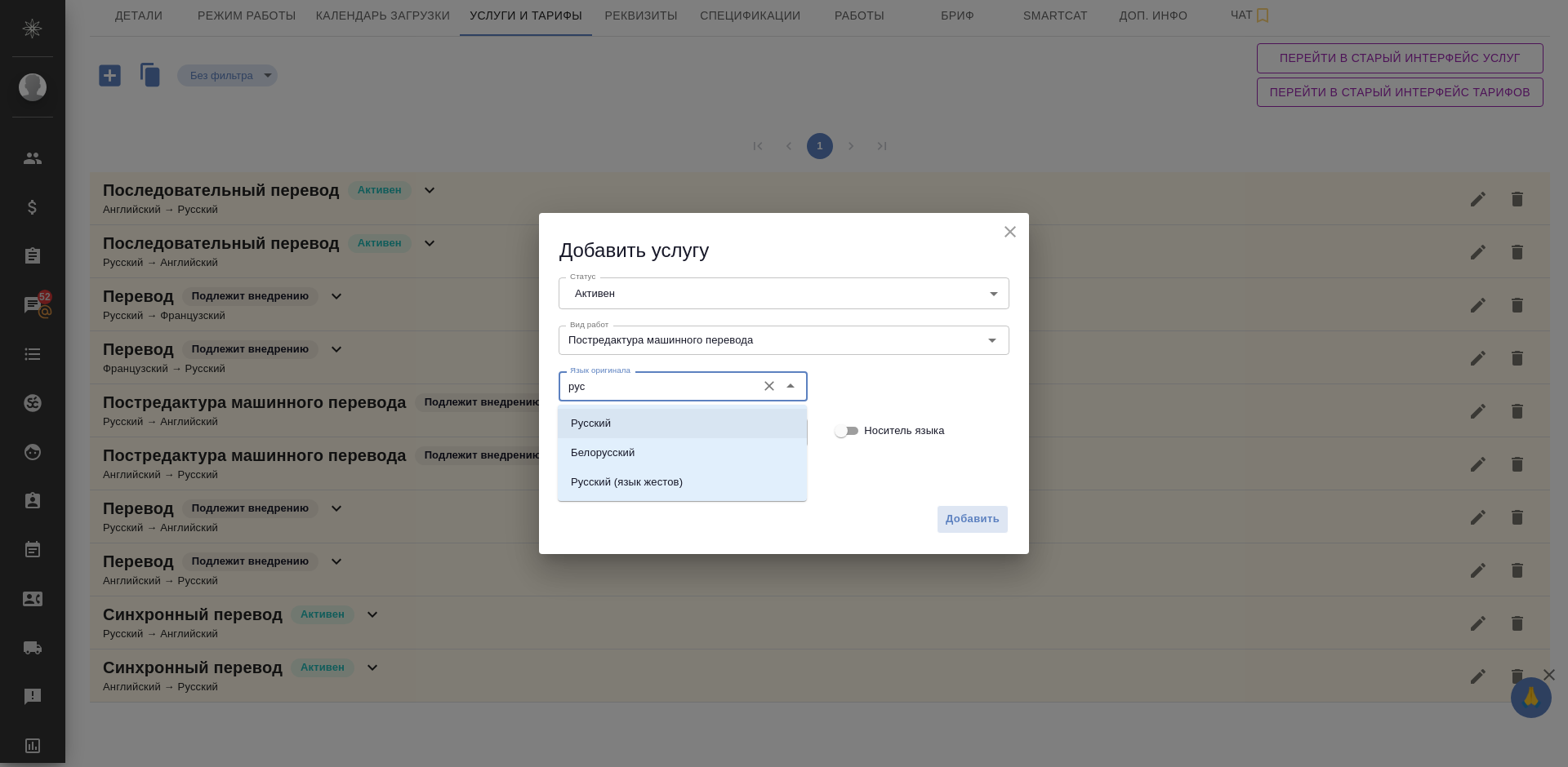
click at [652, 414] on li "Русский" at bounding box center [682, 423] width 249 height 29
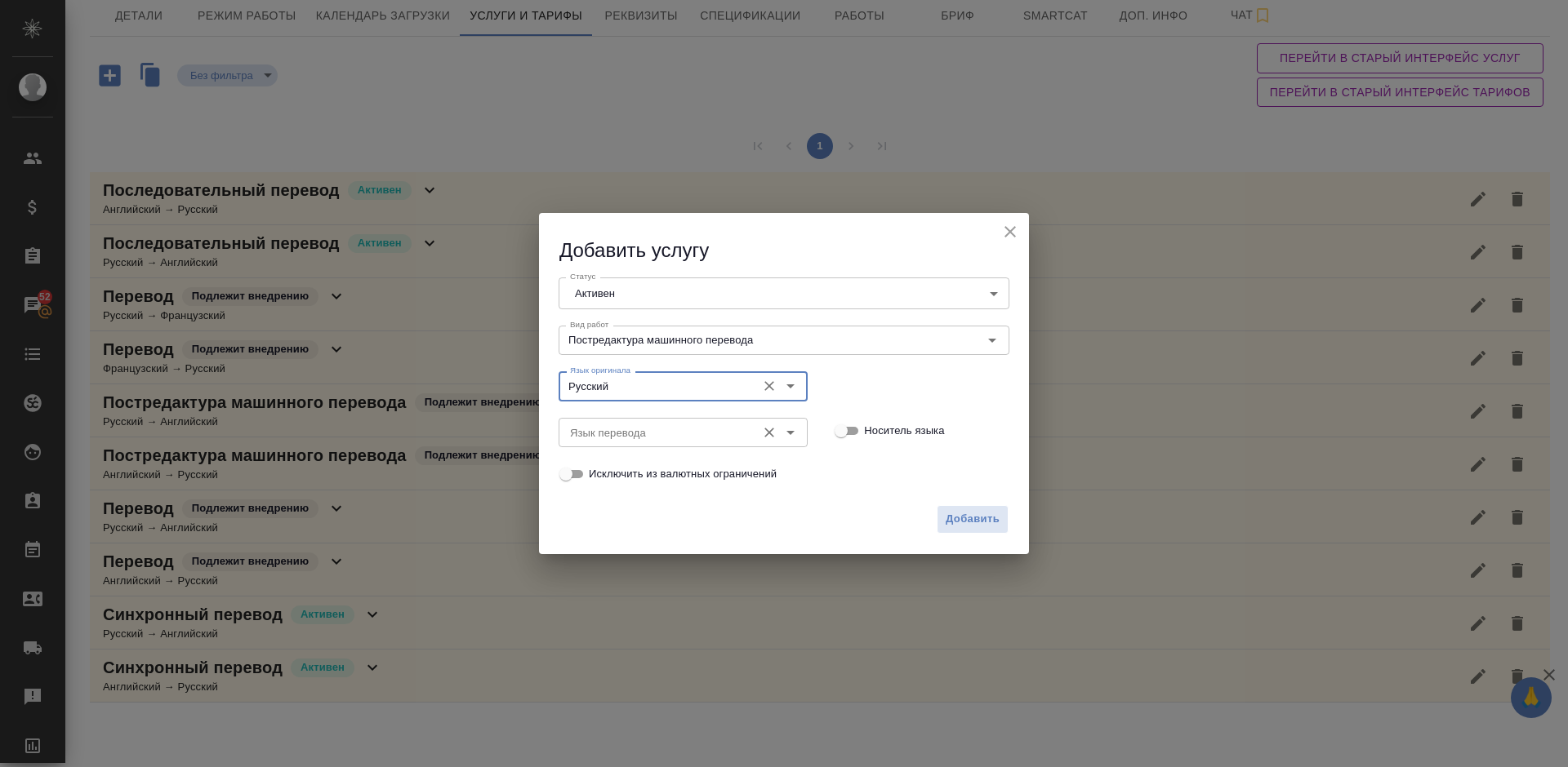
type input "Русский"
click at [635, 433] on input "Язык перевода" at bounding box center [655, 432] width 184 height 20
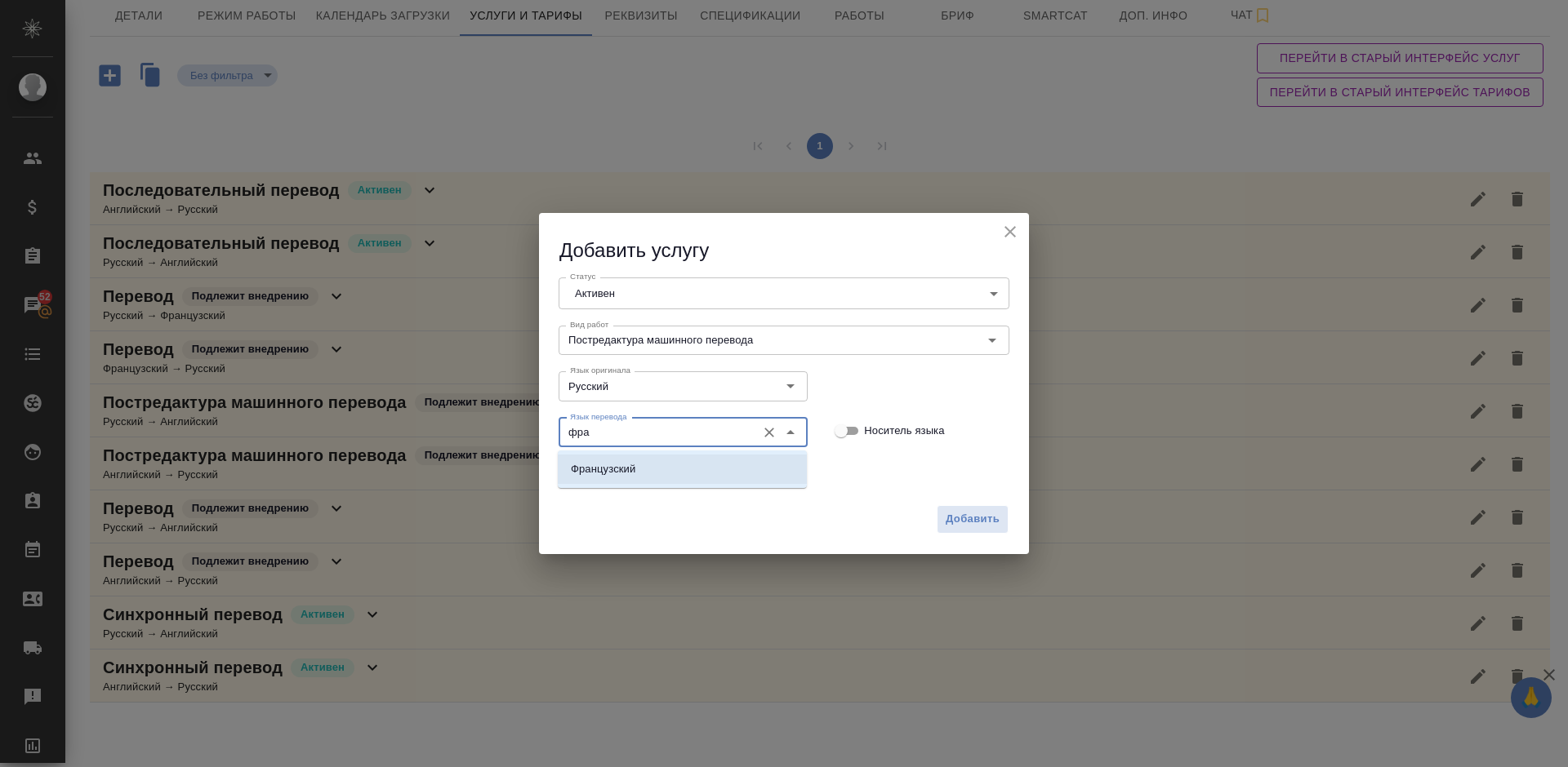
click at [654, 462] on li "Французский" at bounding box center [682, 469] width 249 height 29
type input "Французский"
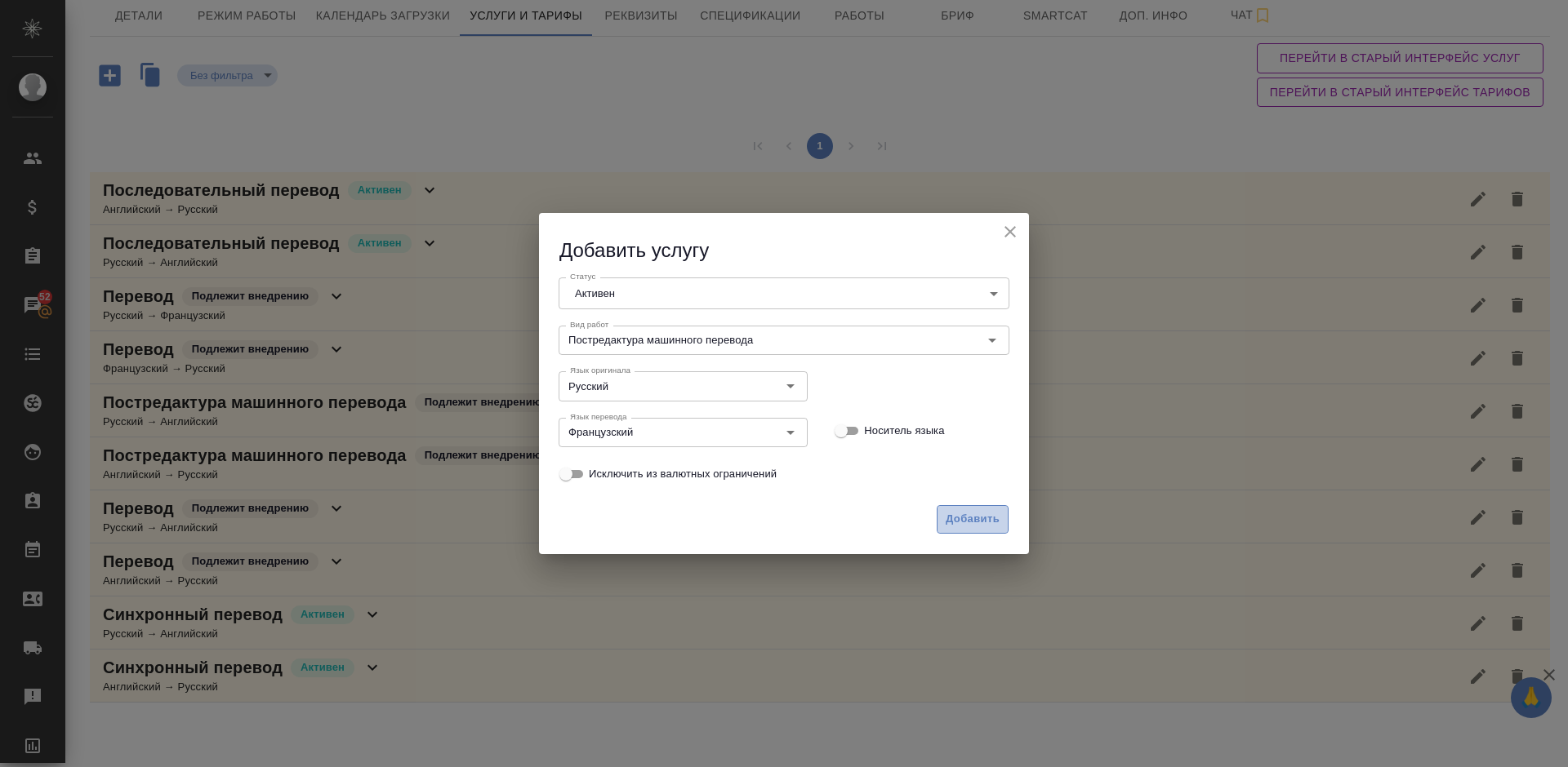
click at [980, 523] on span "Добавить" at bounding box center [973, 519] width 54 height 19
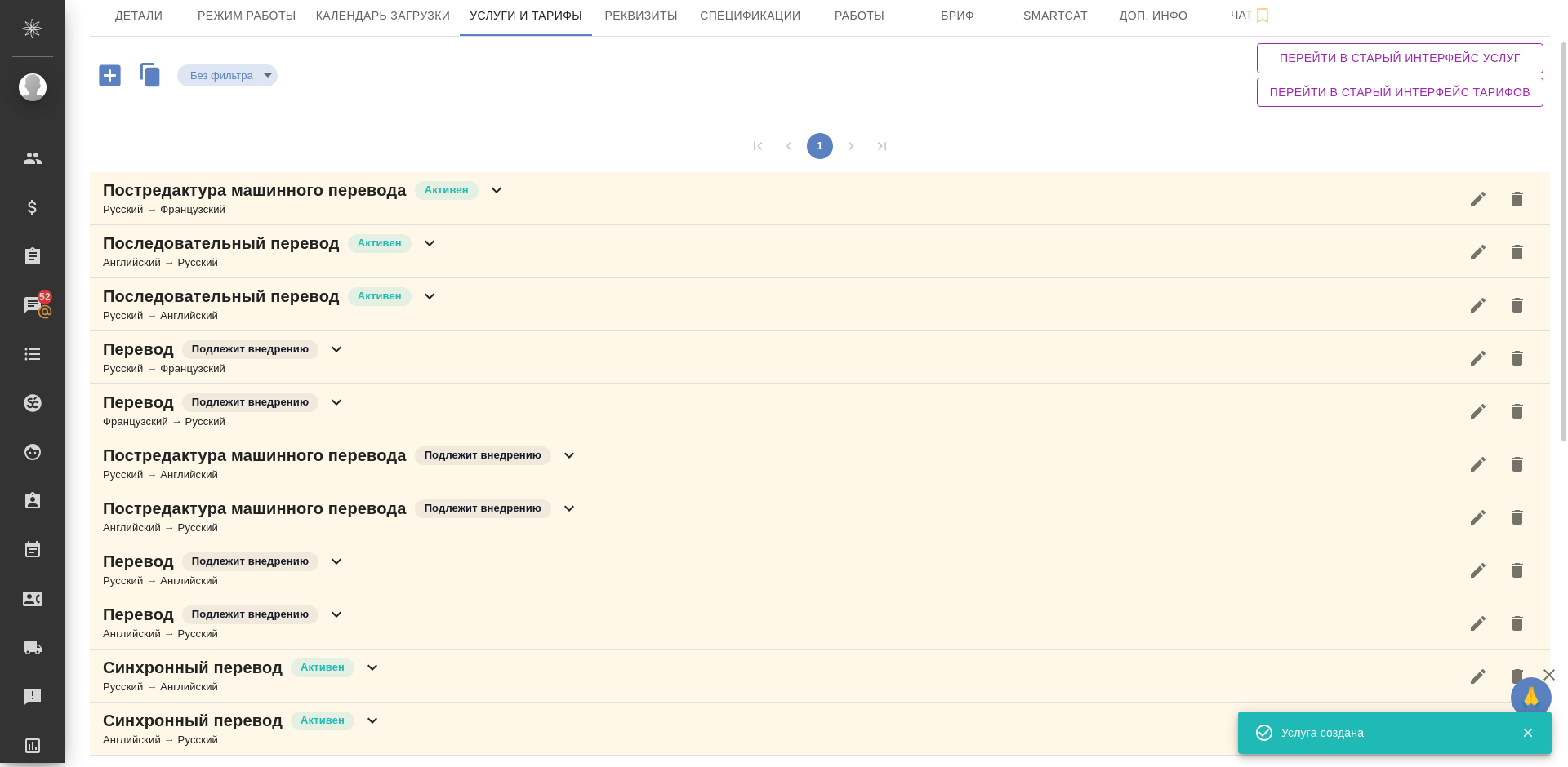
click at [107, 77] on icon "button" at bounding box center [109, 75] width 21 height 21
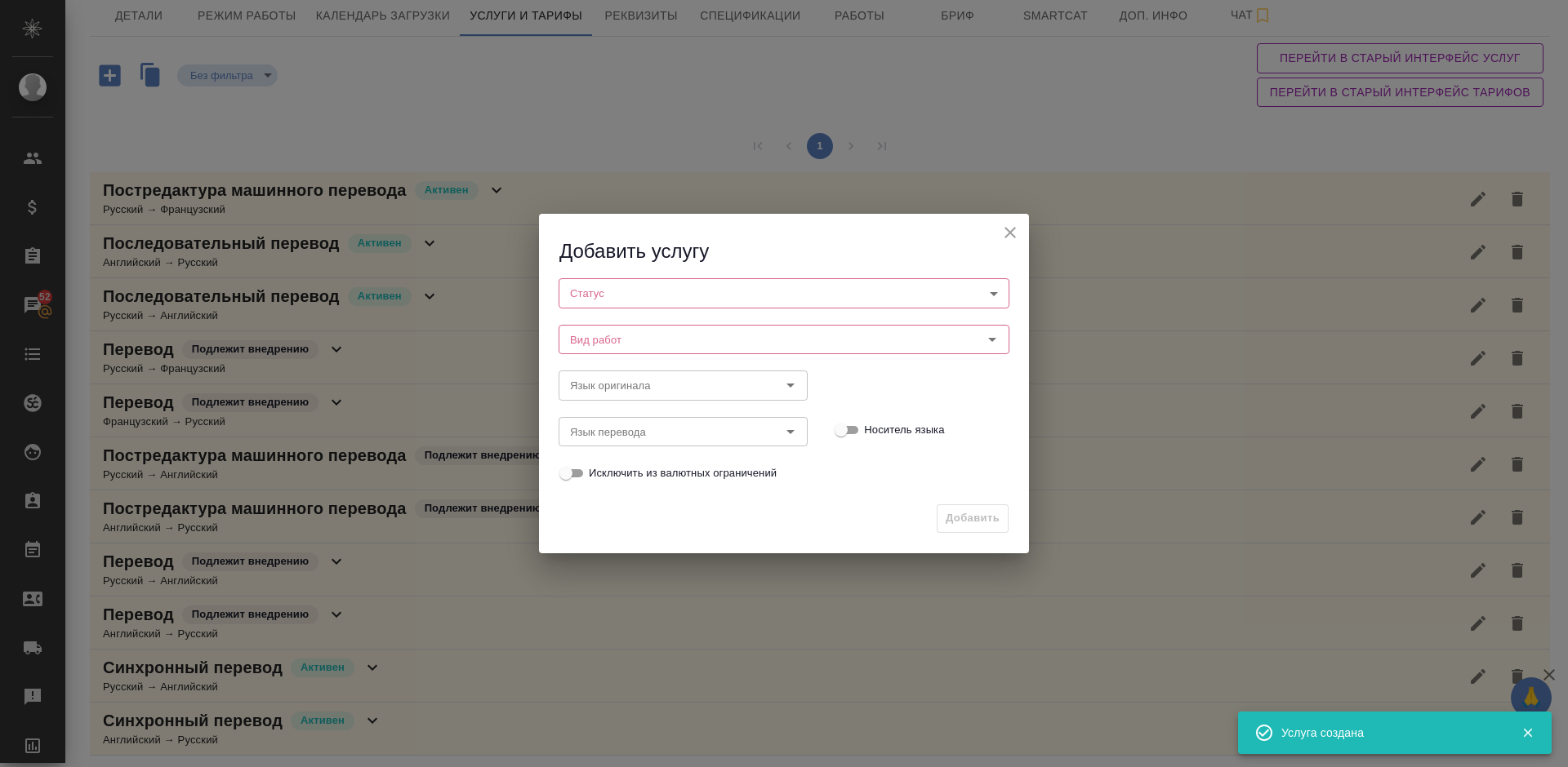
click at [671, 301] on body "🙏 .cls-1 fill:#fff; AWATERA Lazareva Anastasia Клиенты Спецификации Заказы 52 Ч…" at bounding box center [784, 384] width 1568 height 767
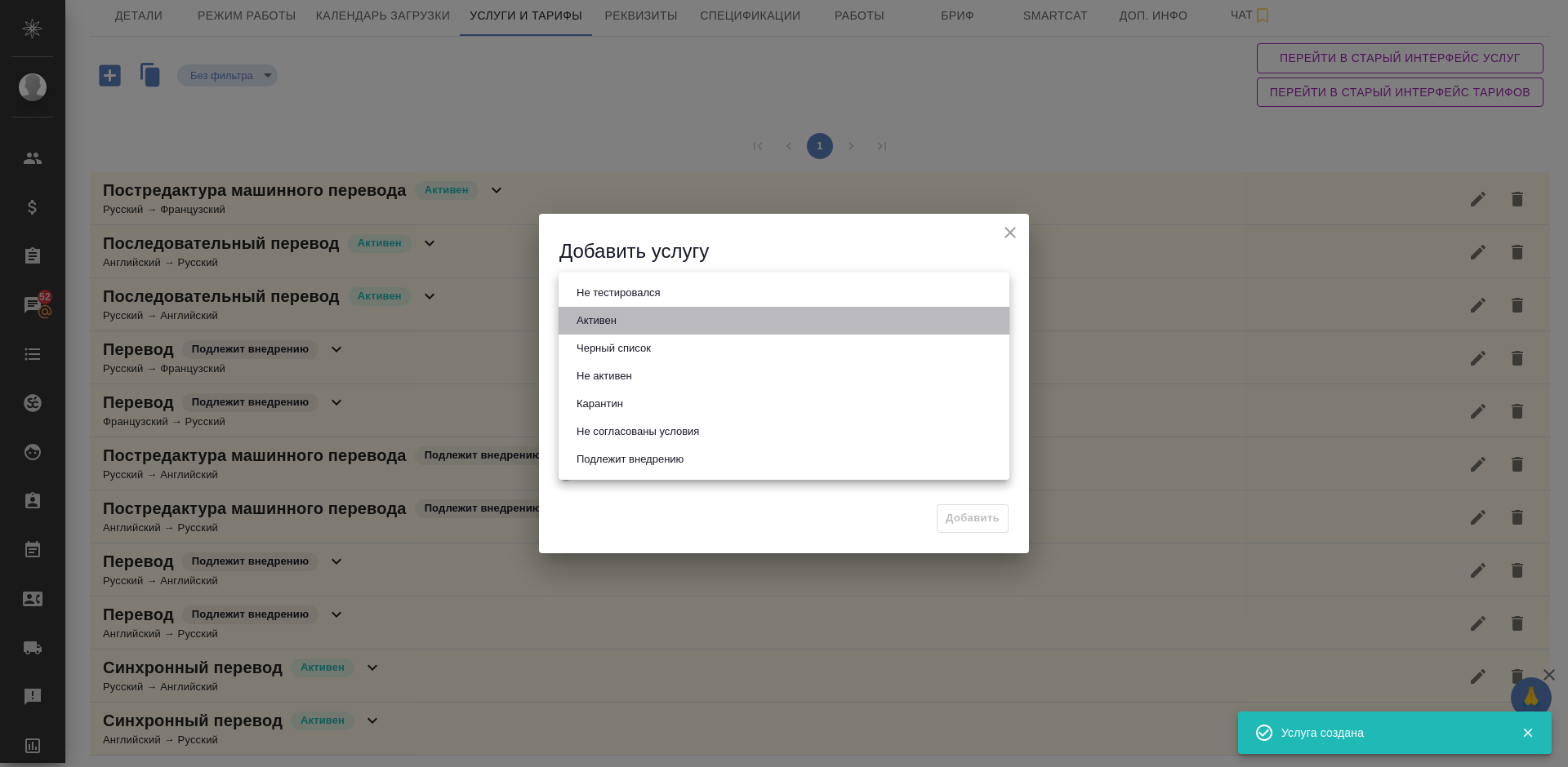
click at [674, 324] on li "Активен" at bounding box center [784, 320] width 451 height 28
type input "active"
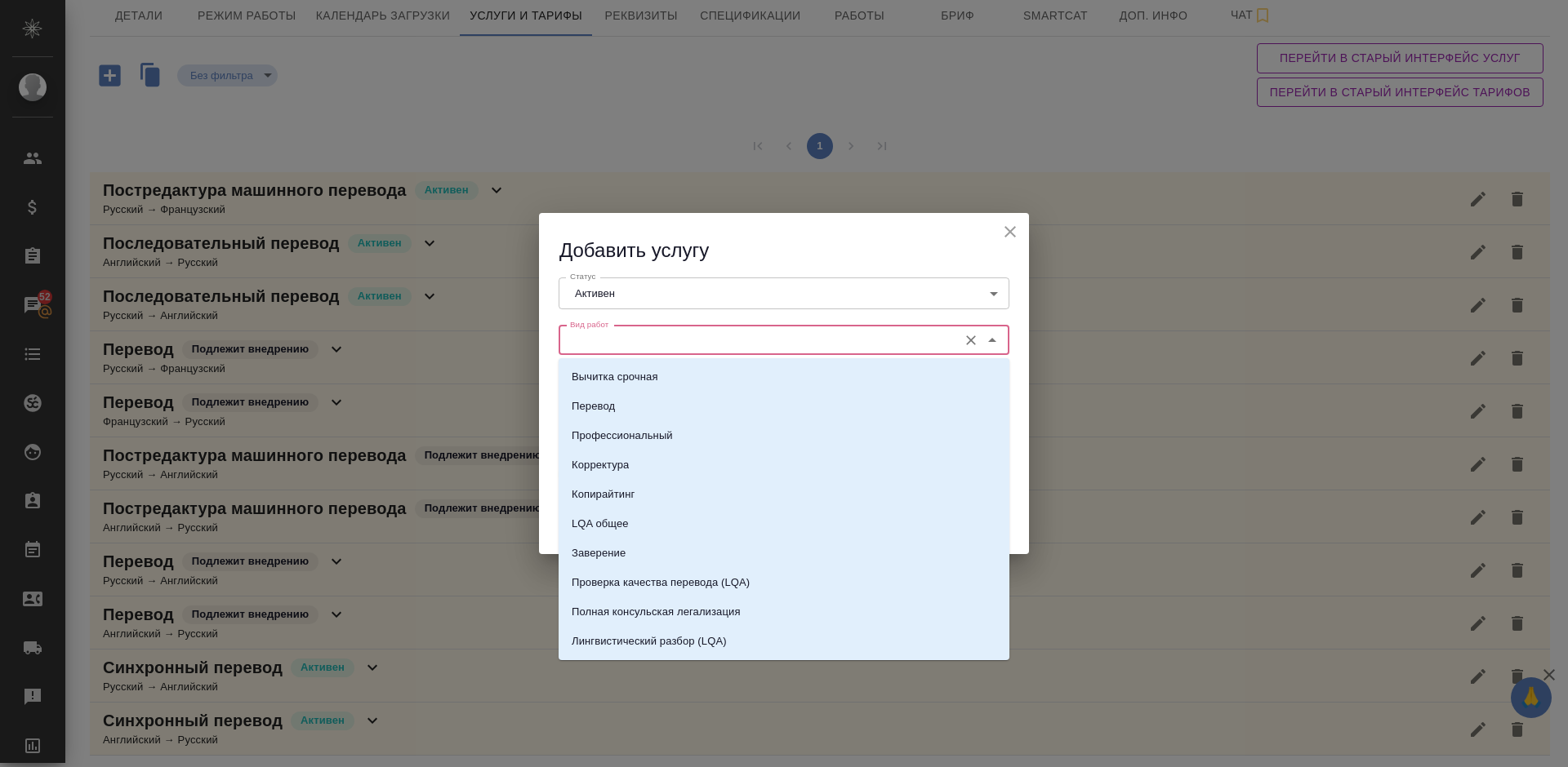
click at [637, 333] on input "Вид работ" at bounding box center [756, 340] width 387 height 20
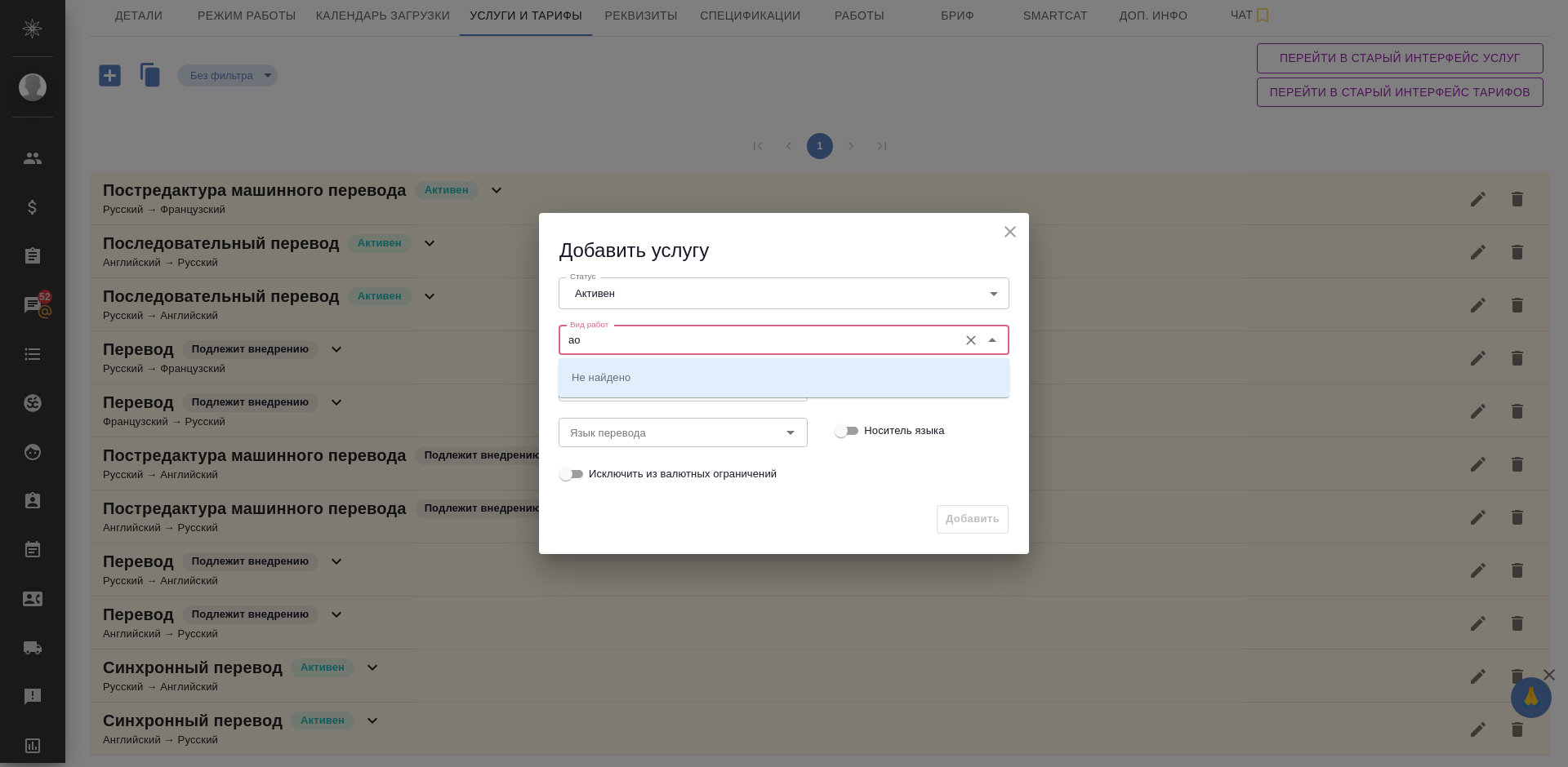
type input "а"
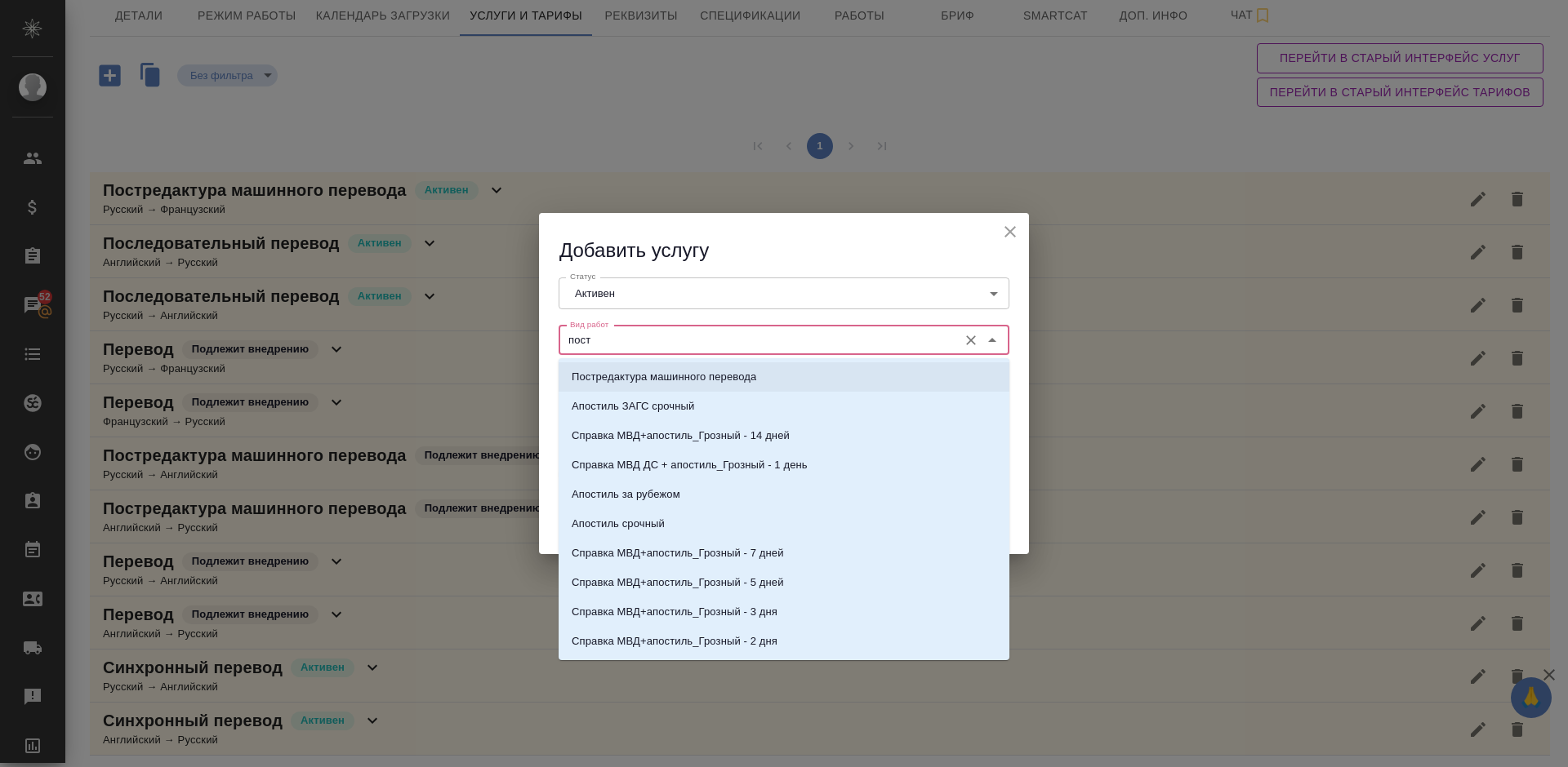
click at [671, 365] on li "Постредактура машинного перевода" at bounding box center [784, 377] width 451 height 29
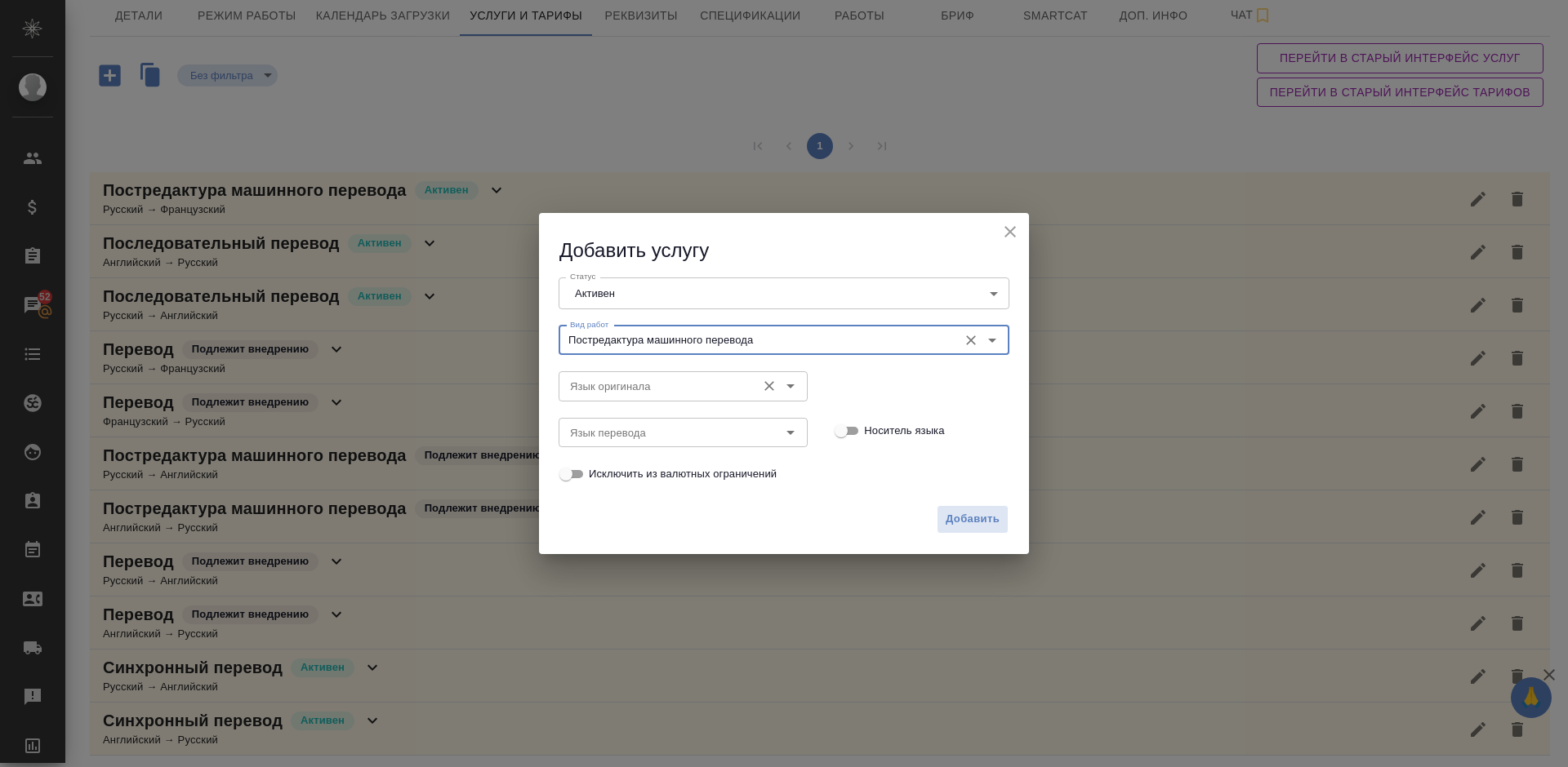
type input "Постредактура машинного перевода"
click at [656, 378] on input "Язык оригинала" at bounding box center [655, 385] width 184 height 20
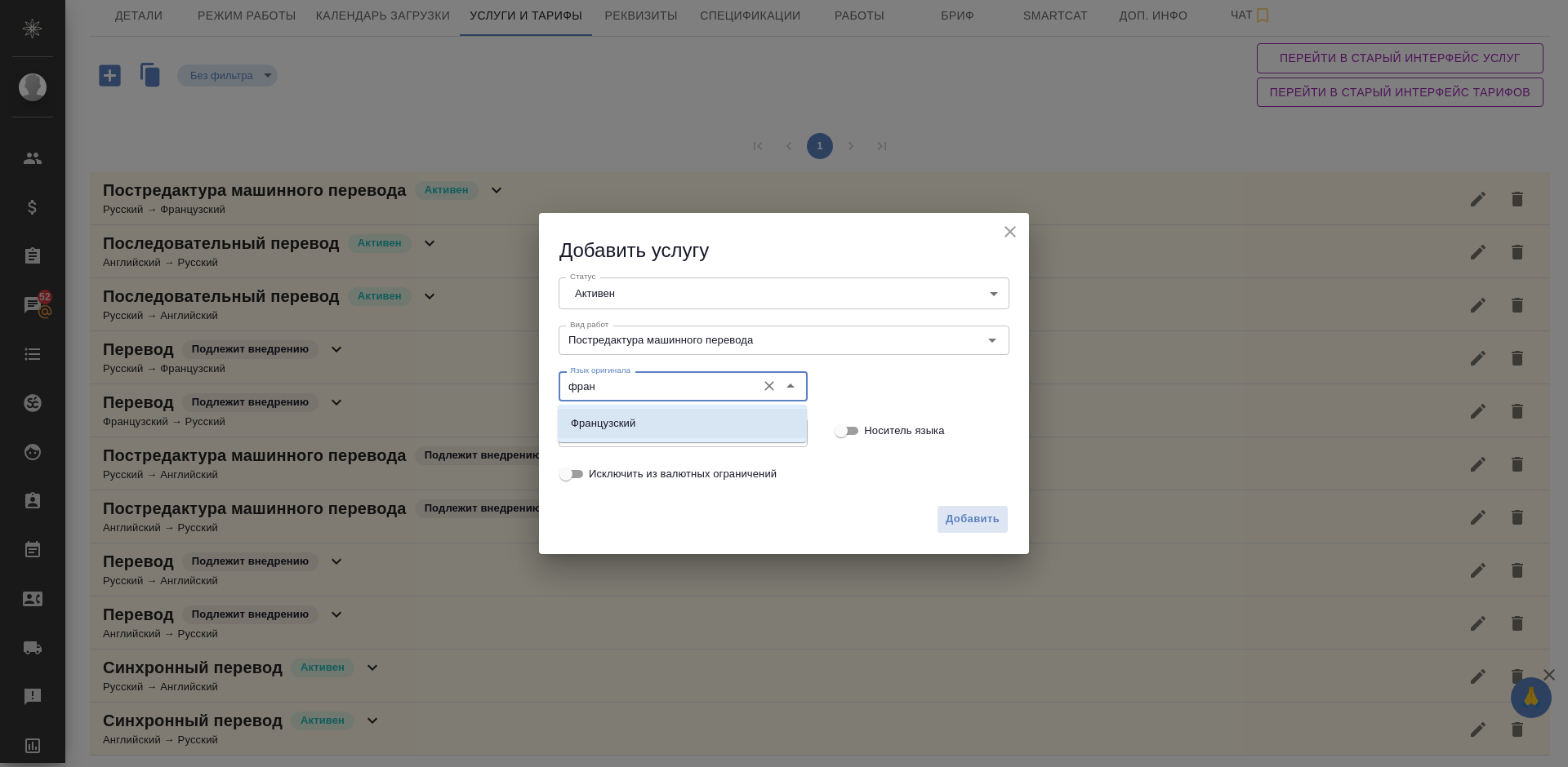
click at [654, 423] on li "Французский" at bounding box center [682, 423] width 249 height 29
type input "Французский"
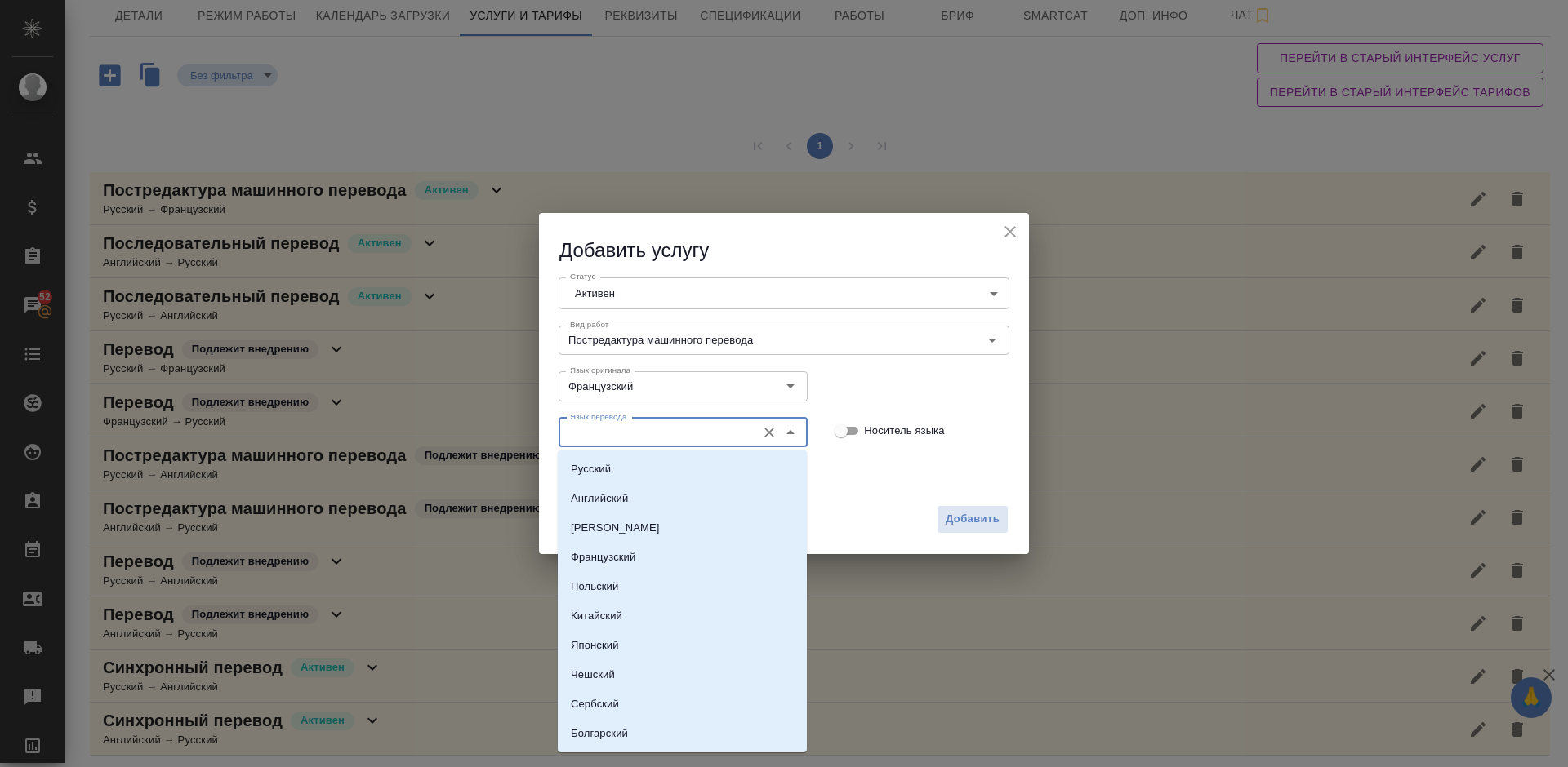
click at [626, 430] on input "Язык перевода" at bounding box center [655, 432] width 184 height 20
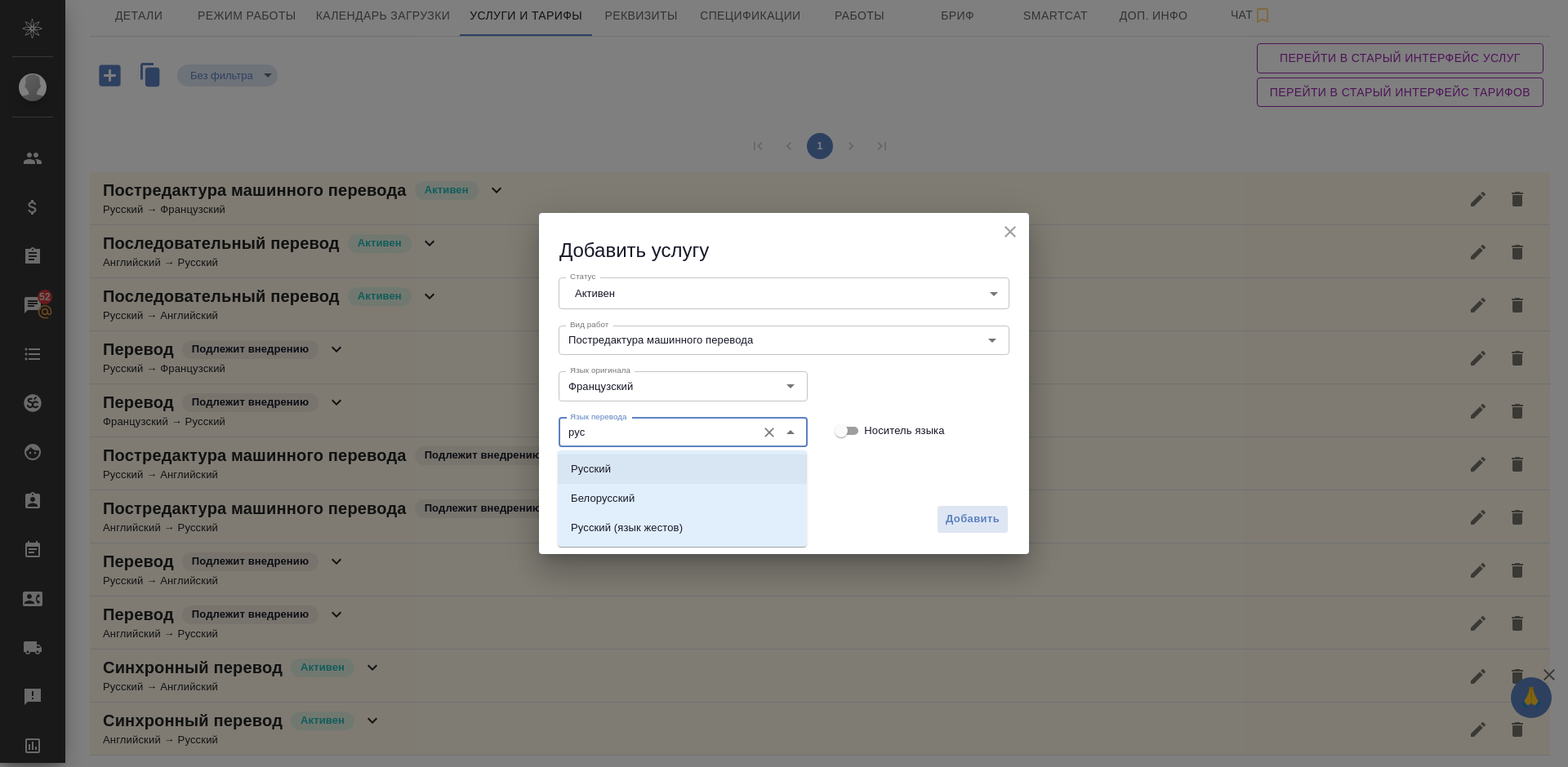
click at [640, 478] on li "Русский" at bounding box center [682, 469] width 249 height 29
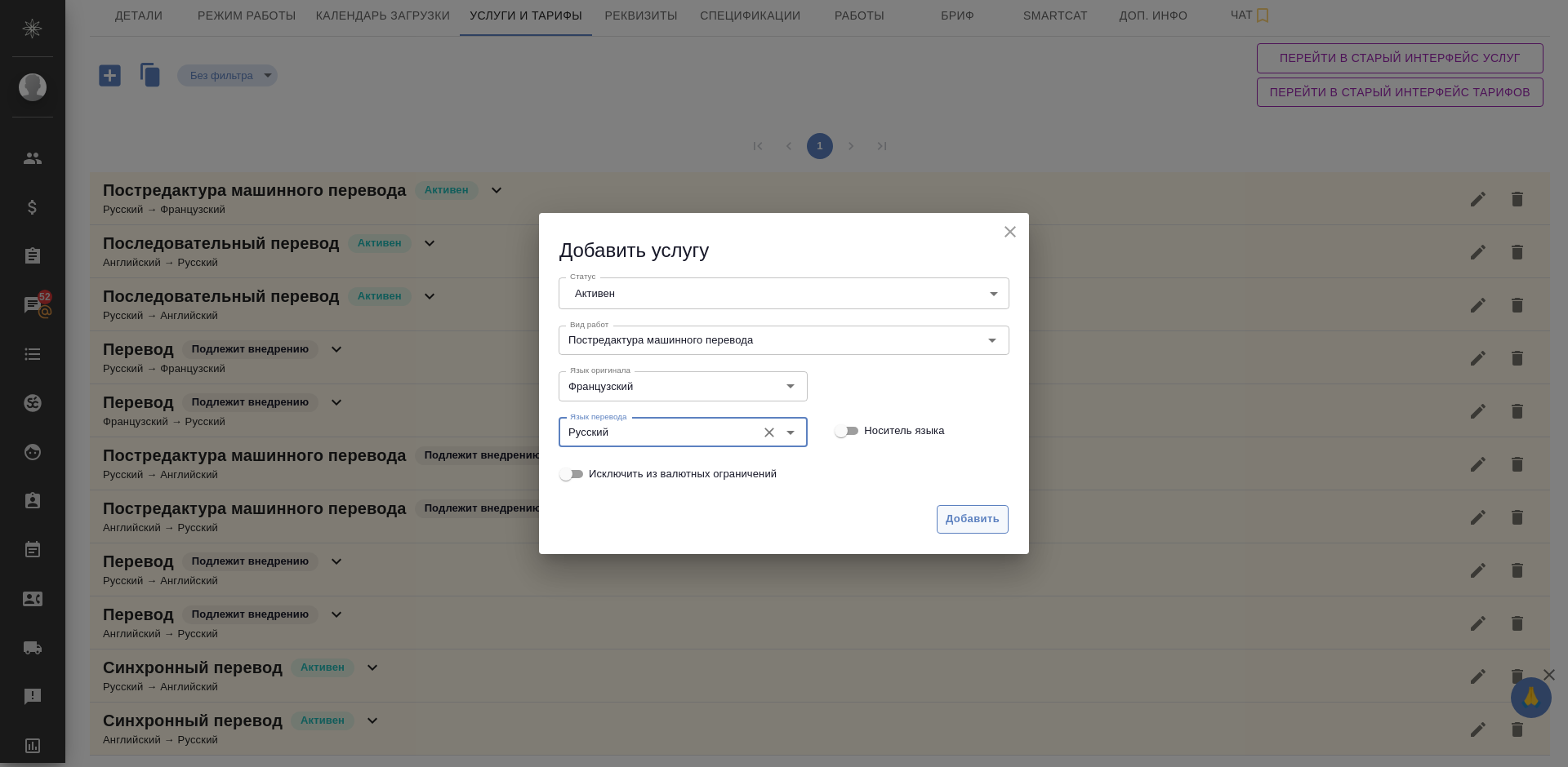
type input "Русский"
click at [969, 526] on span "Добавить" at bounding box center [973, 519] width 54 height 19
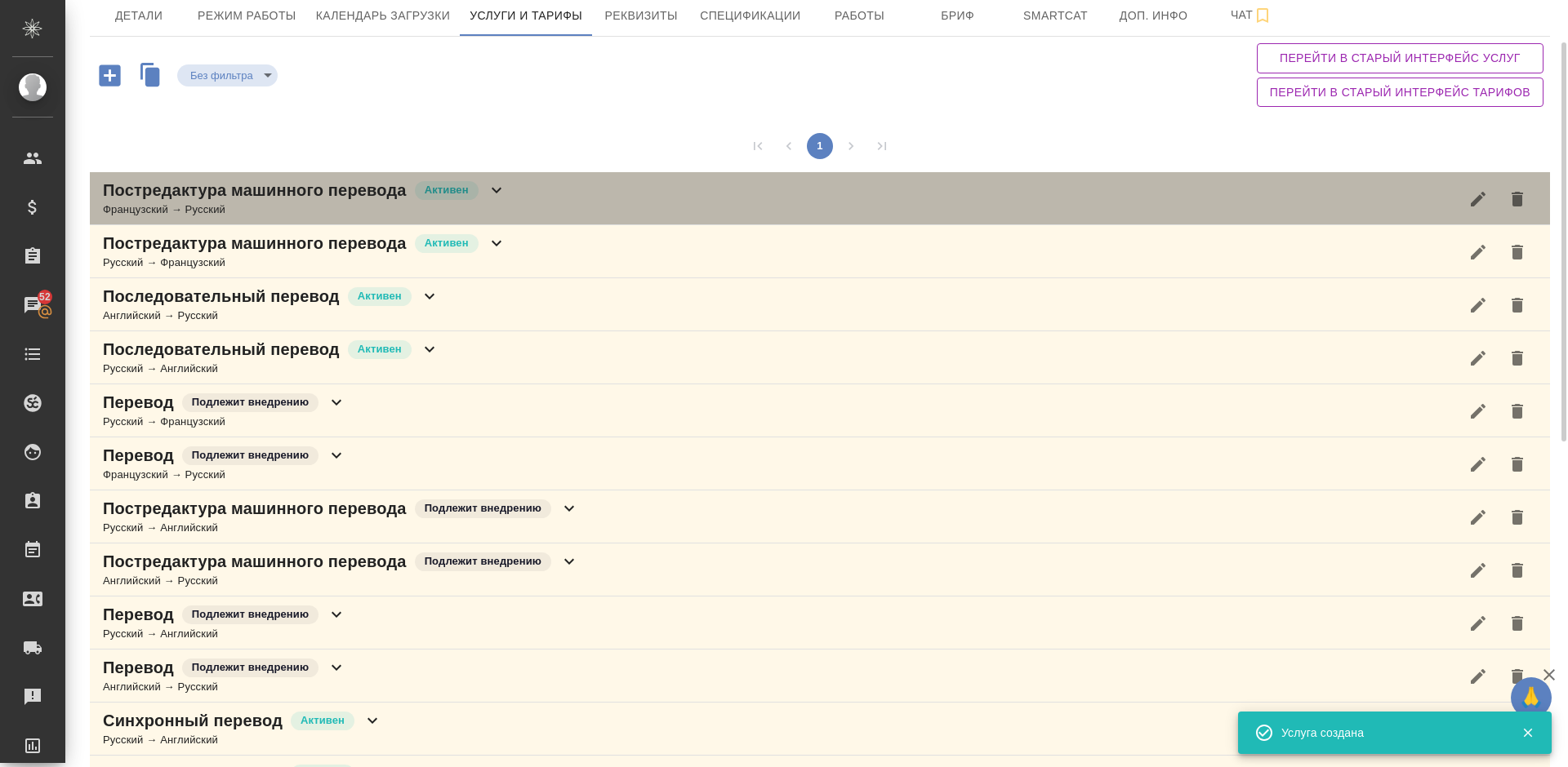
click at [544, 195] on div "Постредактура машинного перевода Активен Французский → Русский" at bounding box center [820, 198] width 1460 height 53
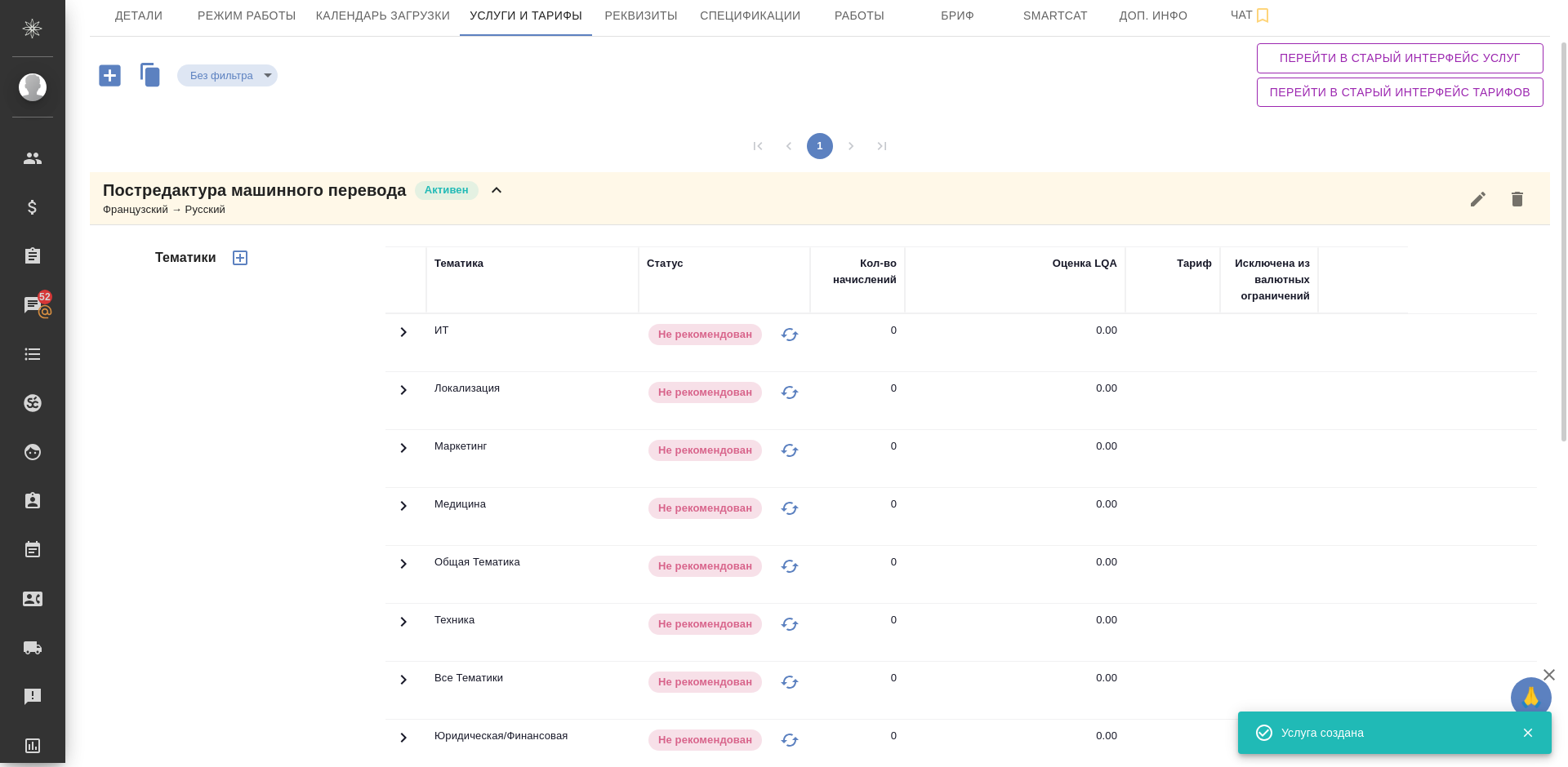
click at [334, 477] on div "Тематики" at bounding box center [269, 508] width 234 height 546
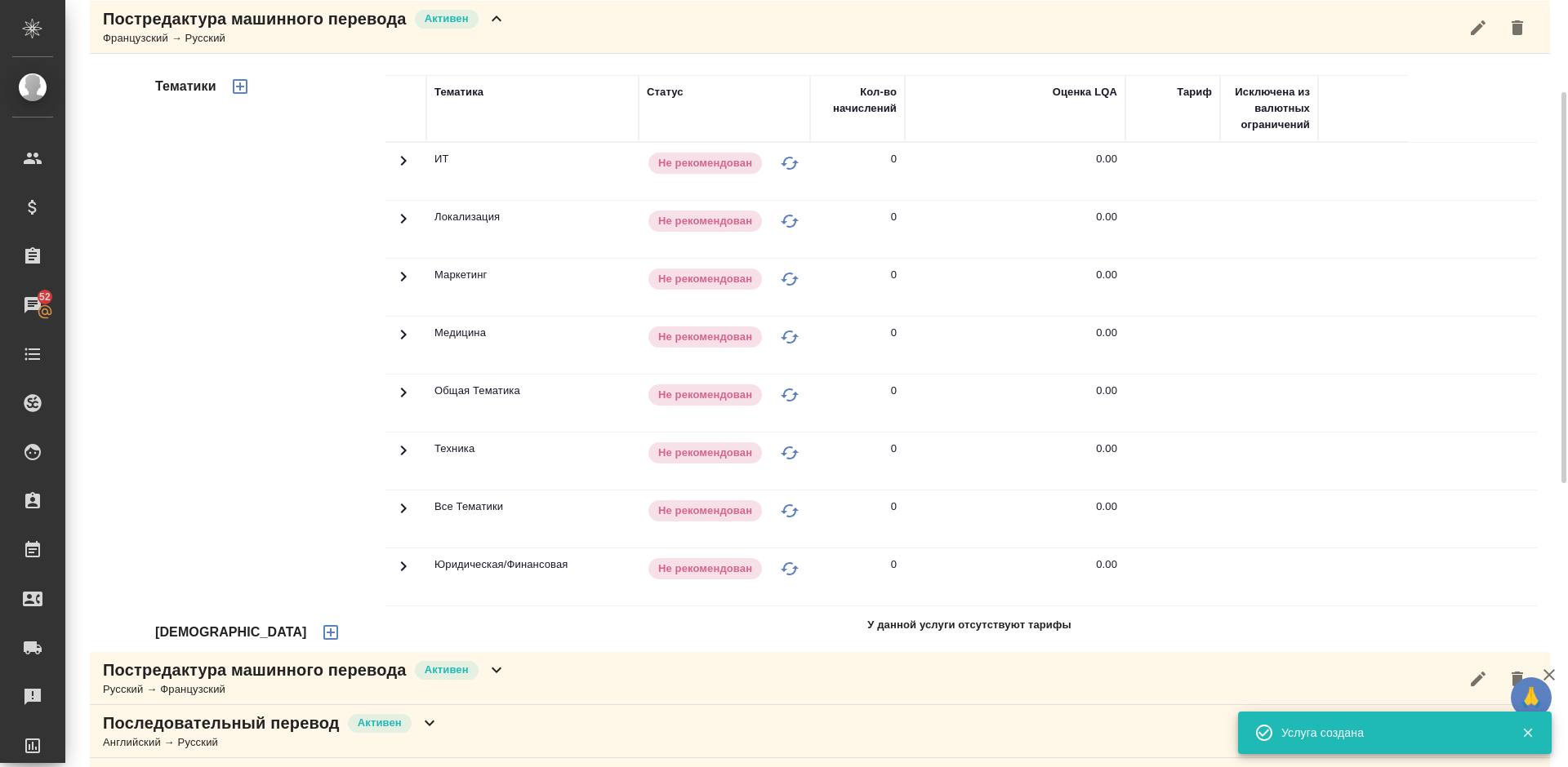
scroll to position [327, 0]
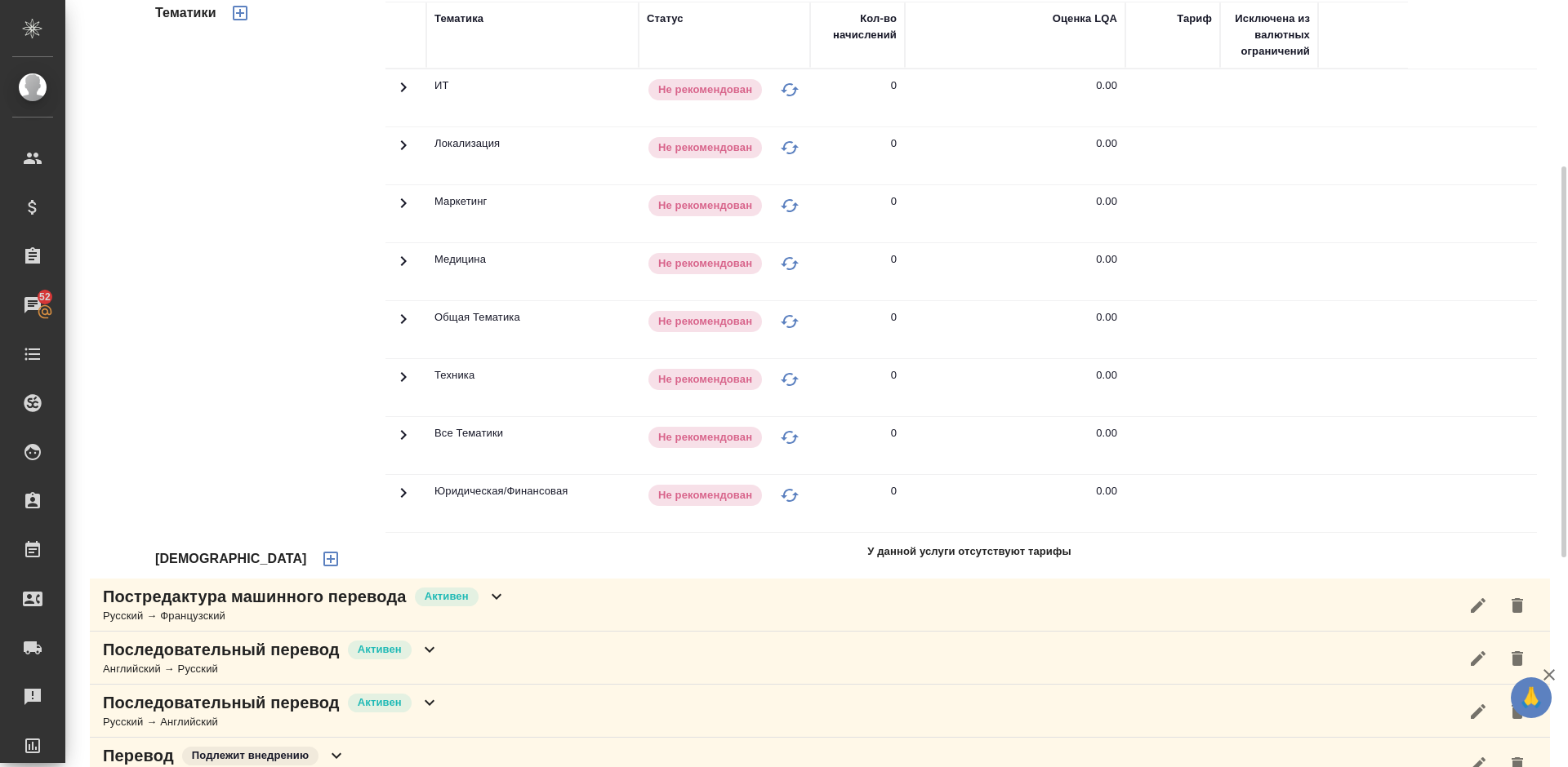
click at [323, 555] on icon "button" at bounding box center [330, 558] width 14 height 14
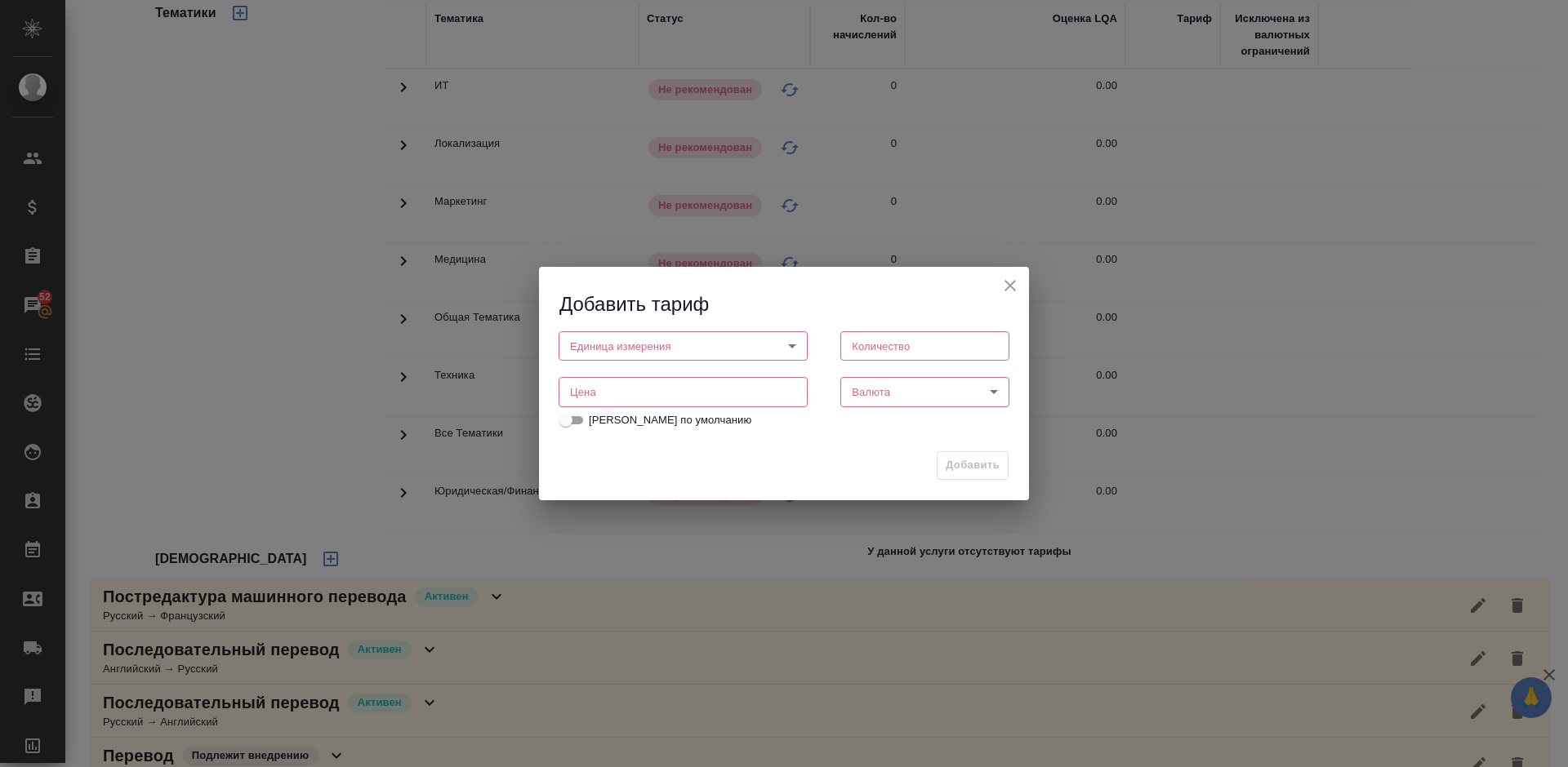
click at [722, 342] on body "🙏 .cls-1 fill:#fff; AWATERA Lazareva Anastasia Клиенты Спецификации Заказы 52 Ч…" at bounding box center [784, 384] width 1568 height 767
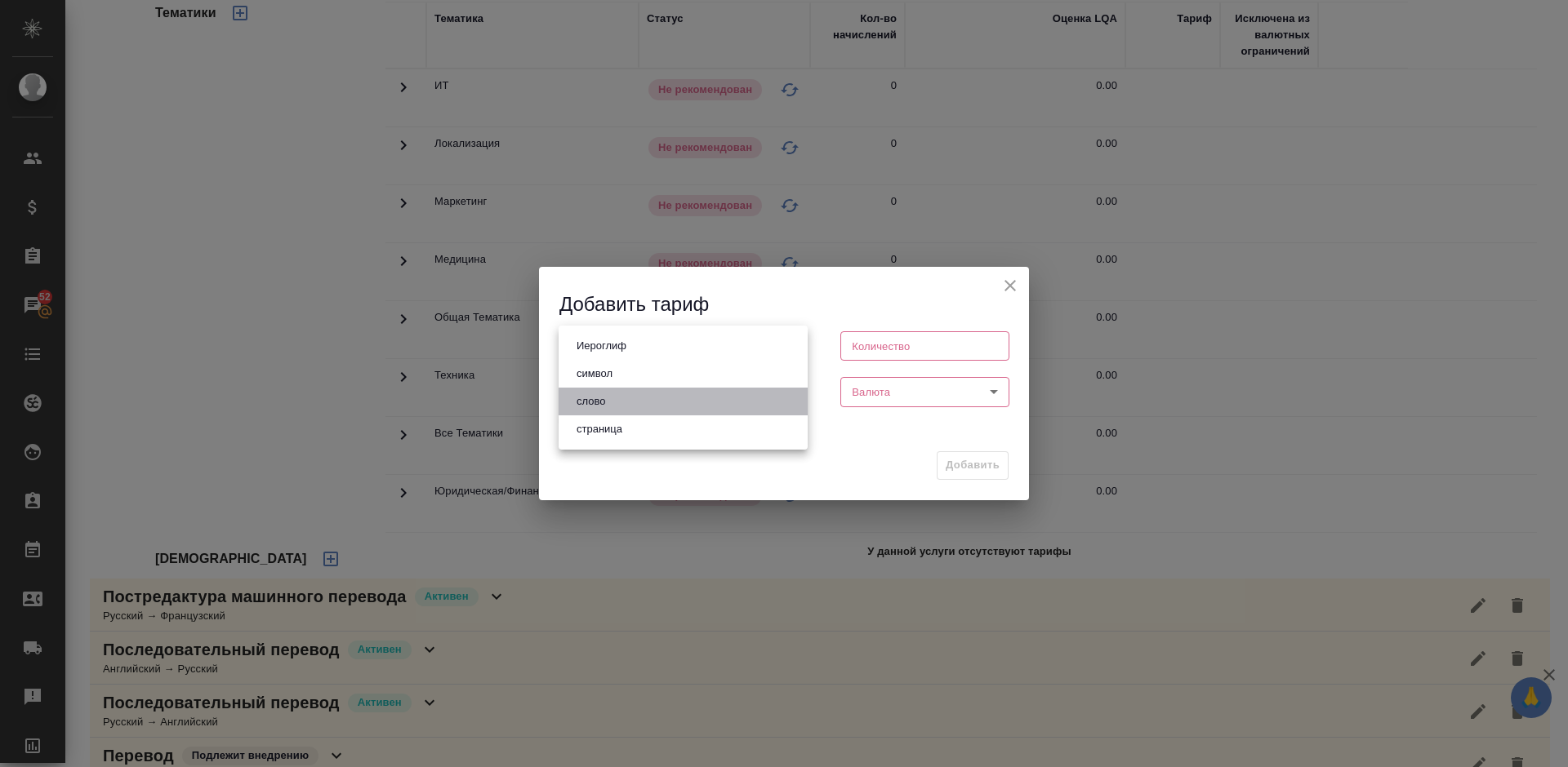
click at [639, 396] on li "слово" at bounding box center [683, 401] width 249 height 28
type input "5a8b1489cc6b4906c91bfd90"
type input "1"
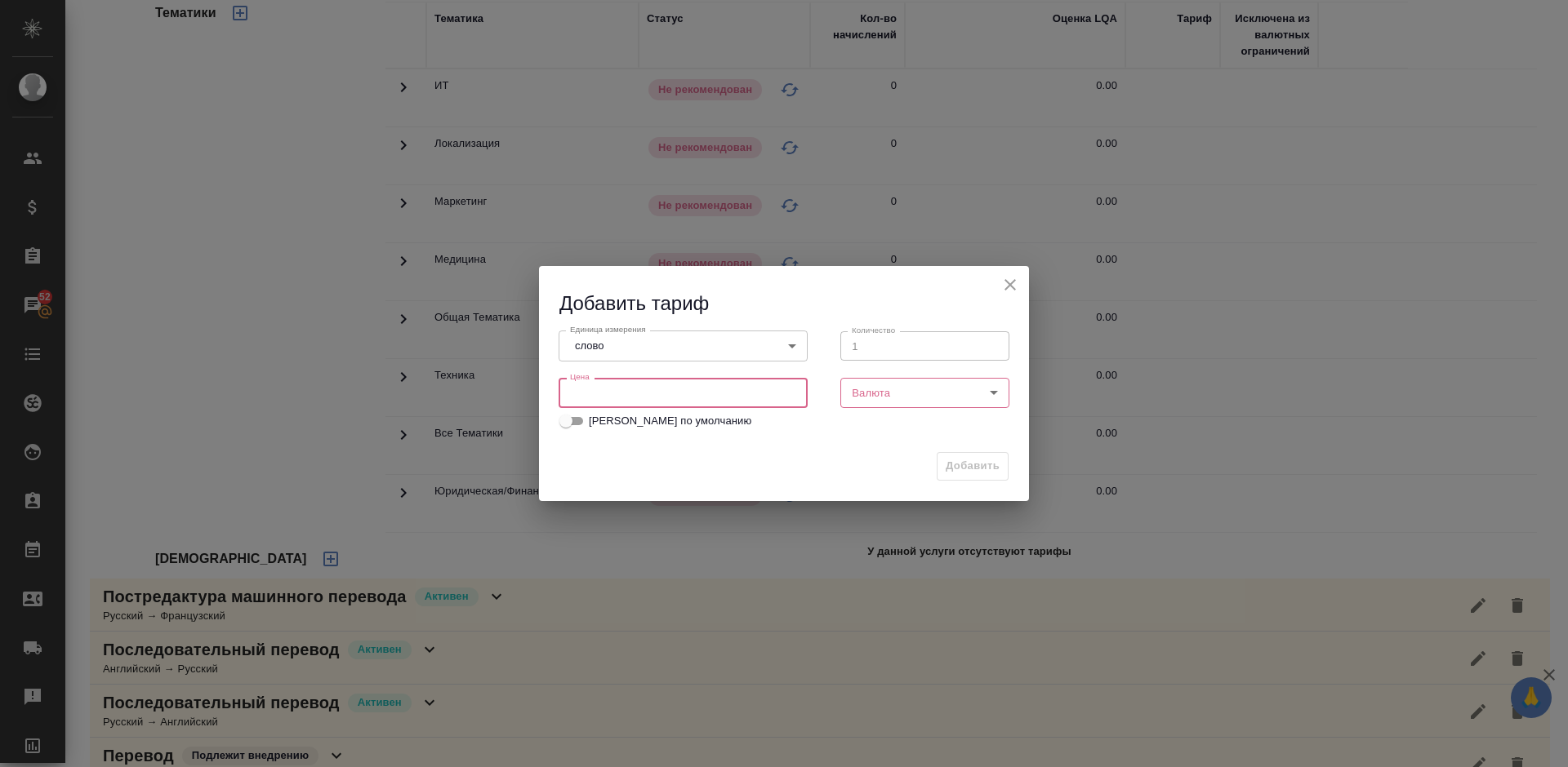
click at [723, 389] on input "number" at bounding box center [683, 392] width 249 height 29
type input "1.2"
click at [890, 395] on body "🙏 .cls-1 fill:#fff; AWATERA Lazareva Anastasia Клиенты Спецификации Заказы 52 Ч…" at bounding box center [784, 384] width 1568 height 767
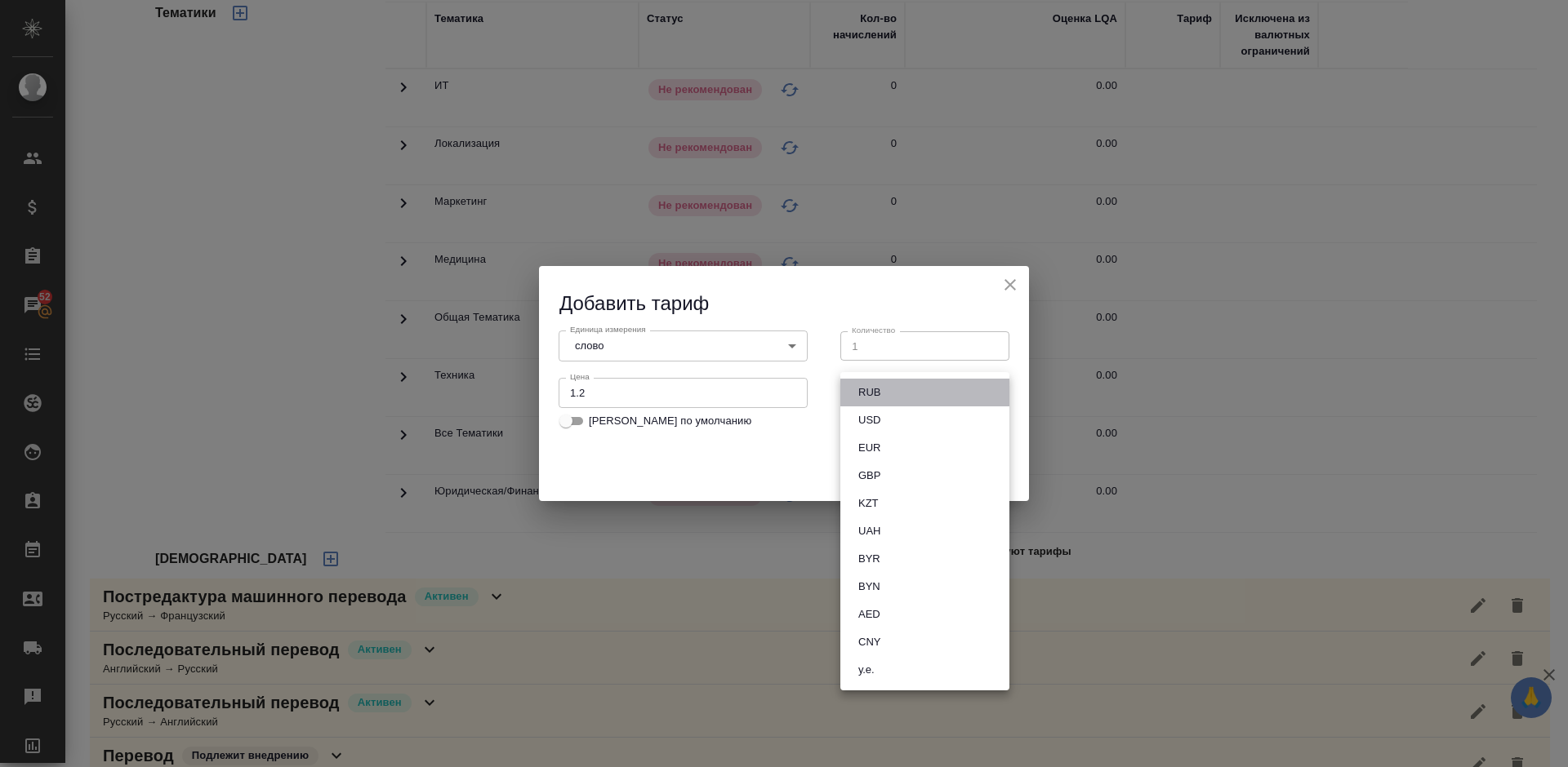
click at [908, 394] on li "RUB" at bounding box center [925, 392] width 169 height 28
type input "RUB"
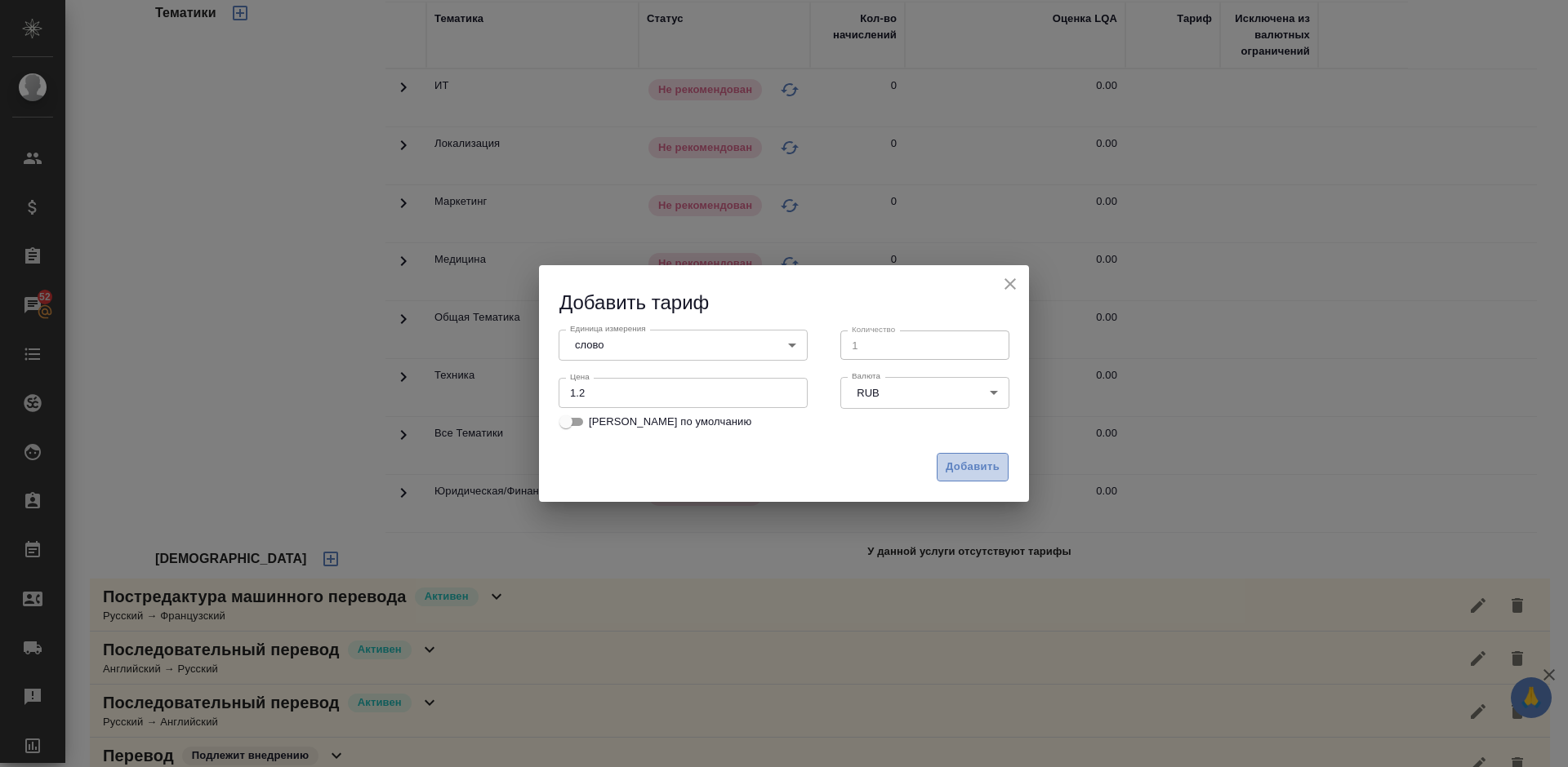
click at [965, 472] on span "Добавить" at bounding box center [973, 467] width 54 height 19
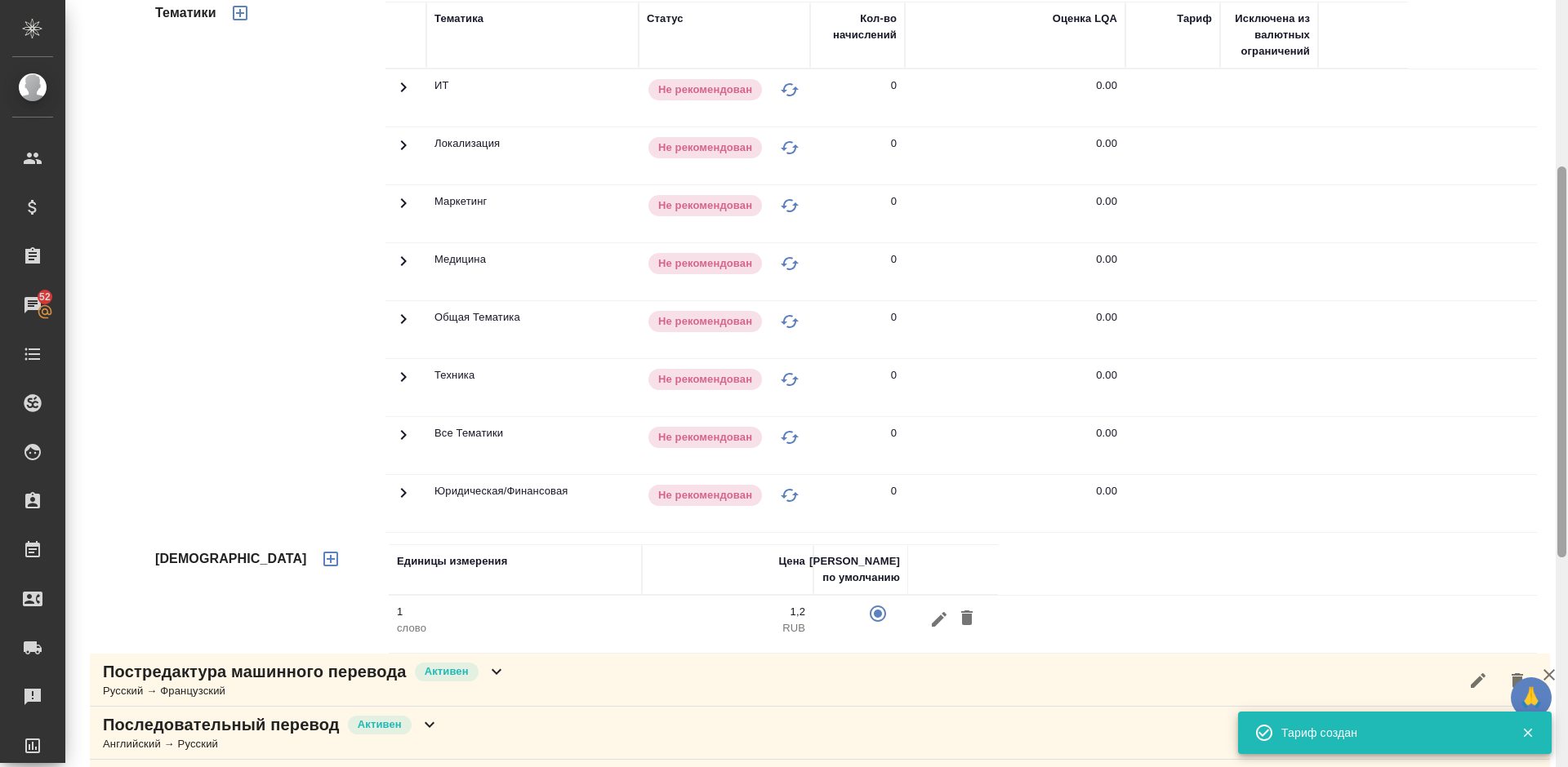
scroll to position [813, 0]
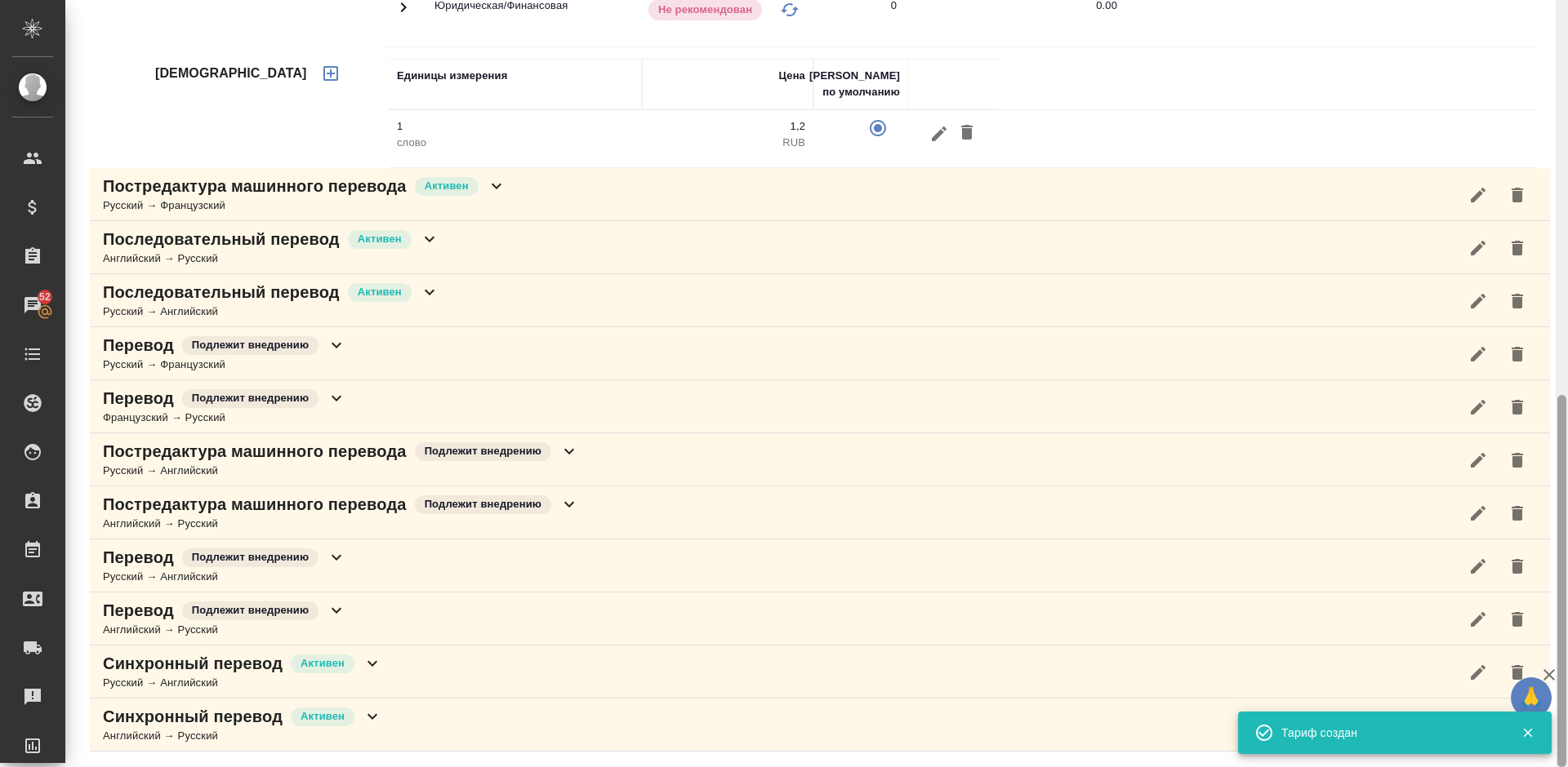
drag, startPoint x: 1566, startPoint y: 361, endPoint x: 1558, endPoint y: 270, distance: 91.4
click at [1558, 270] on div at bounding box center [1561, 384] width 12 height 767
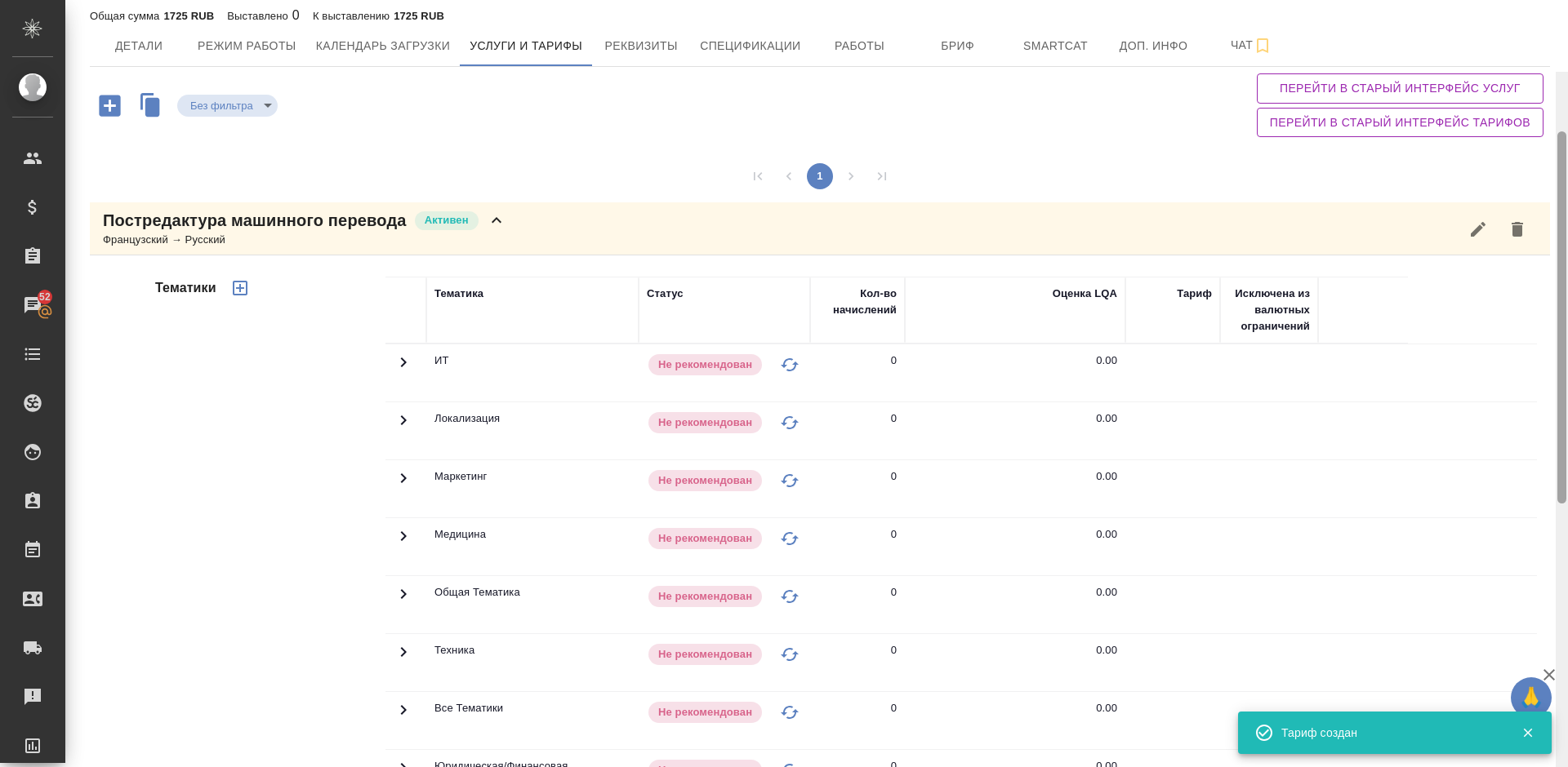
drag, startPoint x: 1562, startPoint y: 446, endPoint x: 1562, endPoint y: 73, distance: 373.0
click at [1562, 131] on div at bounding box center [1560, 317] width 9 height 372
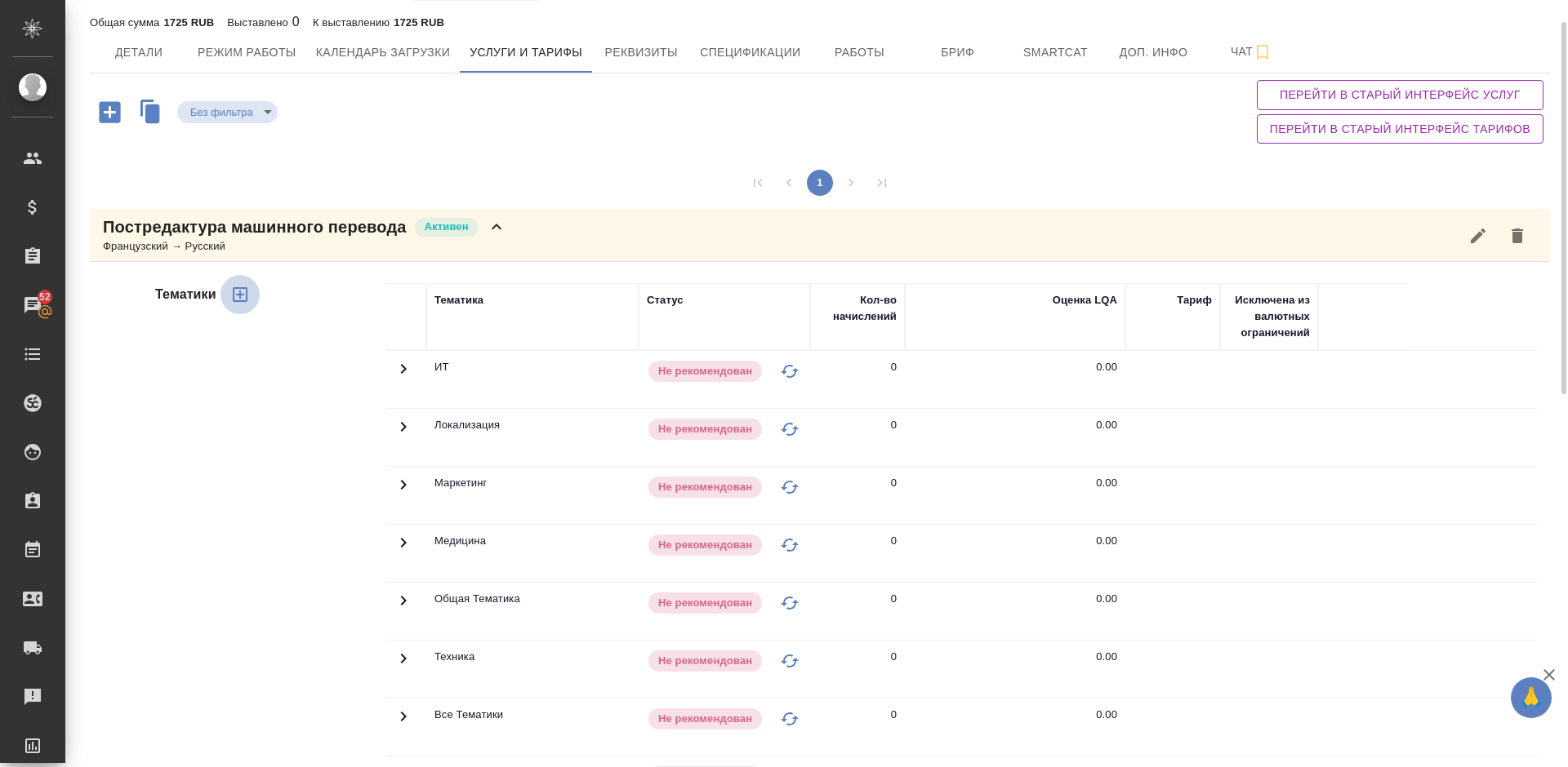
click at [242, 292] on icon "button" at bounding box center [239, 294] width 20 height 20
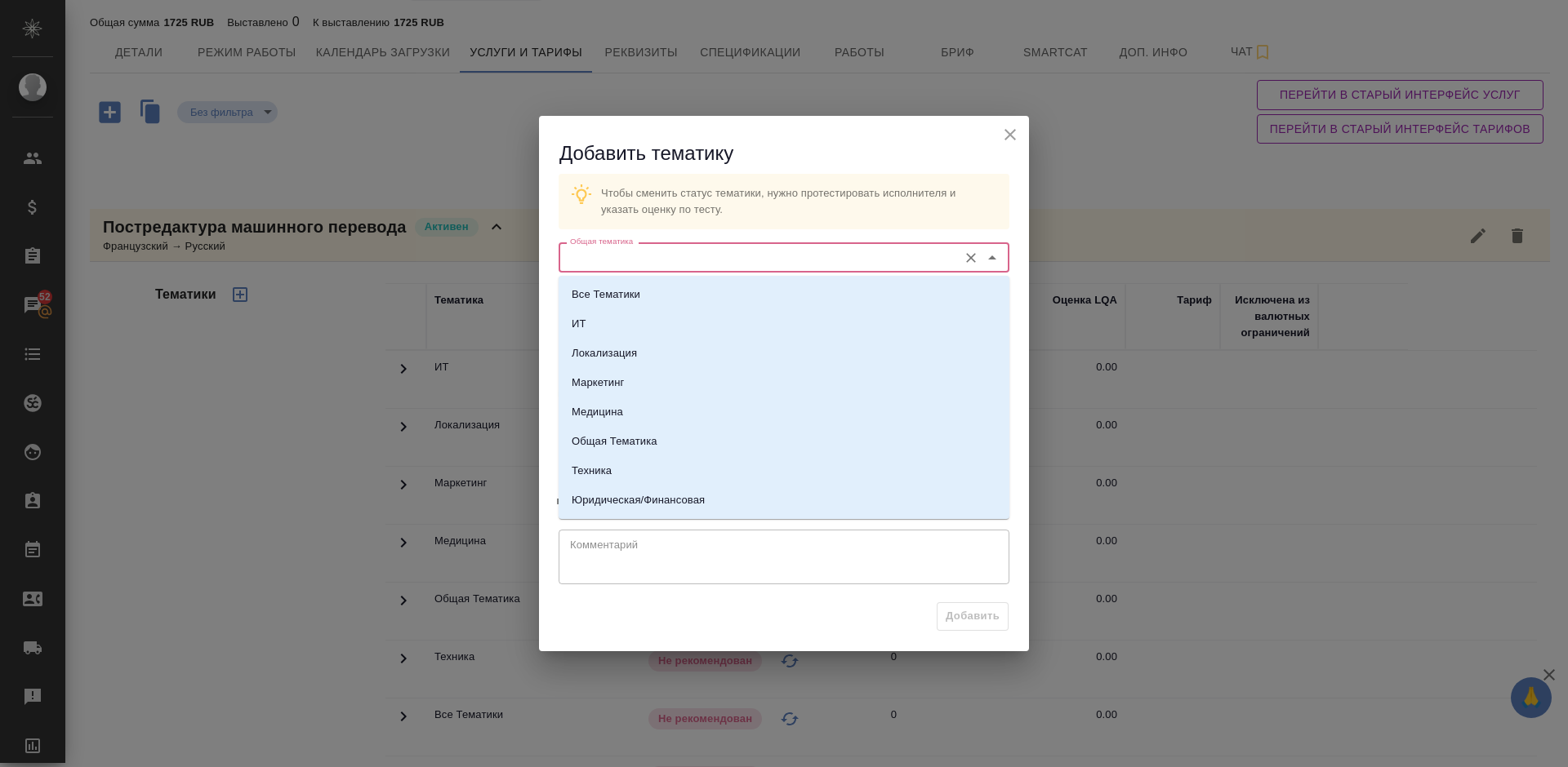
click at [661, 253] on input "Общая тематика" at bounding box center [756, 256] width 387 height 20
click at [670, 496] on p "Юридическая/Финансовая" at bounding box center [638, 499] width 133 height 16
type input "Юридическая/Финансовая"
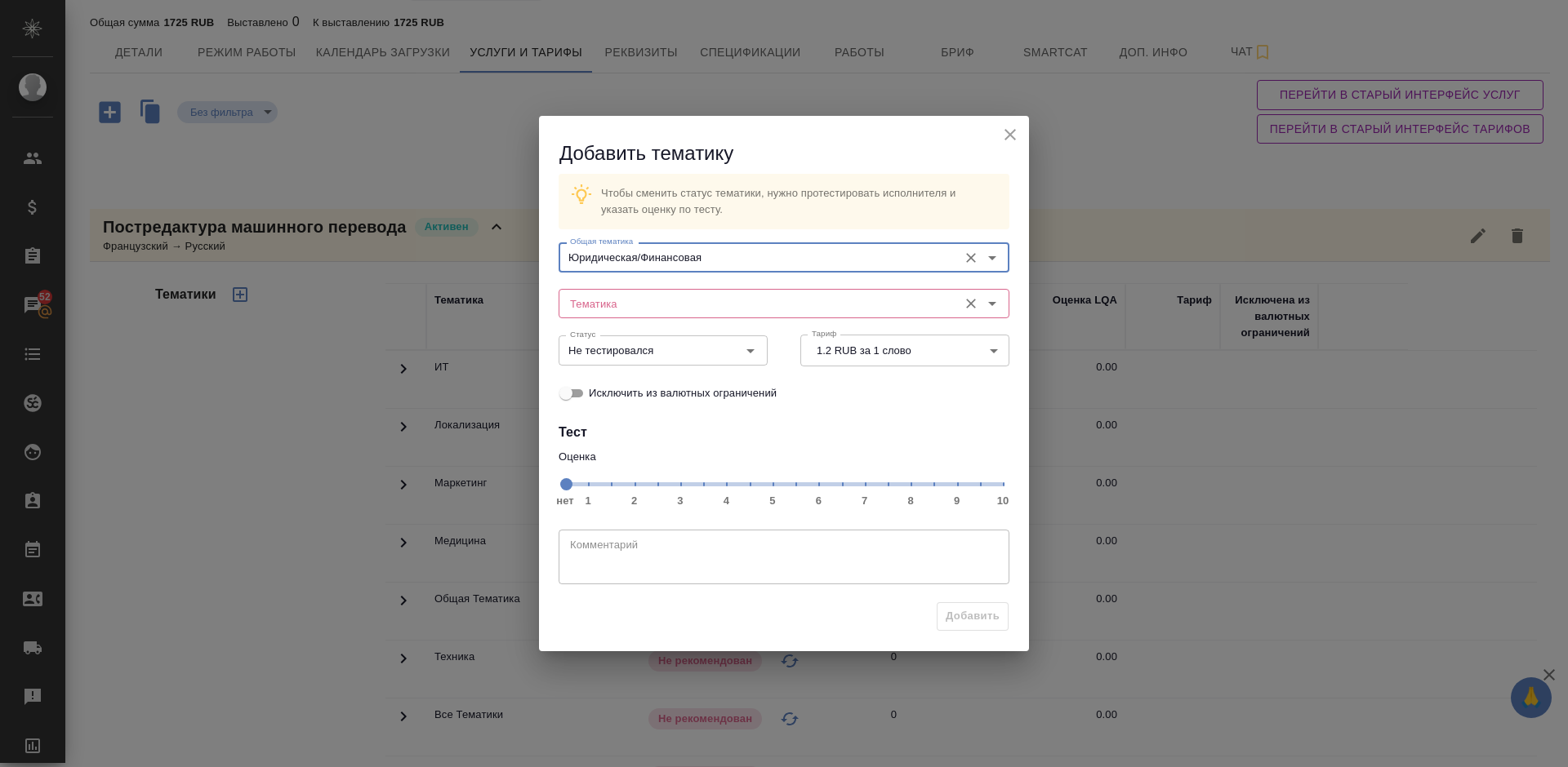
click at [633, 297] on input "Тематика" at bounding box center [756, 303] width 387 height 20
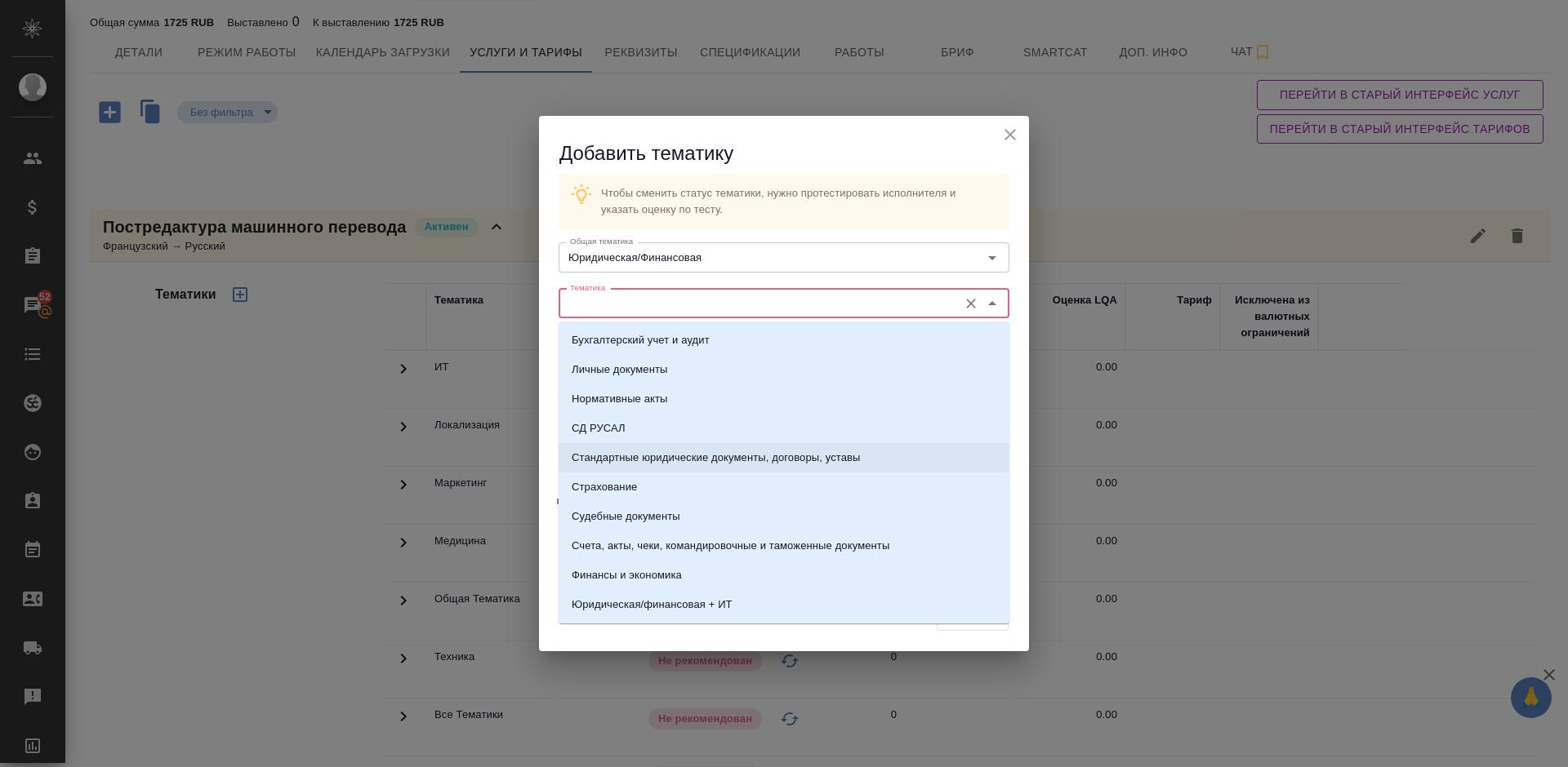
click at [656, 458] on p "Стандартные юридические документы, договоры, уставы" at bounding box center [716, 458] width 289 height 16
type input "Стандартные юридические документы, договоры, уставы"
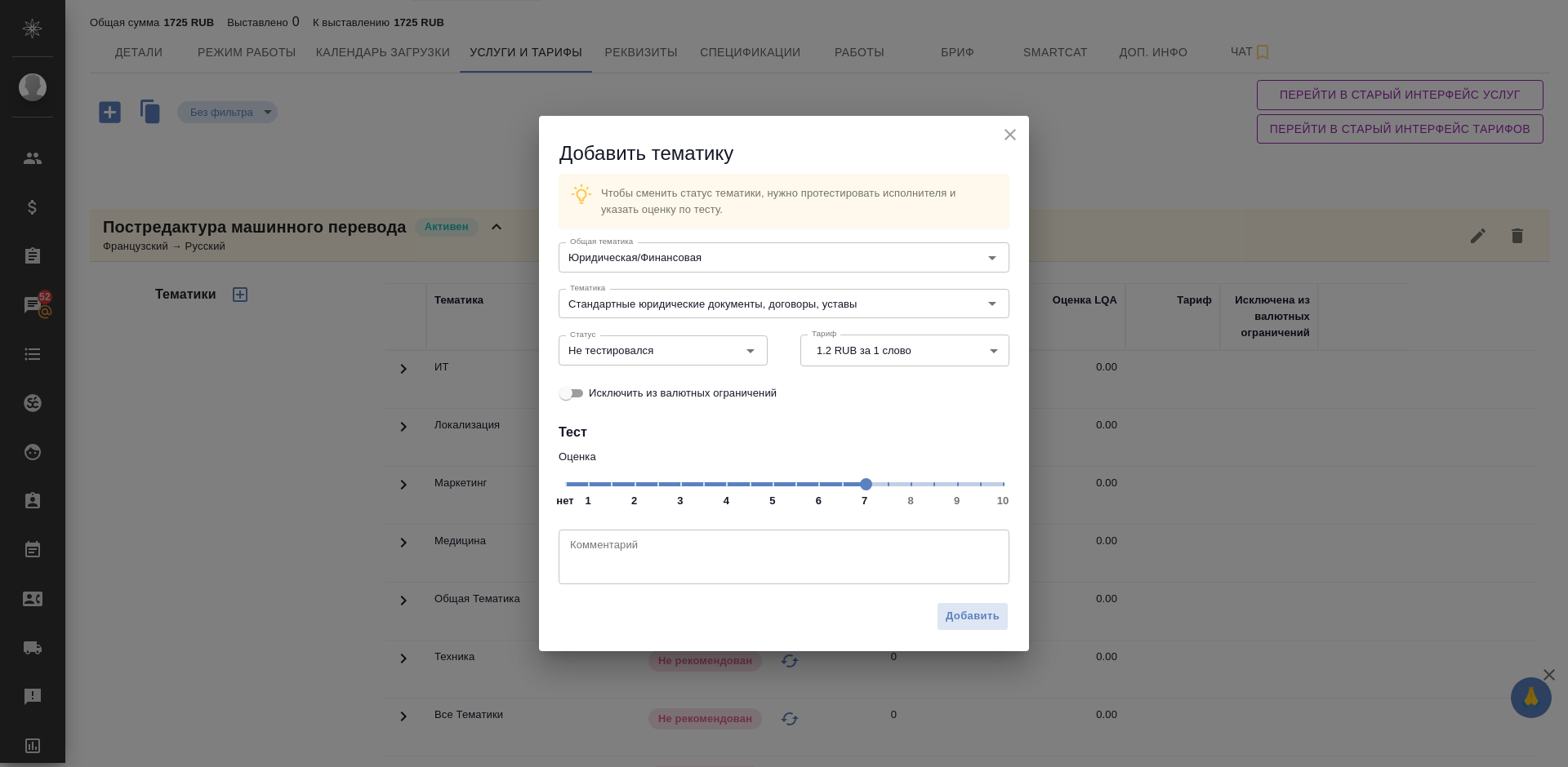
drag, startPoint x: 806, startPoint y: 487, endPoint x: 862, endPoint y: 486, distance: 56.0
click at [862, 486] on span at bounding box center [865, 484] width 12 height 12
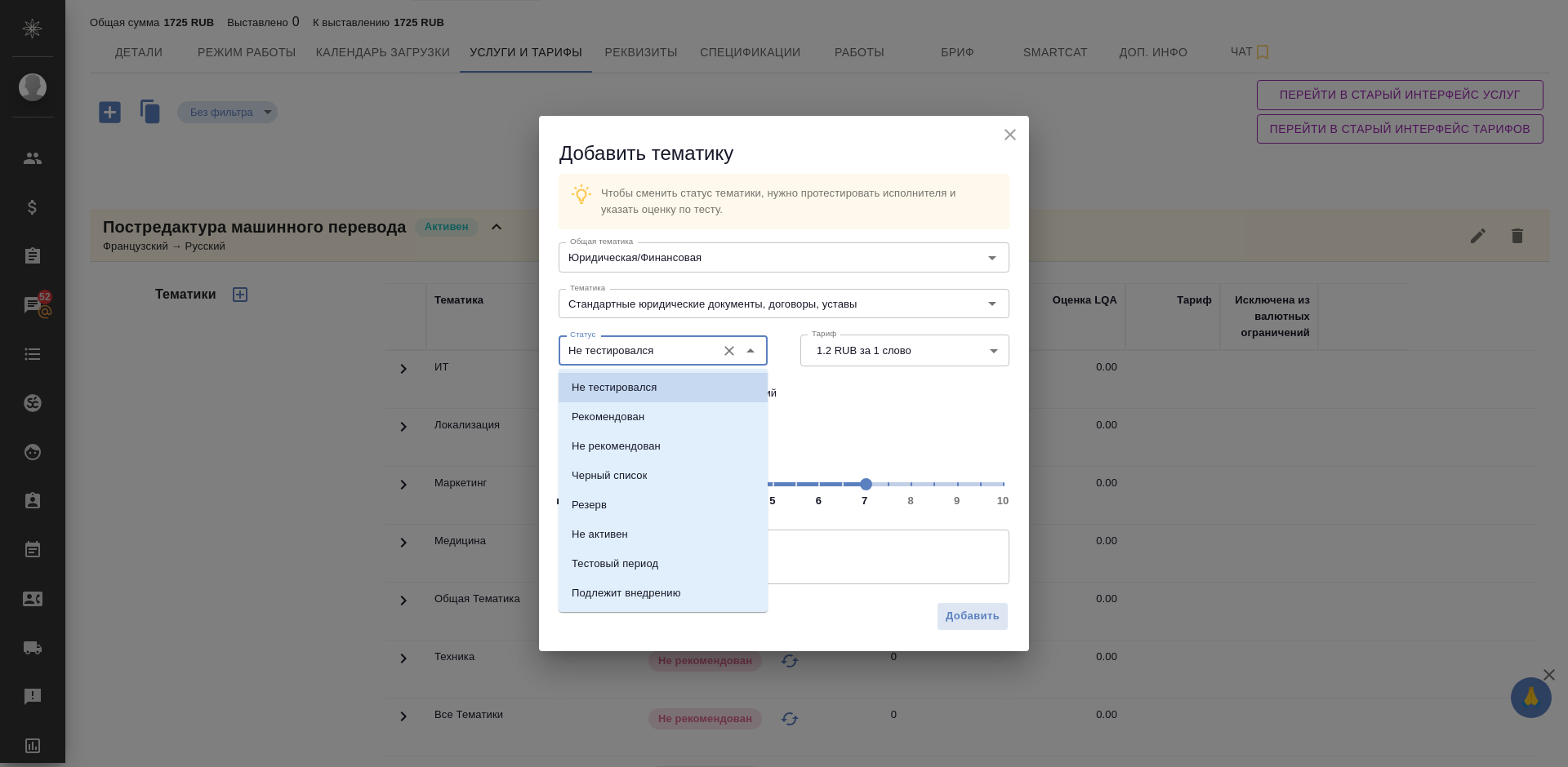
click at [702, 356] on input "Не тестировался" at bounding box center [635, 350] width 144 height 20
click at [687, 419] on li "Рекомендован" at bounding box center [663, 417] width 209 height 29
type input "Рекомендован"
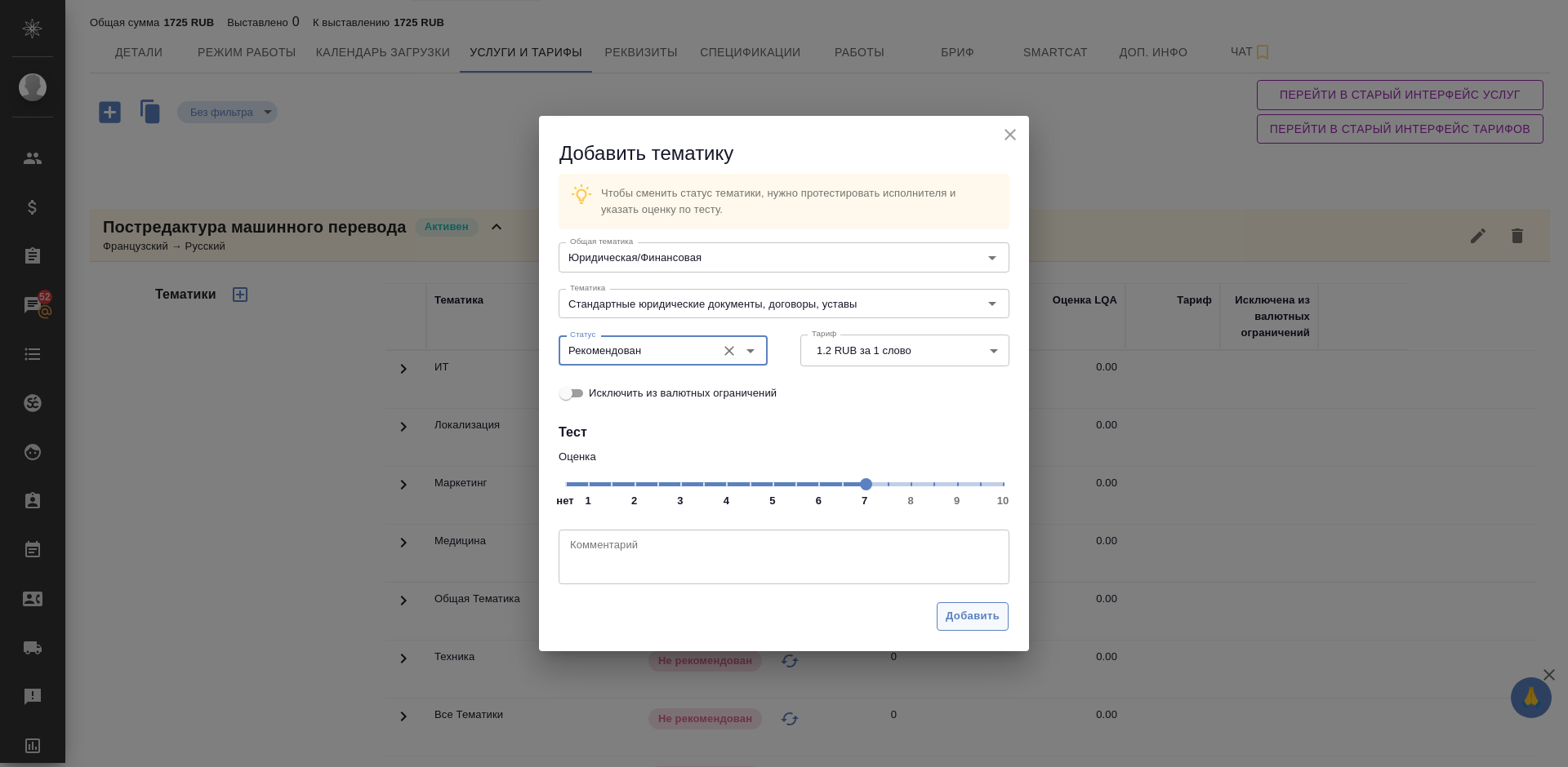
click at [975, 616] on span "Добавить" at bounding box center [973, 617] width 54 height 19
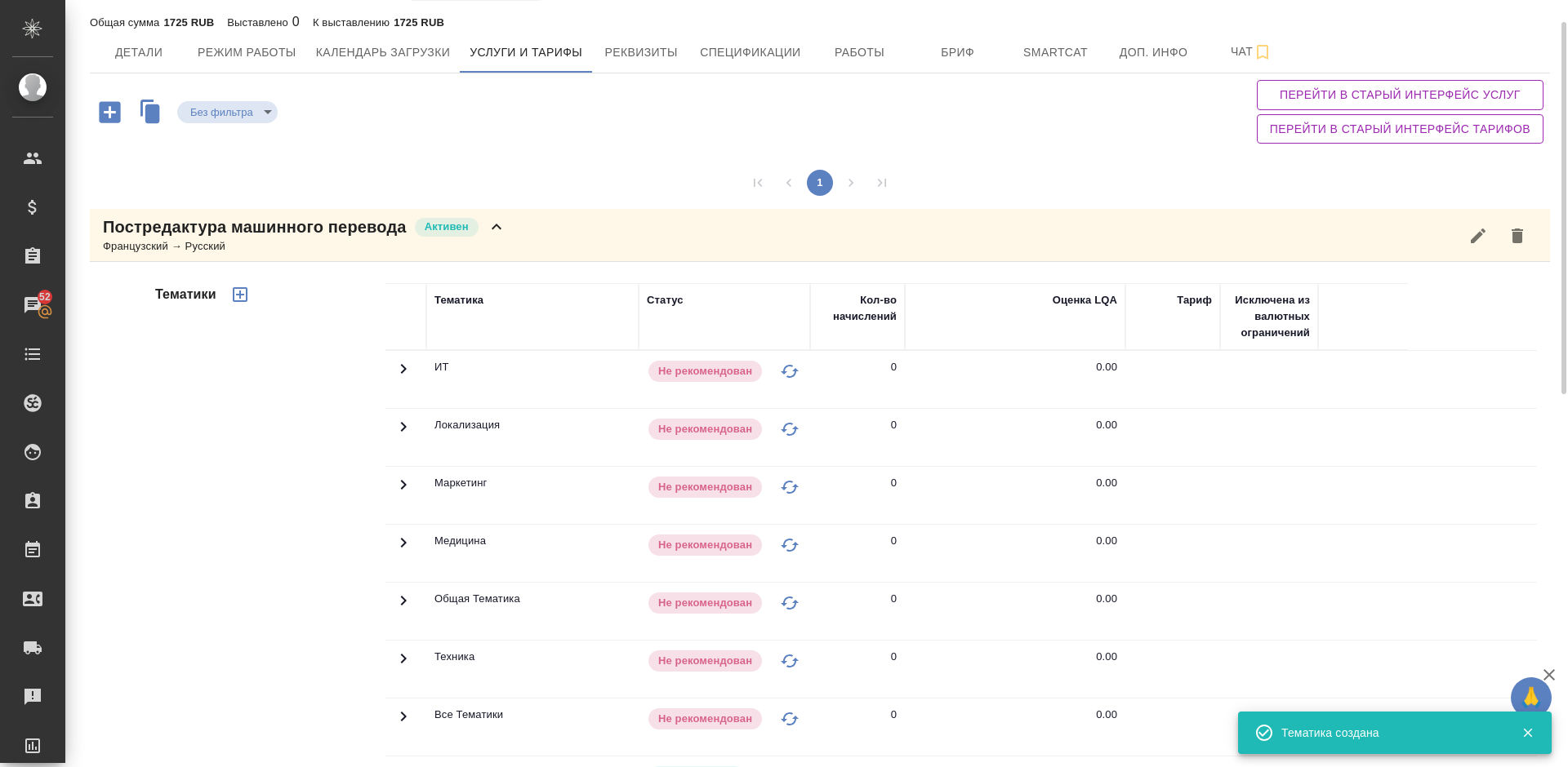
click at [507, 244] on div "Постредактура машинного перевода Активен Французский → Русский" at bounding box center [820, 235] width 1460 height 53
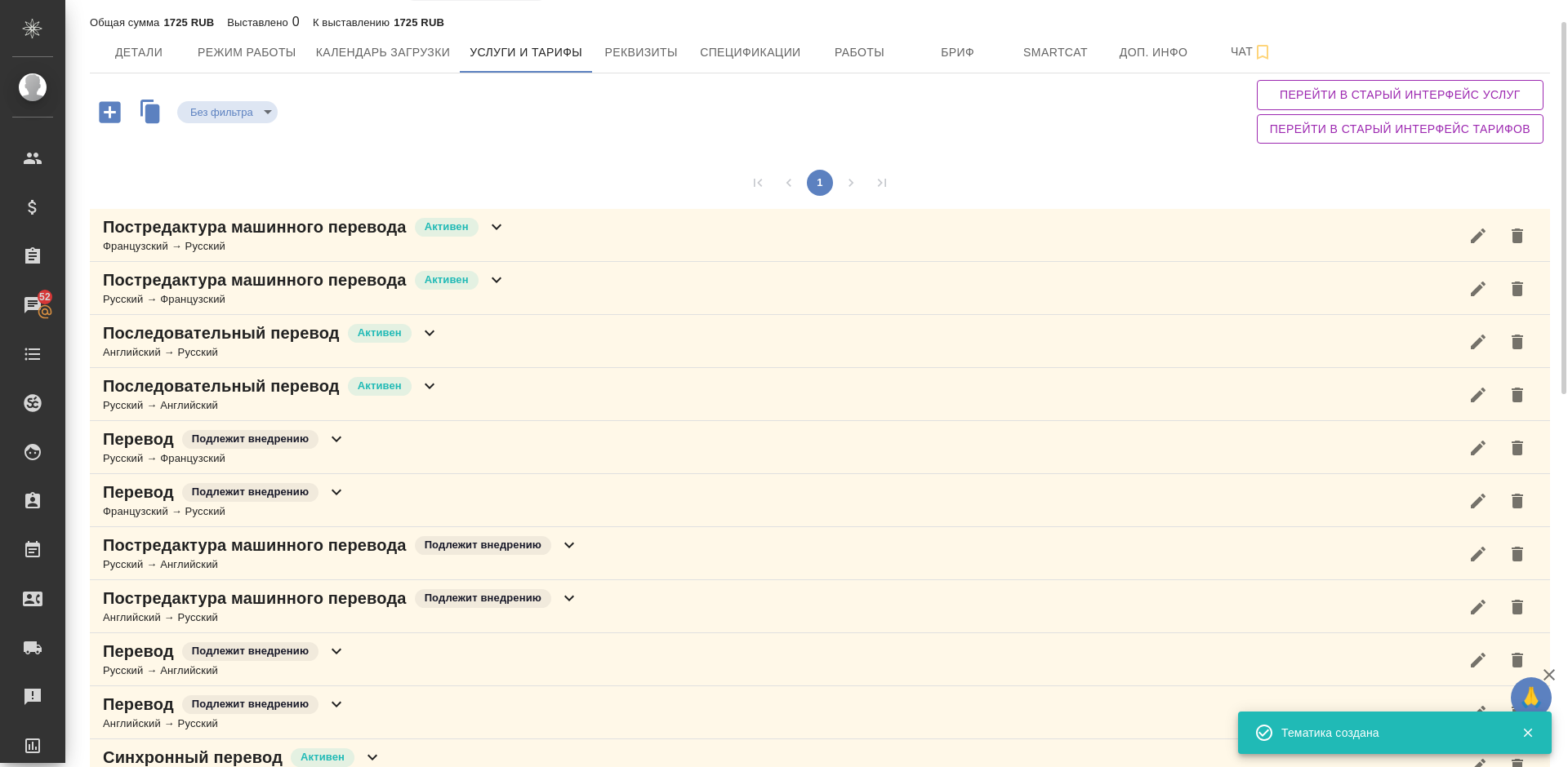
click at [501, 300] on div "Русский → Французский" at bounding box center [304, 299] width 404 height 16
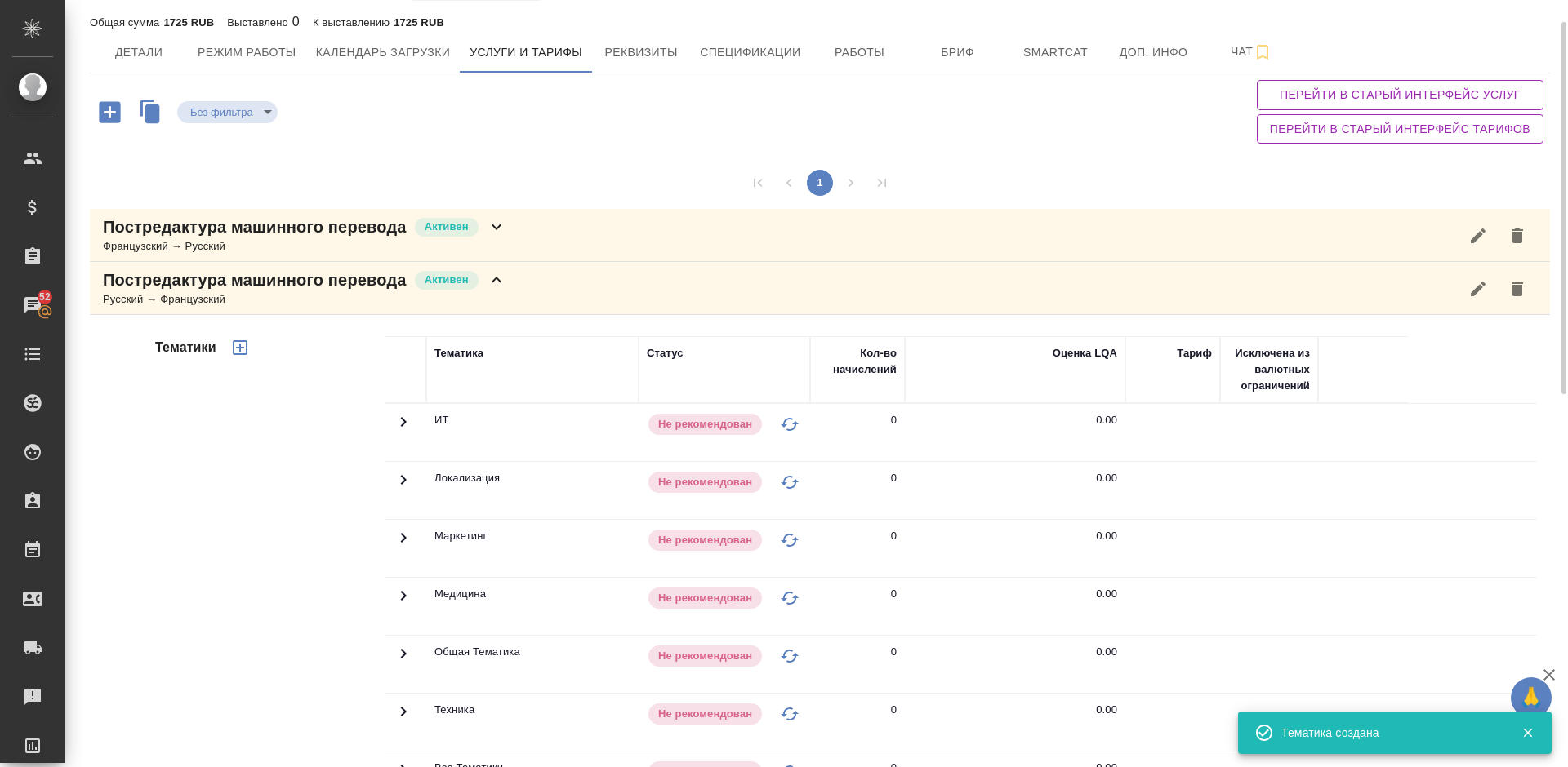
click at [314, 511] on div "Тематики" at bounding box center [269, 597] width 234 height 546
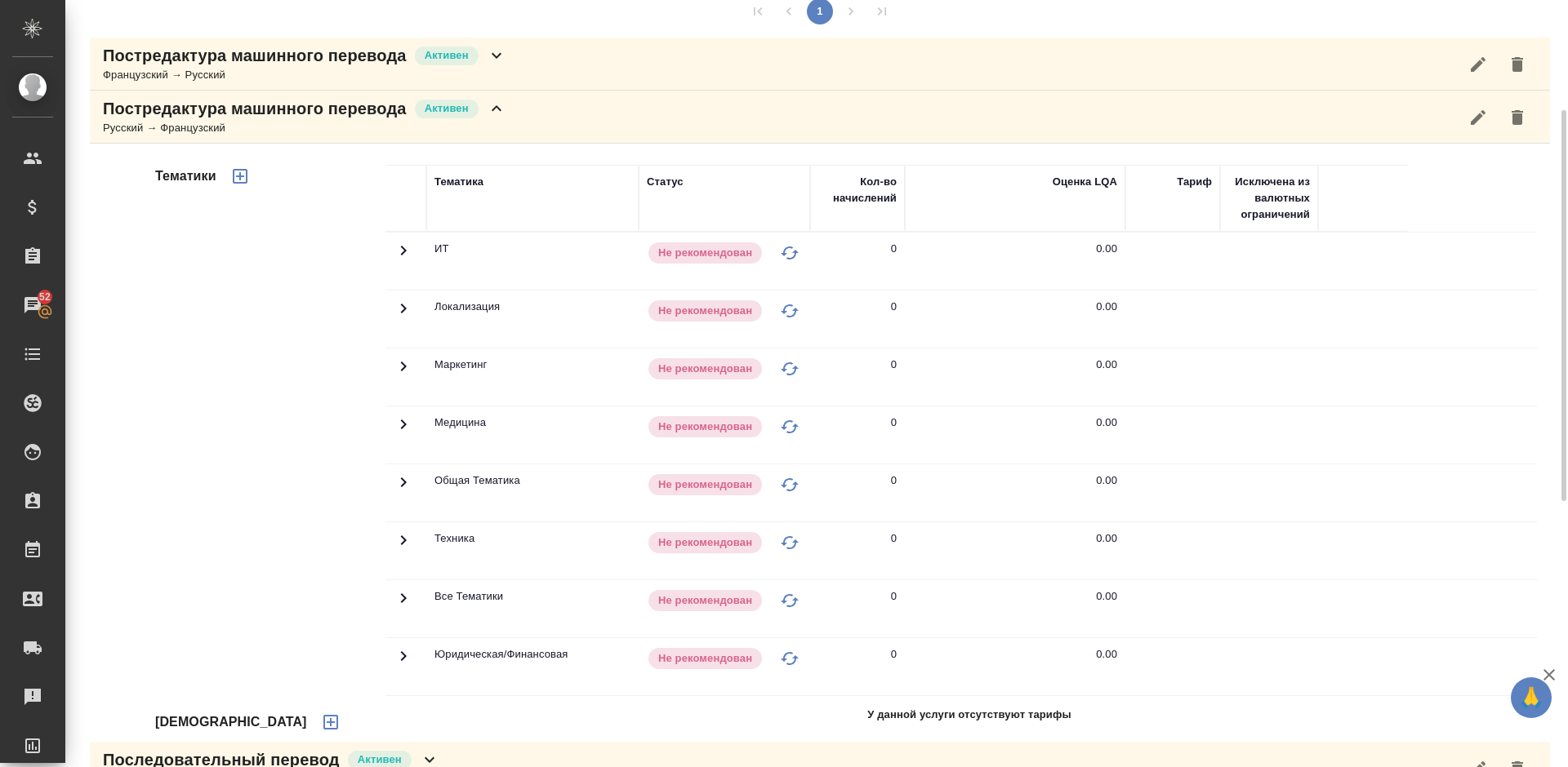
scroll to position [340, 0]
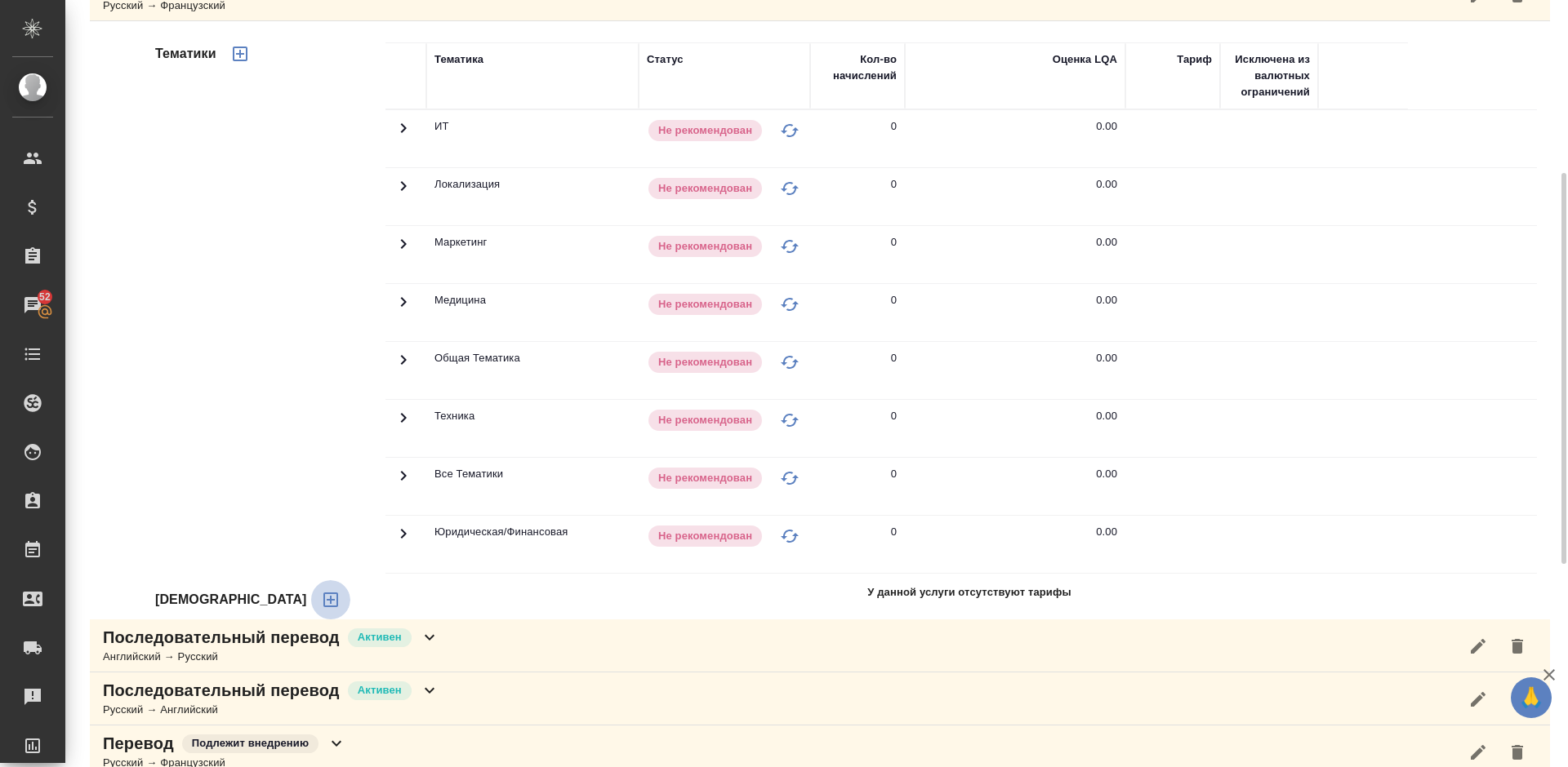
click at [323, 607] on icon "button" at bounding box center [330, 599] width 14 height 14
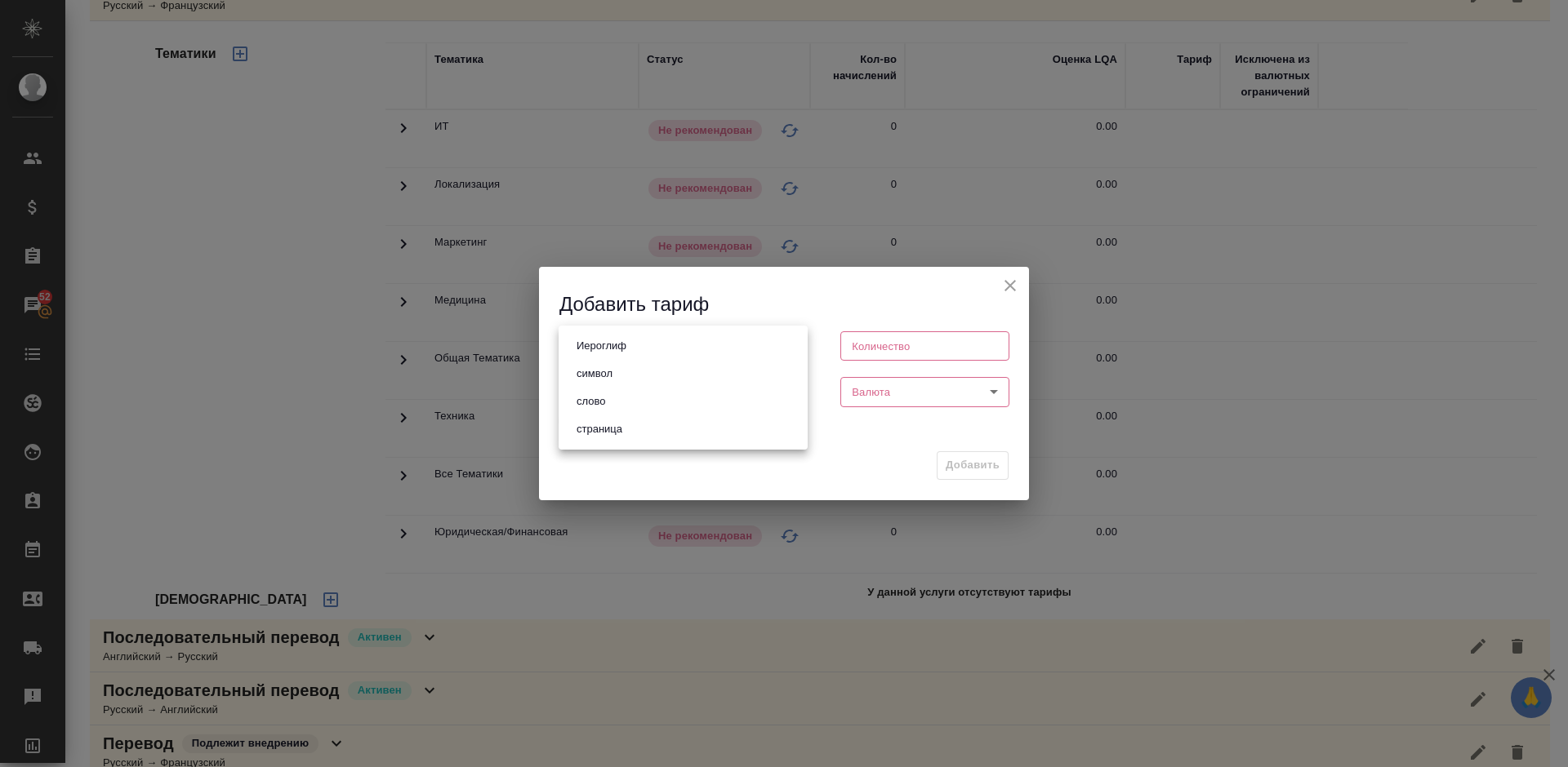
click at [652, 348] on body "🙏 .cls-1 fill:#fff; AWATERA Lazareva Anastasia Клиенты Спецификации Заказы 52 Ч…" at bounding box center [784, 384] width 1568 height 767
click at [656, 402] on li "слово" at bounding box center [683, 401] width 249 height 28
type input "5a8b1489cc6b4906c91bfd90"
type input "1"
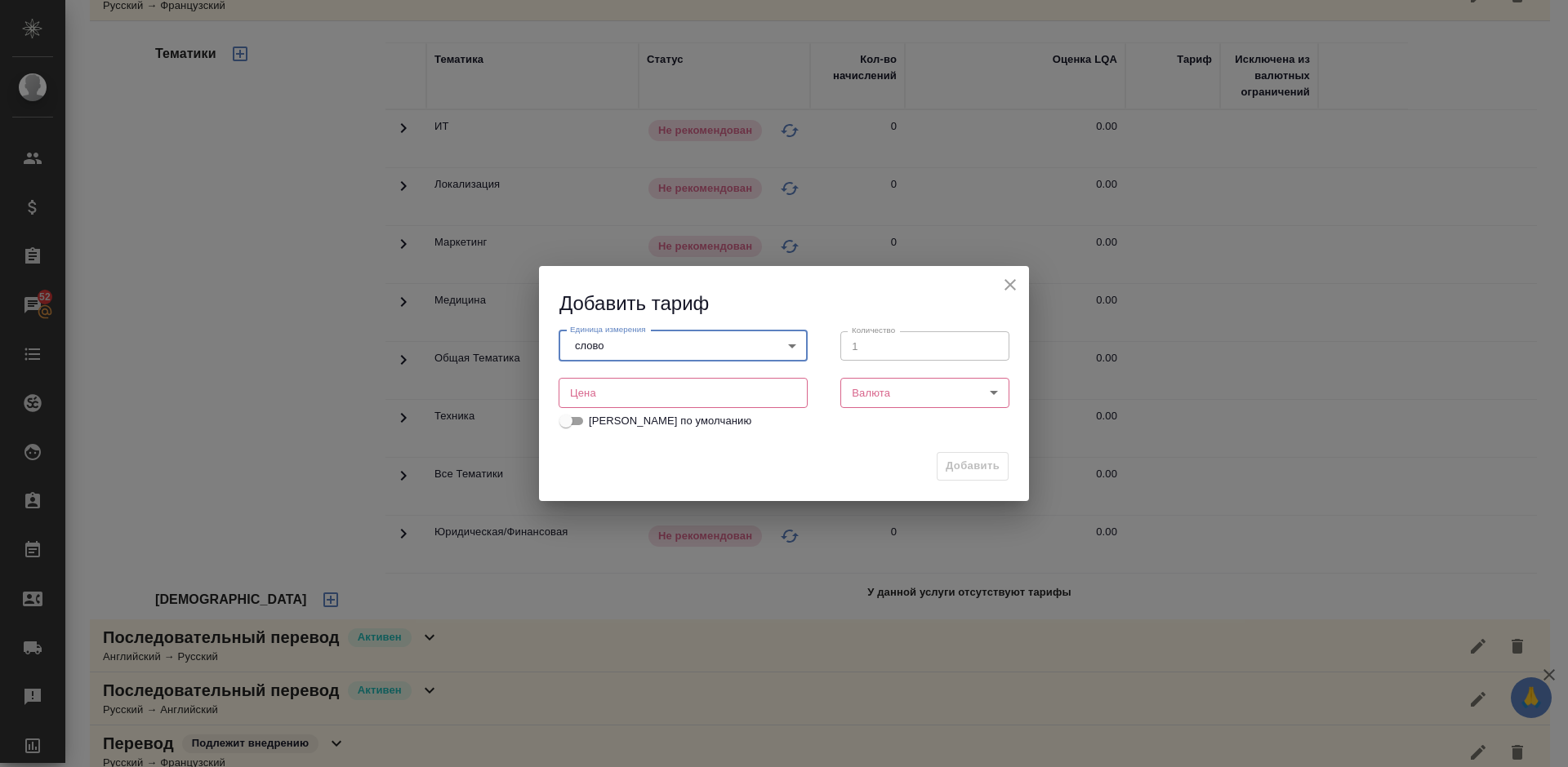
click at [713, 398] on input "number" at bounding box center [683, 392] width 249 height 29
type input "1.2"
click at [912, 386] on body "🙏 .cls-1 fill:#fff; AWATERA Lazareva Anastasia Клиенты Спецификации Заказы 52 Ч…" at bounding box center [784, 384] width 1568 height 767
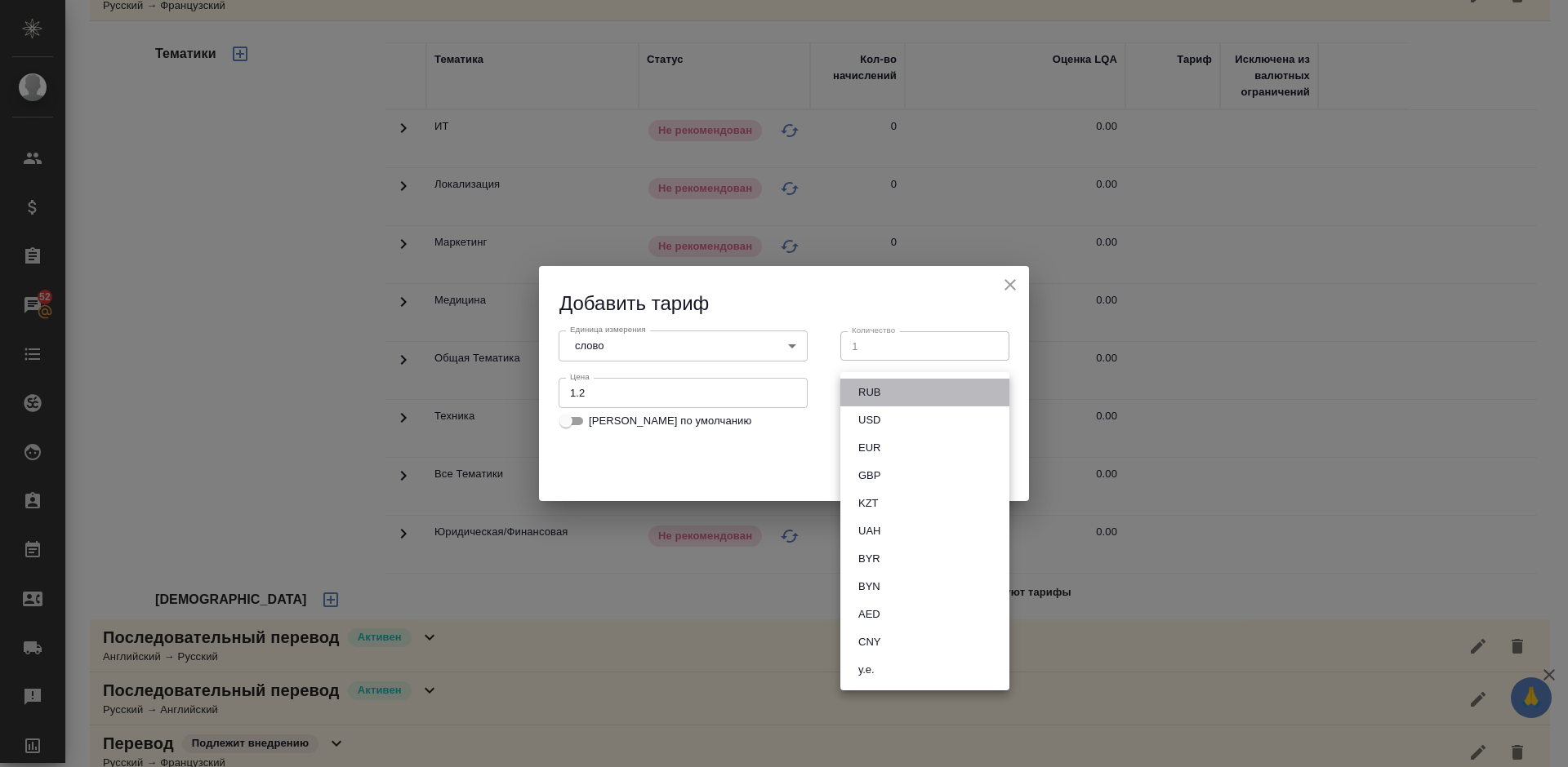
click at [892, 384] on li "RUB" at bounding box center [925, 392] width 169 height 28
type input "RUB"
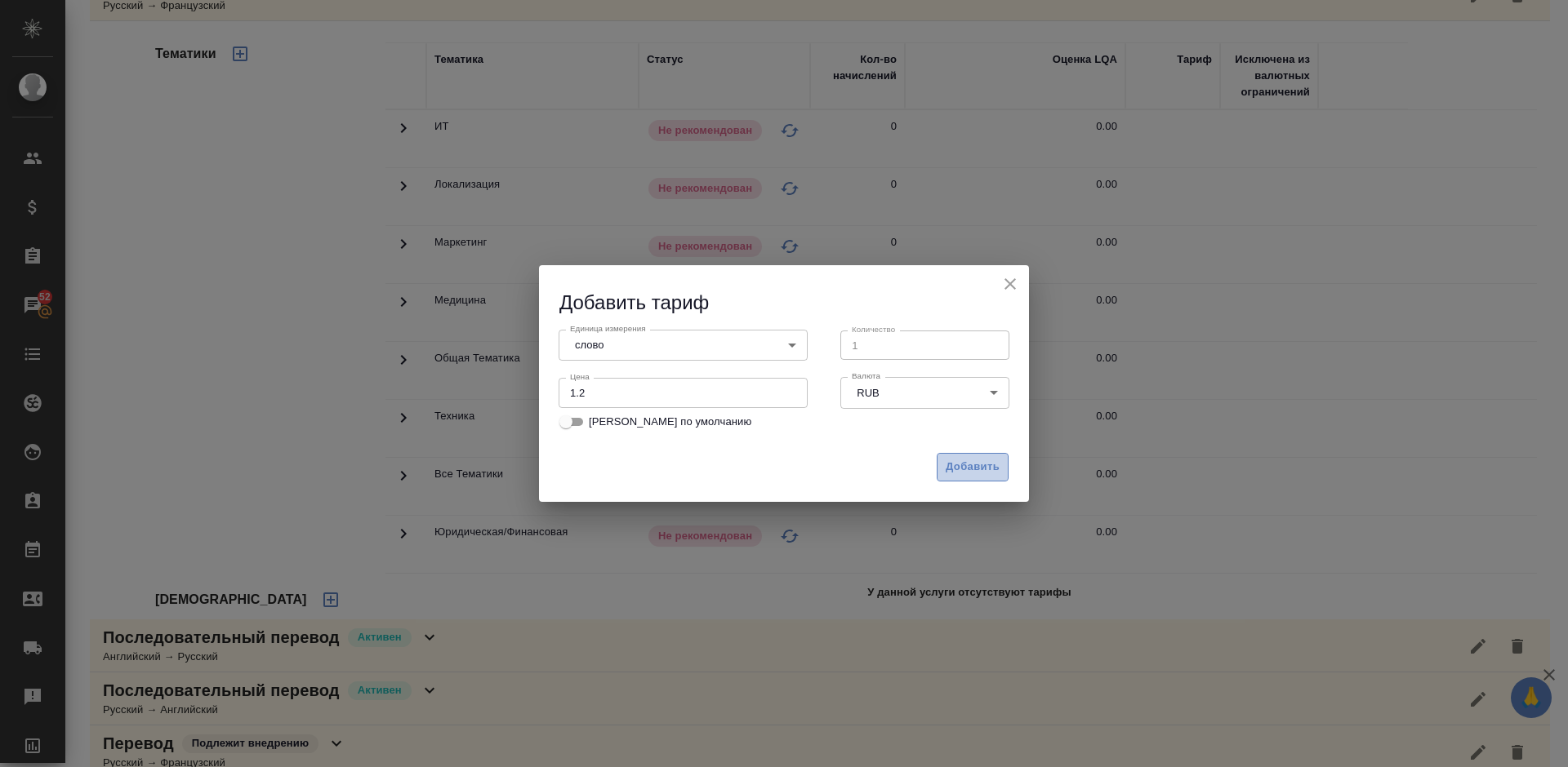
click at [975, 474] on span "Добавить" at bounding box center [973, 467] width 54 height 19
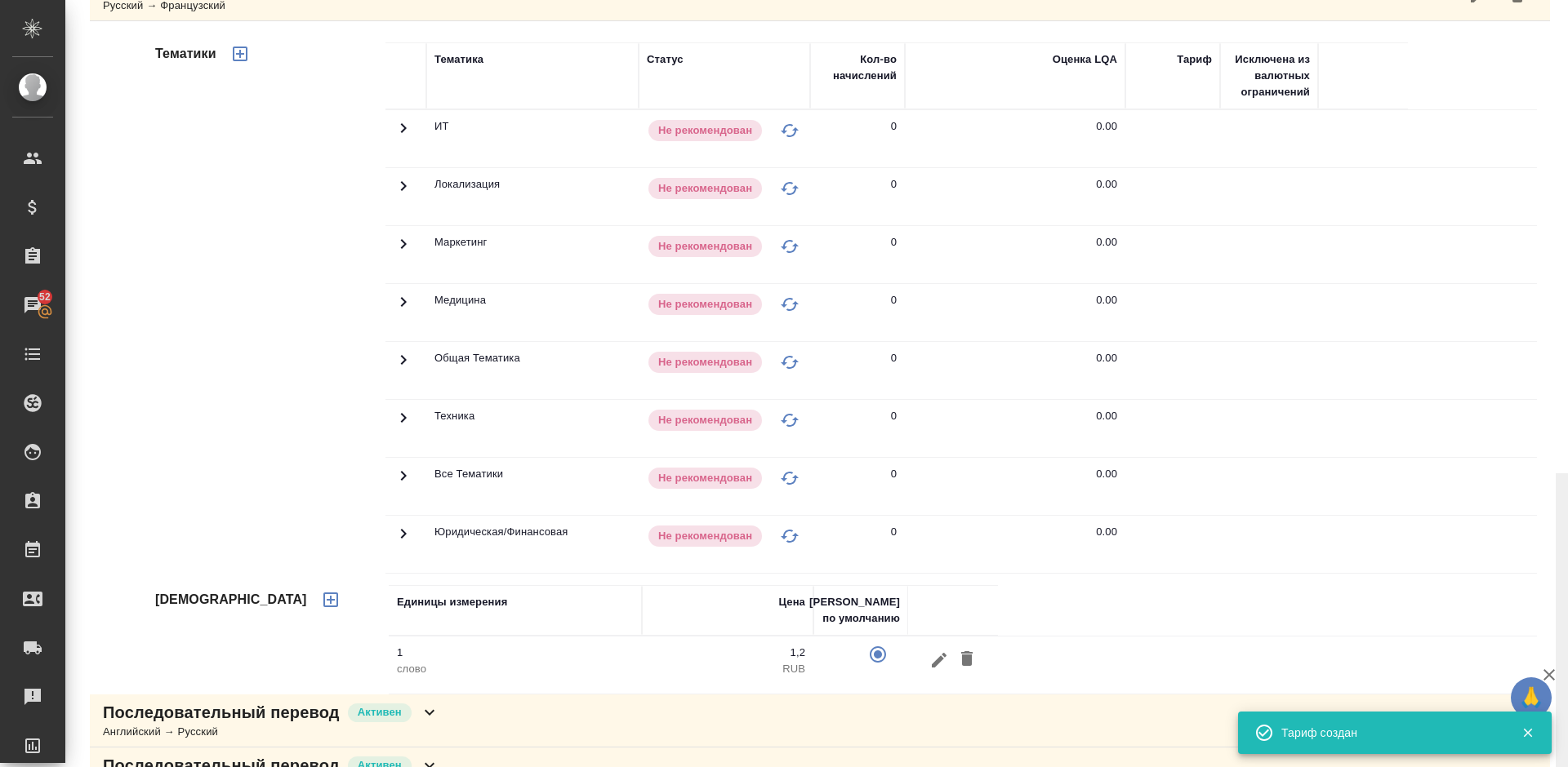
scroll to position [813, 0]
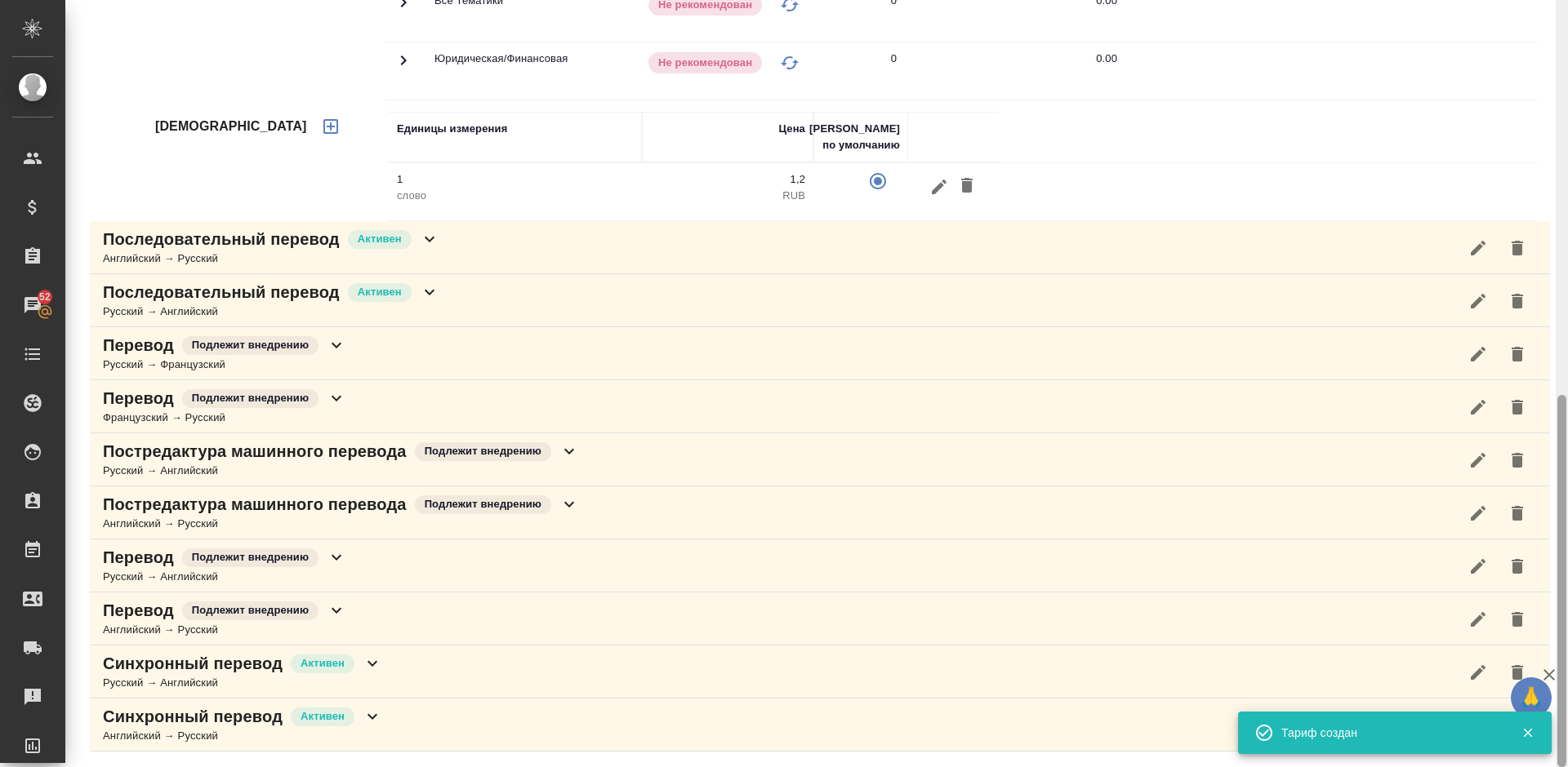
drag, startPoint x: 1566, startPoint y: 376, endPoint x: 1559, endPoint y: 300, distance: 76.3
click at [1559, 300] on div at bounding box center [1561, 384] width 12 height 767
drag, startPoint x: 1567, startPoint y: 446, endPoint x: 1564, endPoint y: 292, distance: 154.0
click at [1564, 292] on div at bounding box center [1561, 384] width 12 height 767
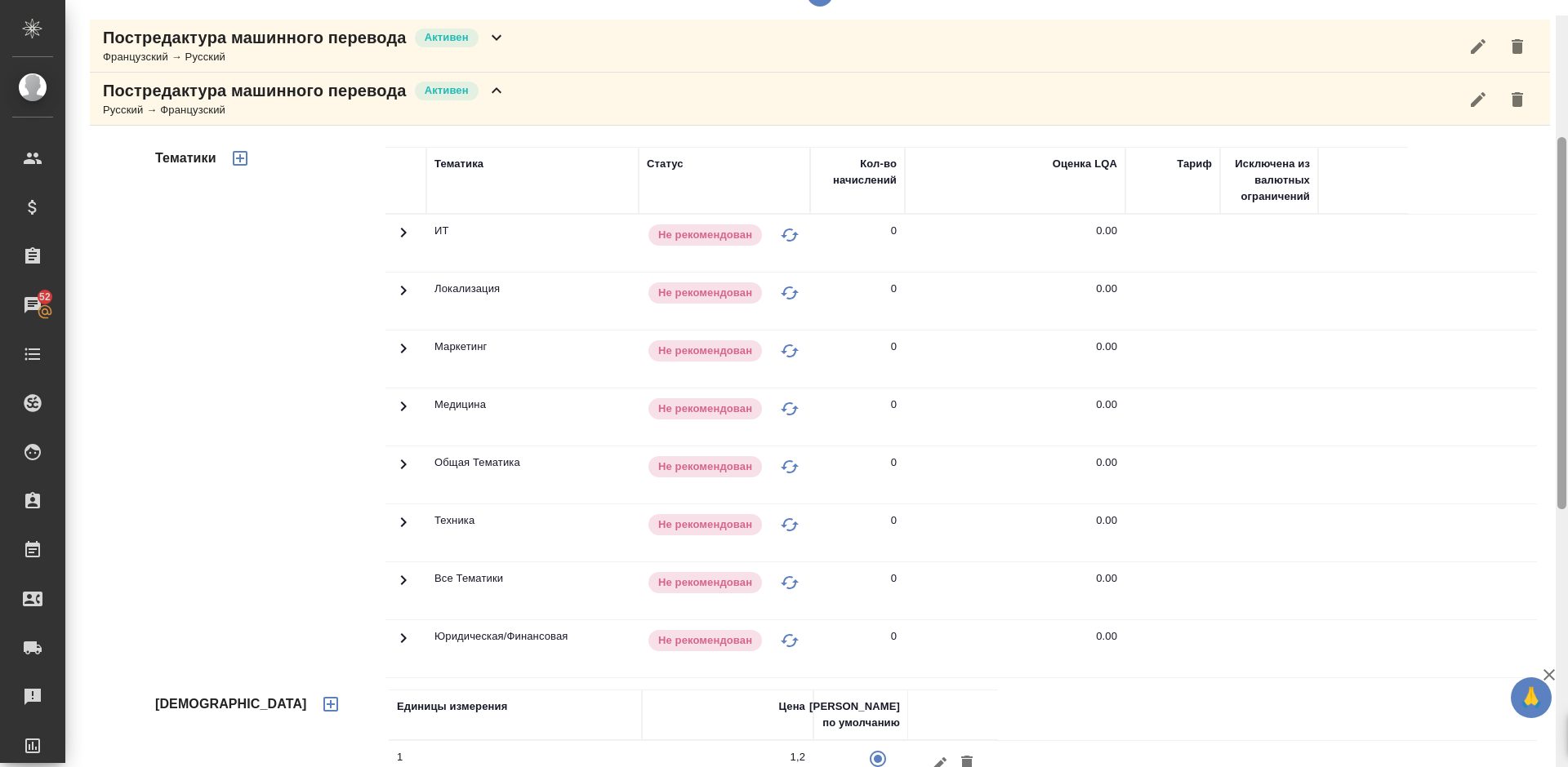
scroll to position [177, 0]
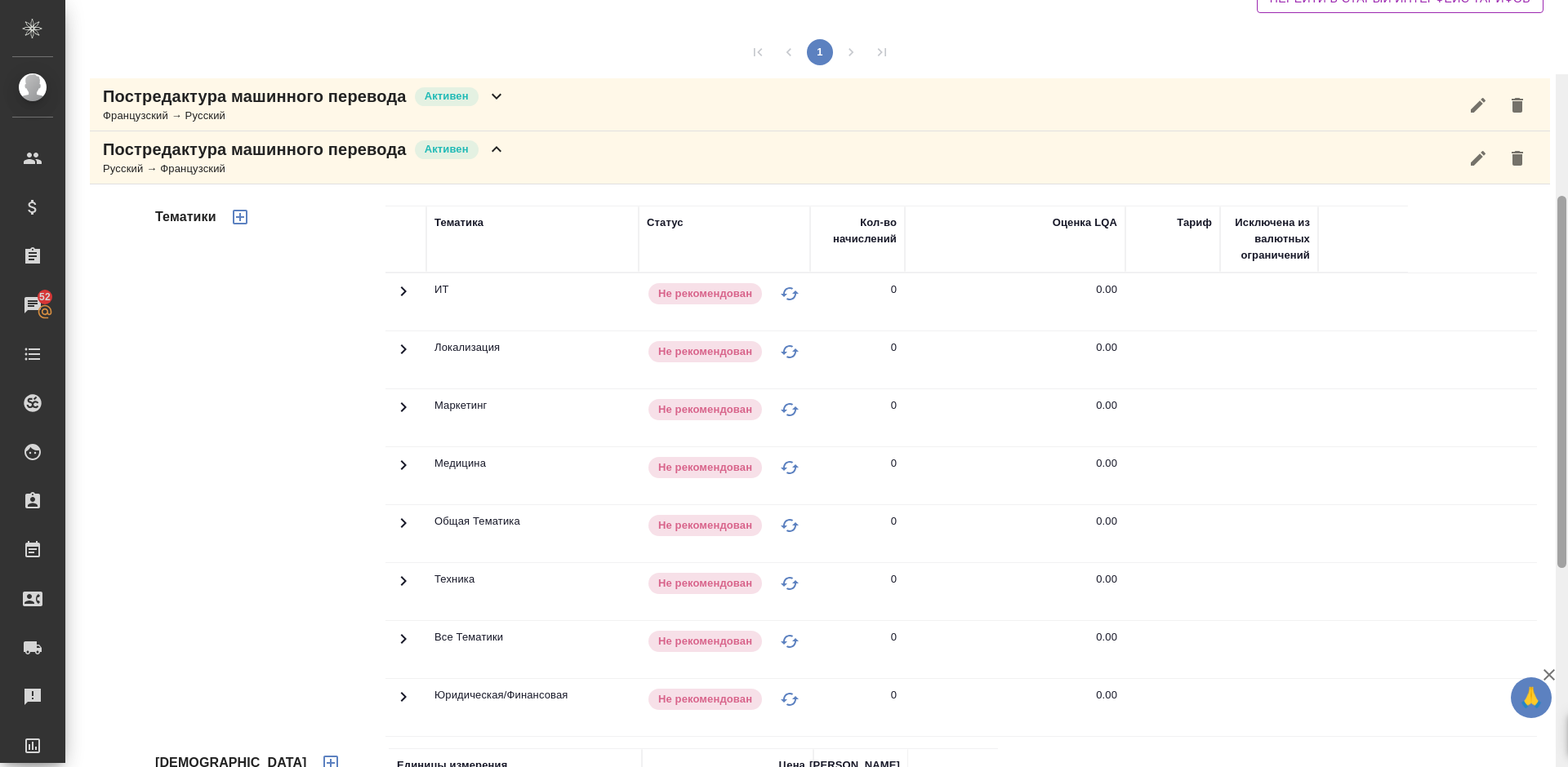
drag, startPoint x: 1562, startPoint y: 453, endPoint x: 1564, endPoint y: 146, distance: 307.0
click at [1564, 196] on div at bounding box center [1560, 382] width 9 height 372
click at [239, 216] on icon "button" at bounding box center [239, 216] width 14 height 14
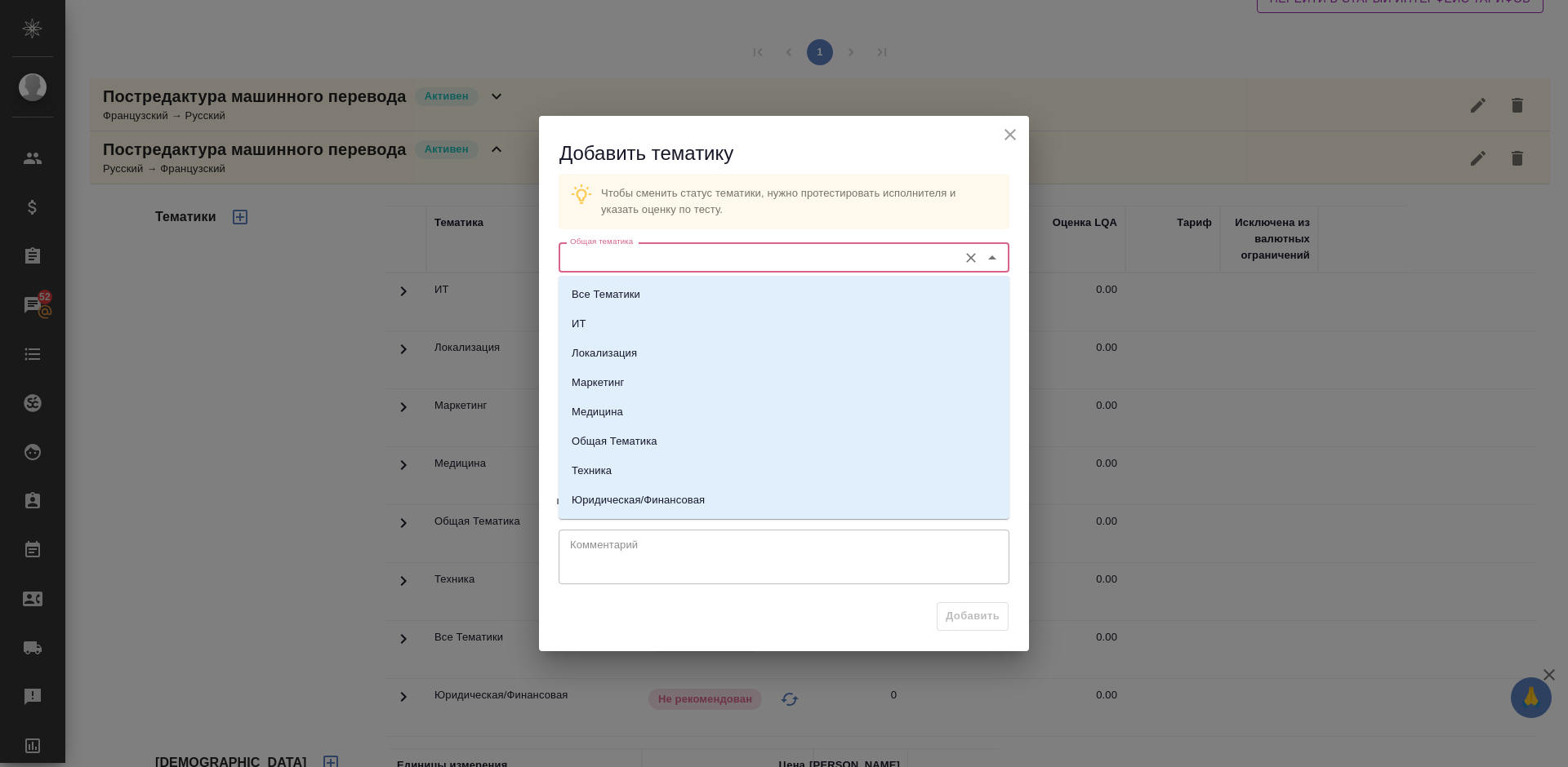
click at [633, 261] on input "Общая тематика" at bounding box center [756, 256] width 387 height 20
click at [685, 495] on p "Юридическая/Финансовая" at bounding box center [638, 499] width 133 height 16
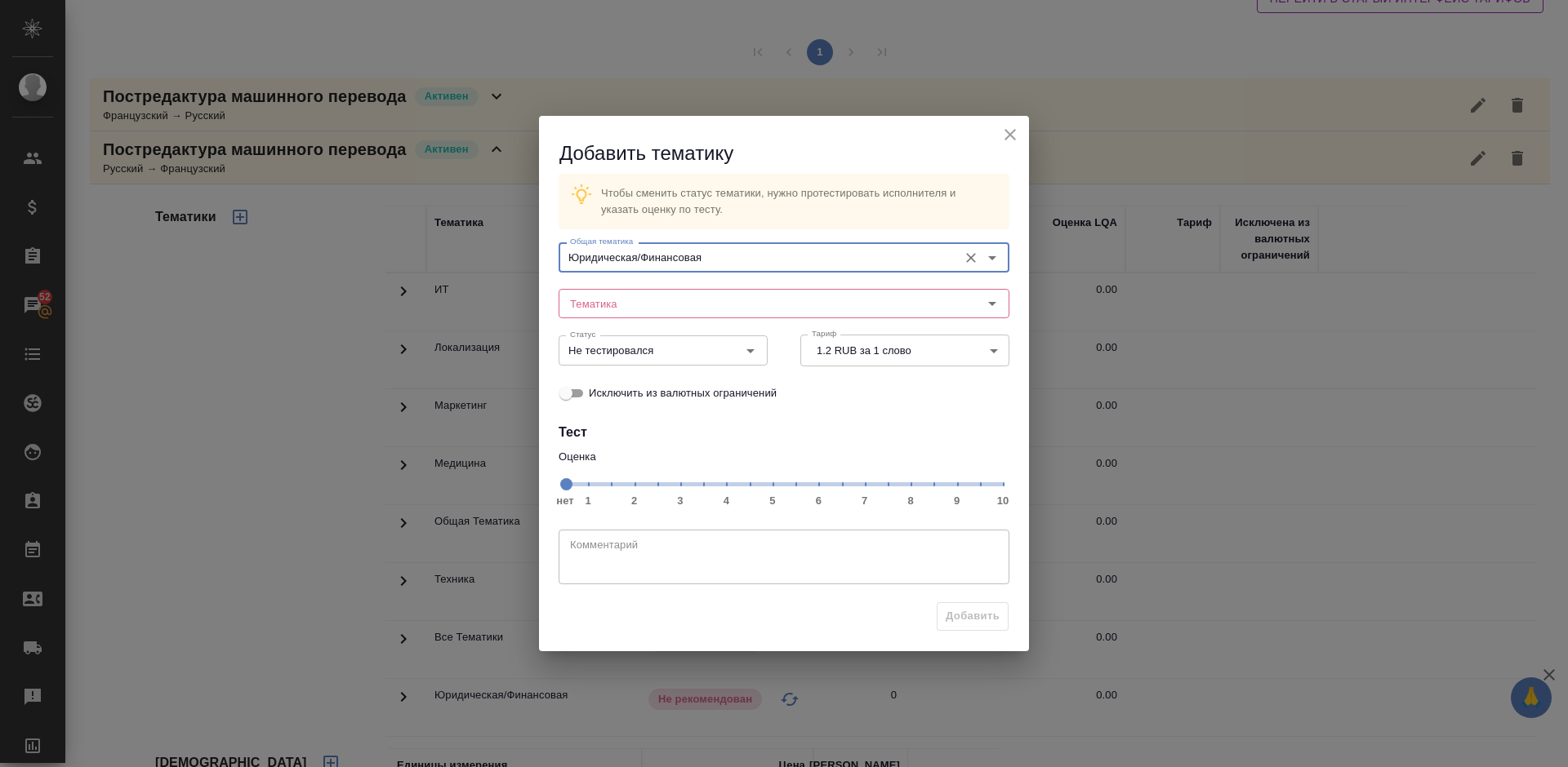
type input "Юридическая/Финансовая"
click at [622, 300] on input "Тематика" at bounding box center [756, 303] width 387 height 20
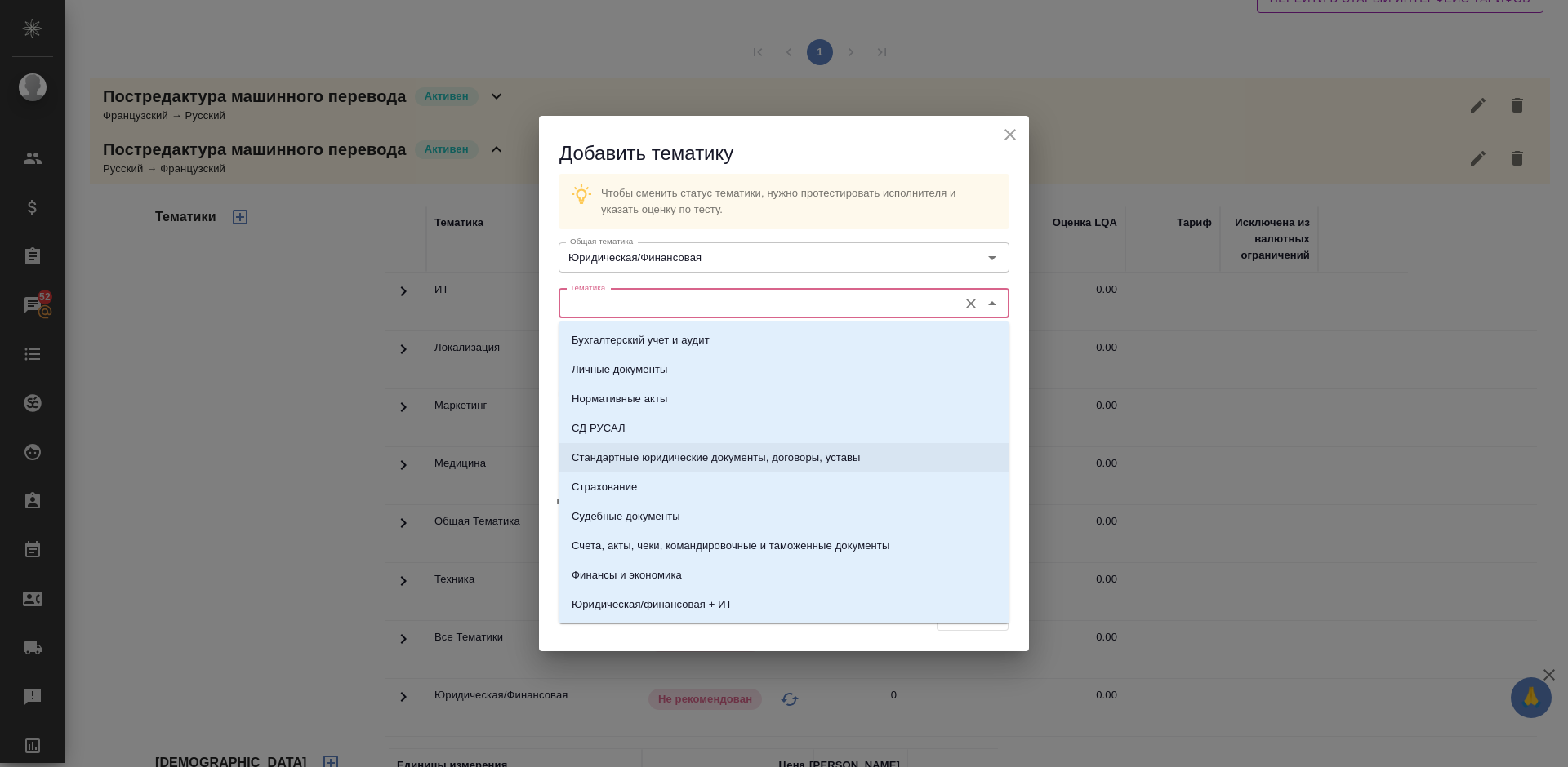
click at [666, 451] on p "Стандартные юридические документы, договоры, уставы" at bounding box center [716, 458] width 289 height 16
type input "Стандартные юридические документы, договоры, уставы"
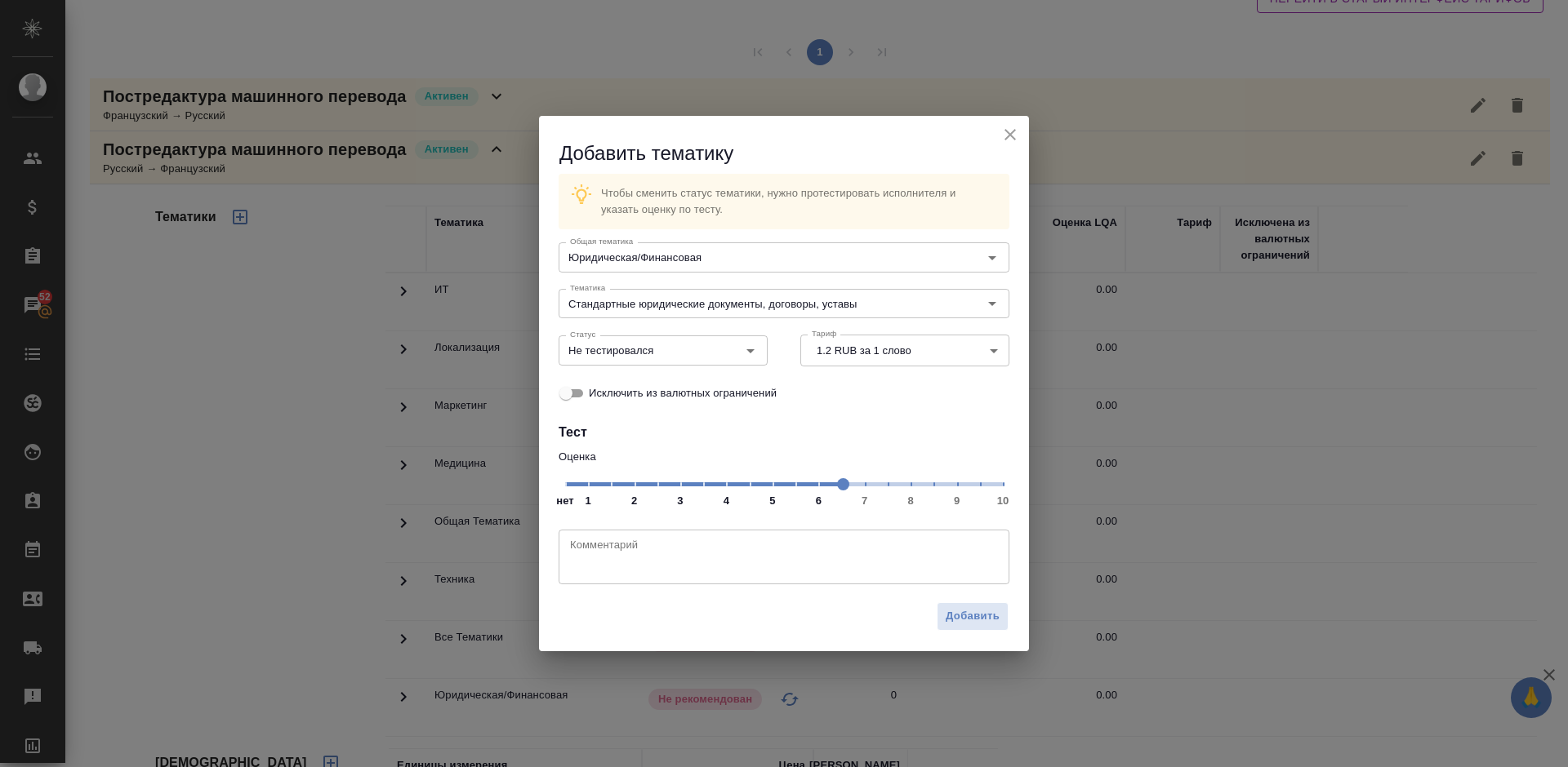
drag, startPoint x: 571, startPoint y: 477, endPoint x: 863, endPoint y: 482, distance: 292.0
click at [849, 482] on span at bounding box center [842, 484] width 12 height 12
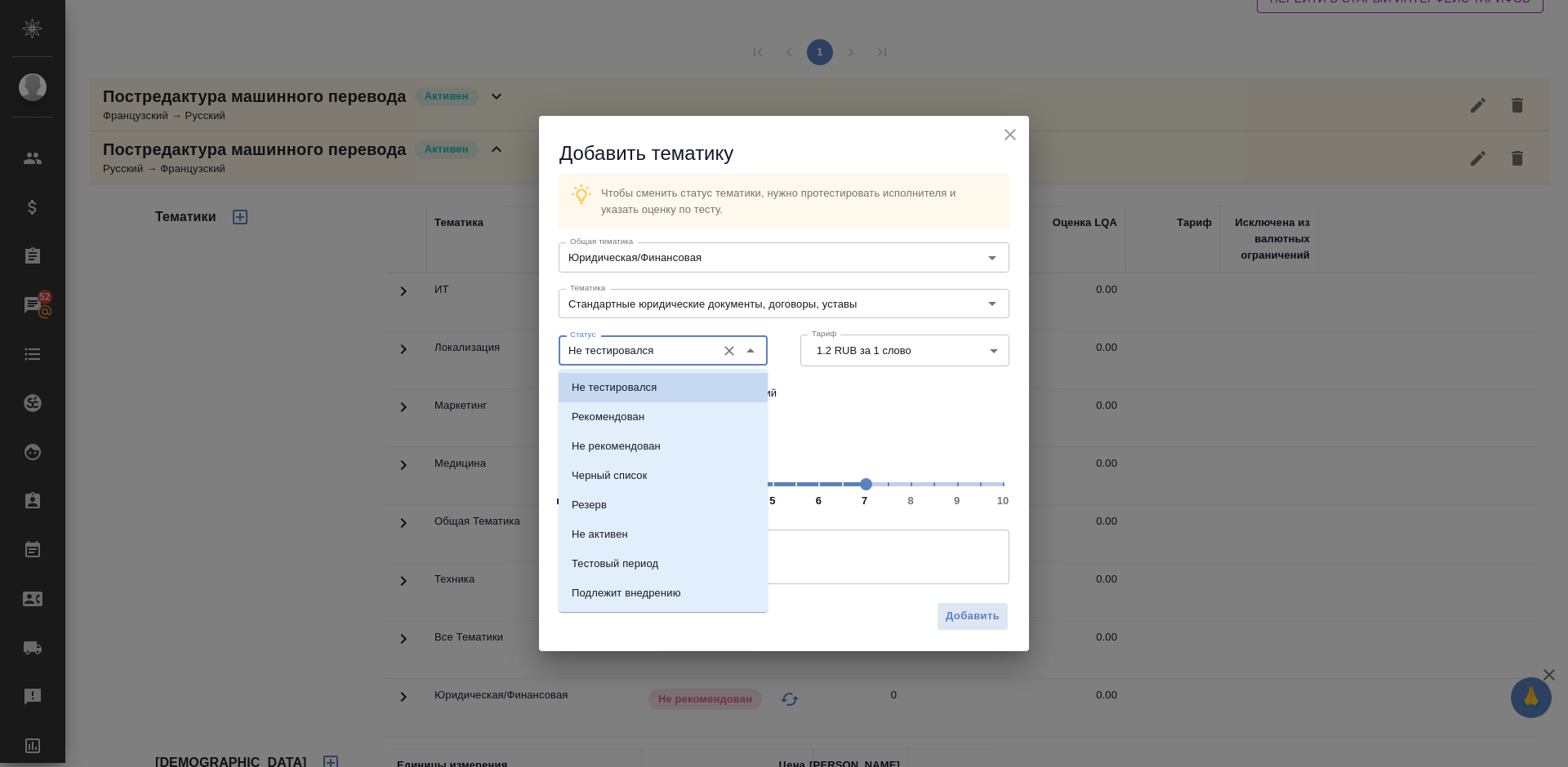
click at [697, 350] on input "Не тестировался" at bounding box center [635, 350] width 144 height 20
click at [686, 409] on li "Рекомендован" at bounding box center [663, 417] width 209 height 29
type input "Рекомендован"
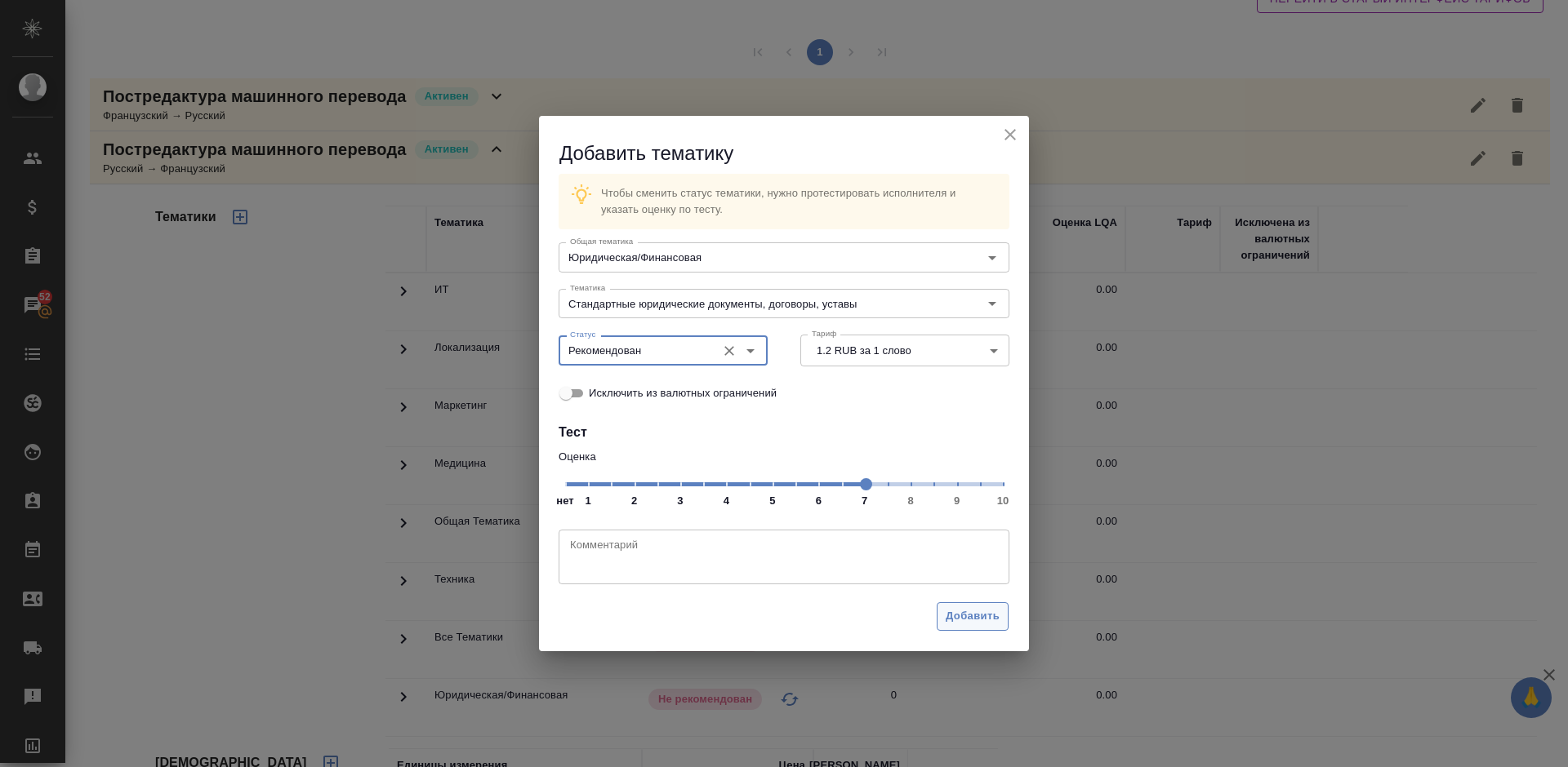
click at [974, 608] on span "Добавить" at bounding box center [973, 617] width 54 height 19
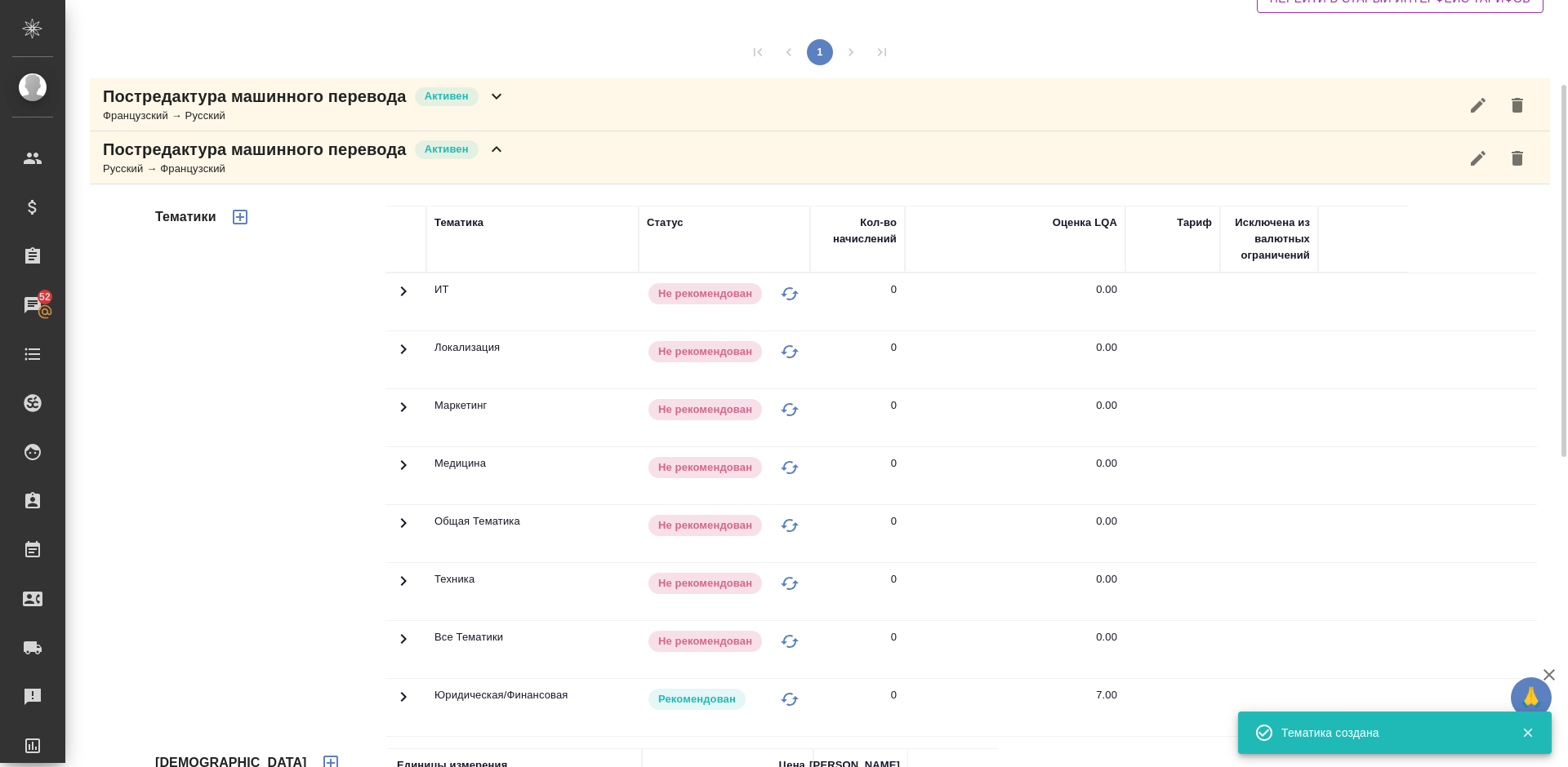
click at [510, 149] on div "Постредактура машинного перевода Активен Русский → Французский" at bounding box center [820, 158] width 1460 height 53
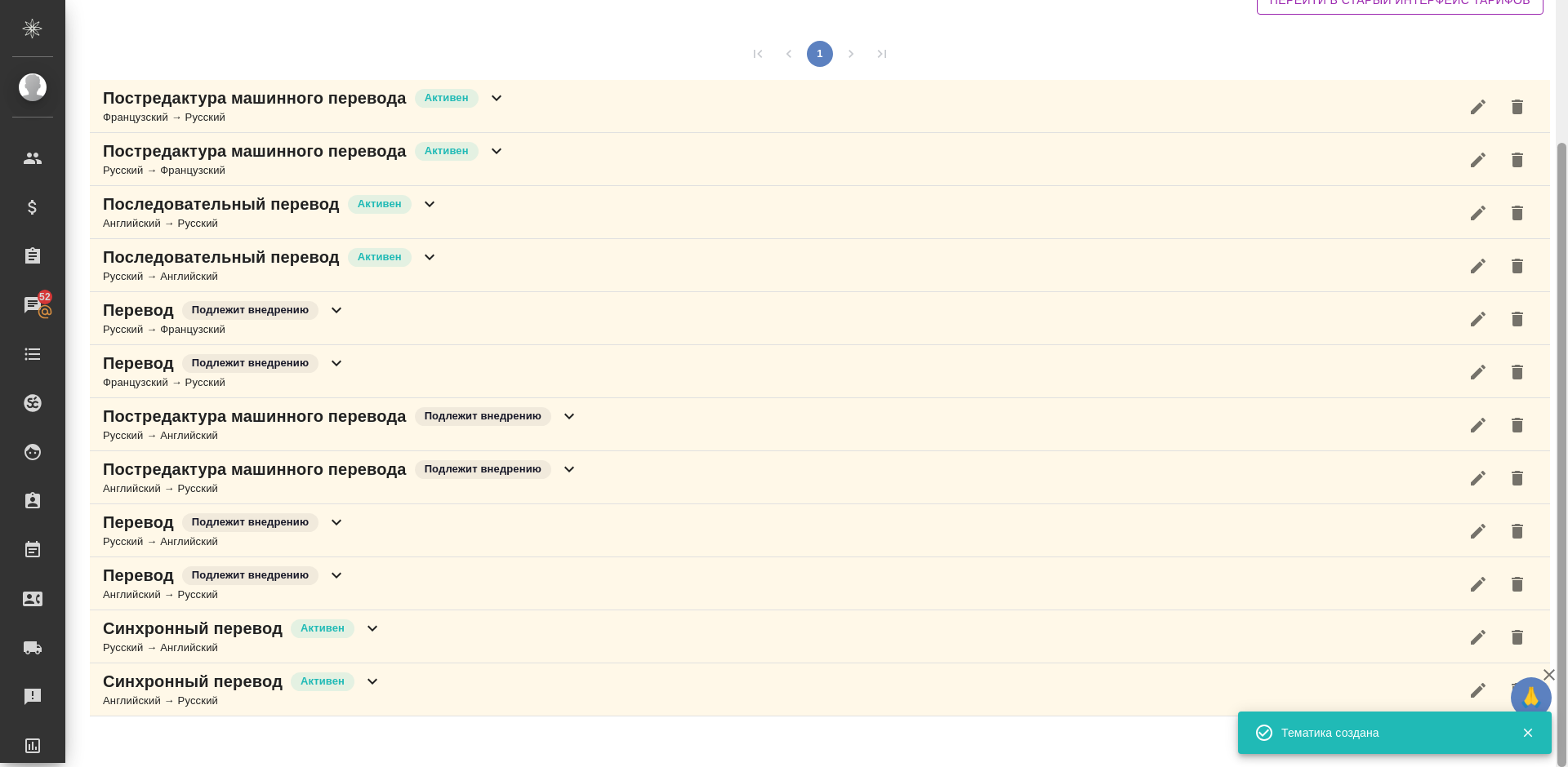
scroll to position [0, 0]
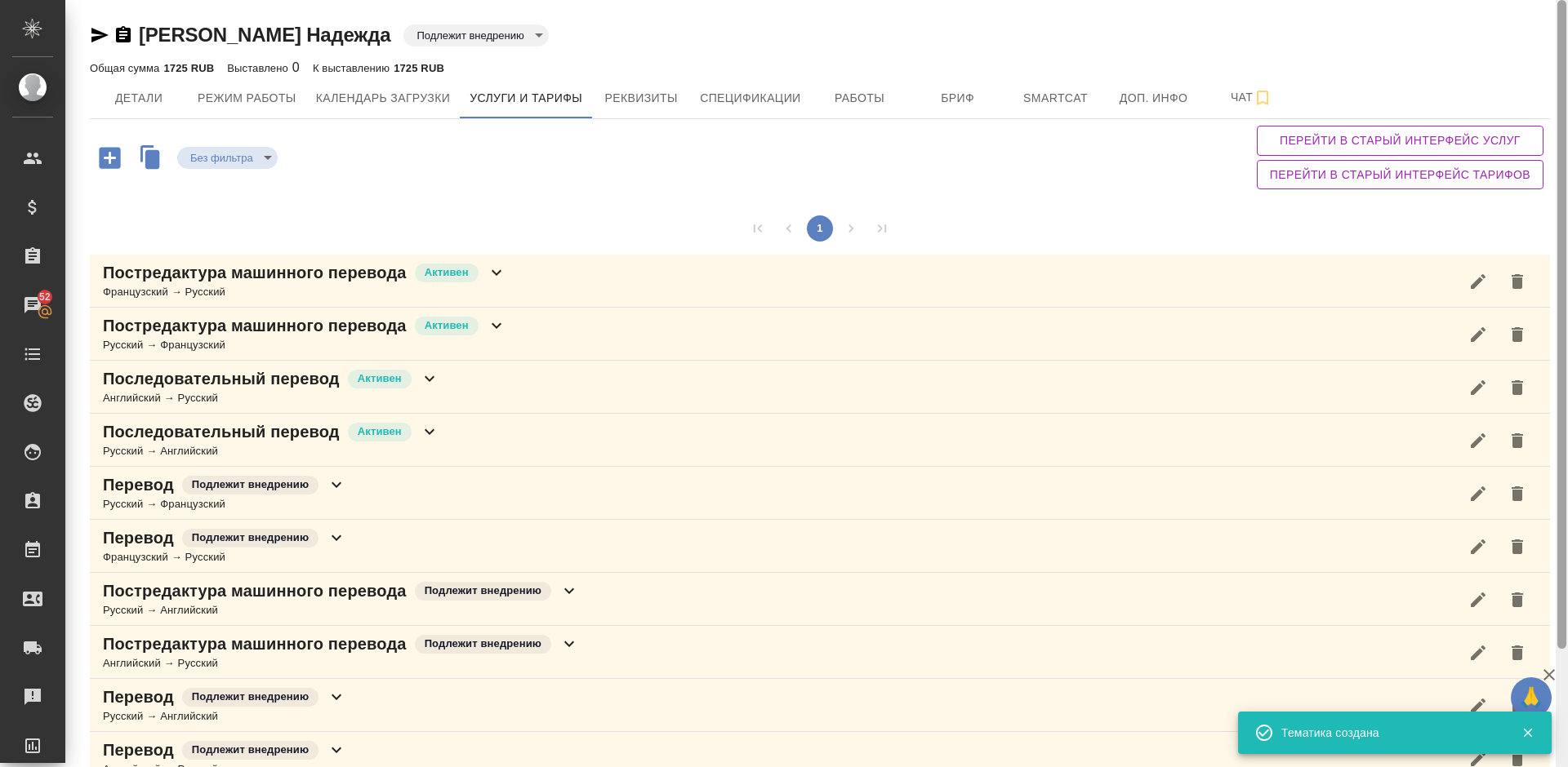
drag, startPoint x: 1560, startPoint y: 280, endPoint x: 1565, endPoint y: 107, distance: 173.1
click at [1565, 107] on div at bounding box center [1560, 324] width 9 height 648
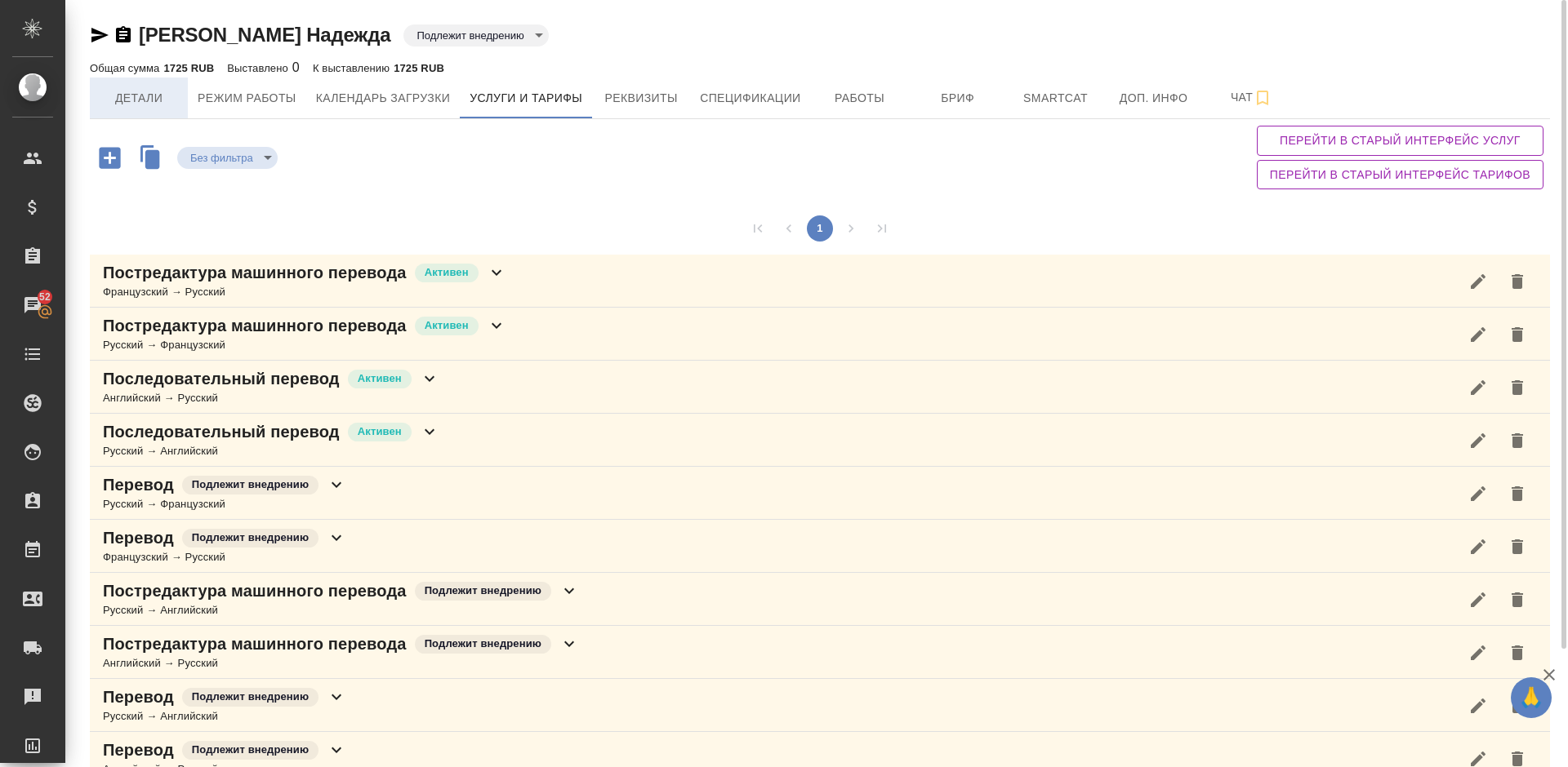
click at [151, 98] on span "Детали" at bounding box center [139, 98] width 79 height 20
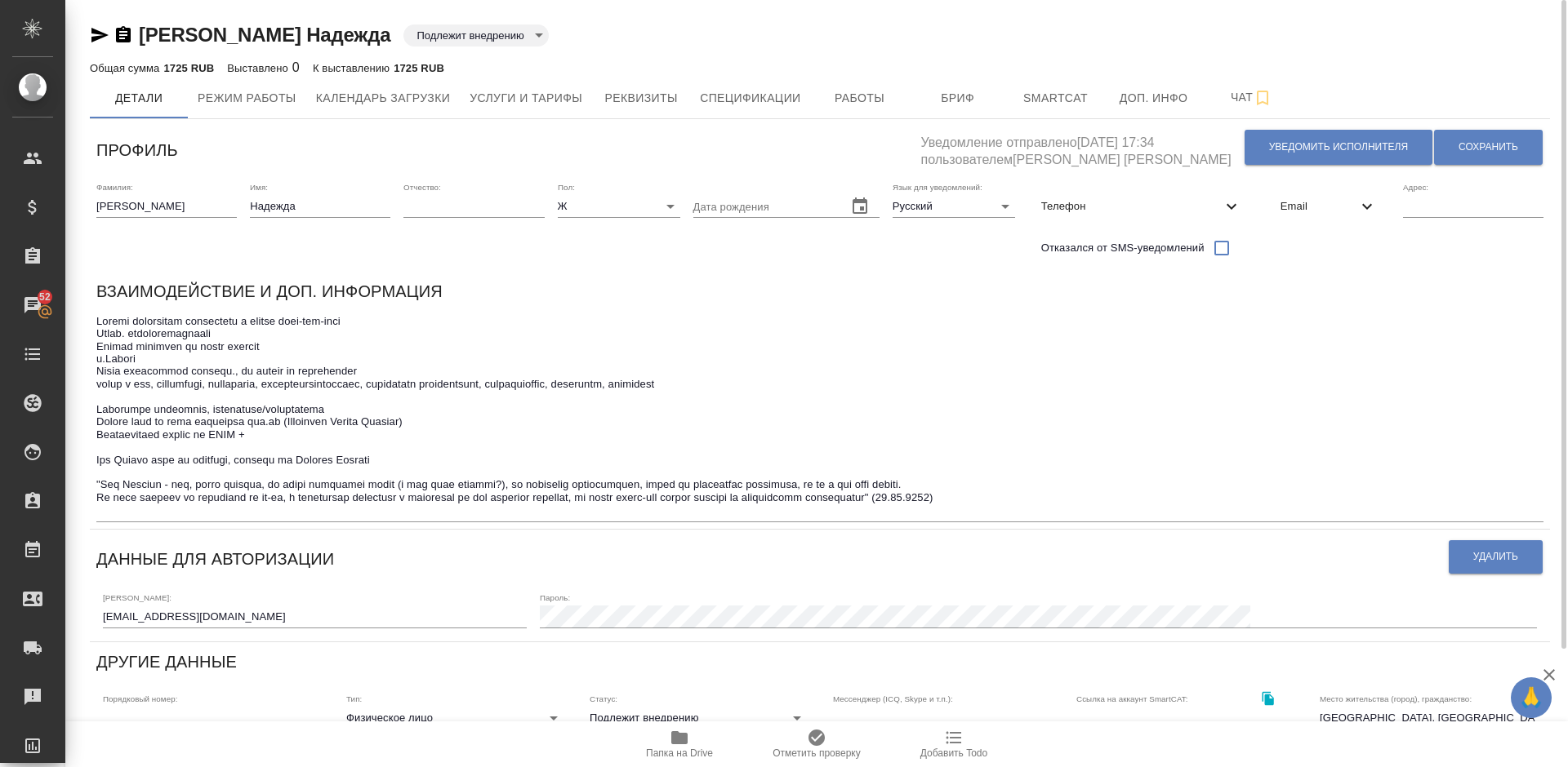
click at [102, 486] on textarea at bounding box center [819, 416] width 1446 height 201
paste textarea "росто работы - даДля"
type textarea "Устный переводчик синхронный и послед англ-рус-англ Франц. последовательный Гот…"
click at [1468, 148] on span "Сохранить" at bounding box center [1487, 147] width 60 height 14
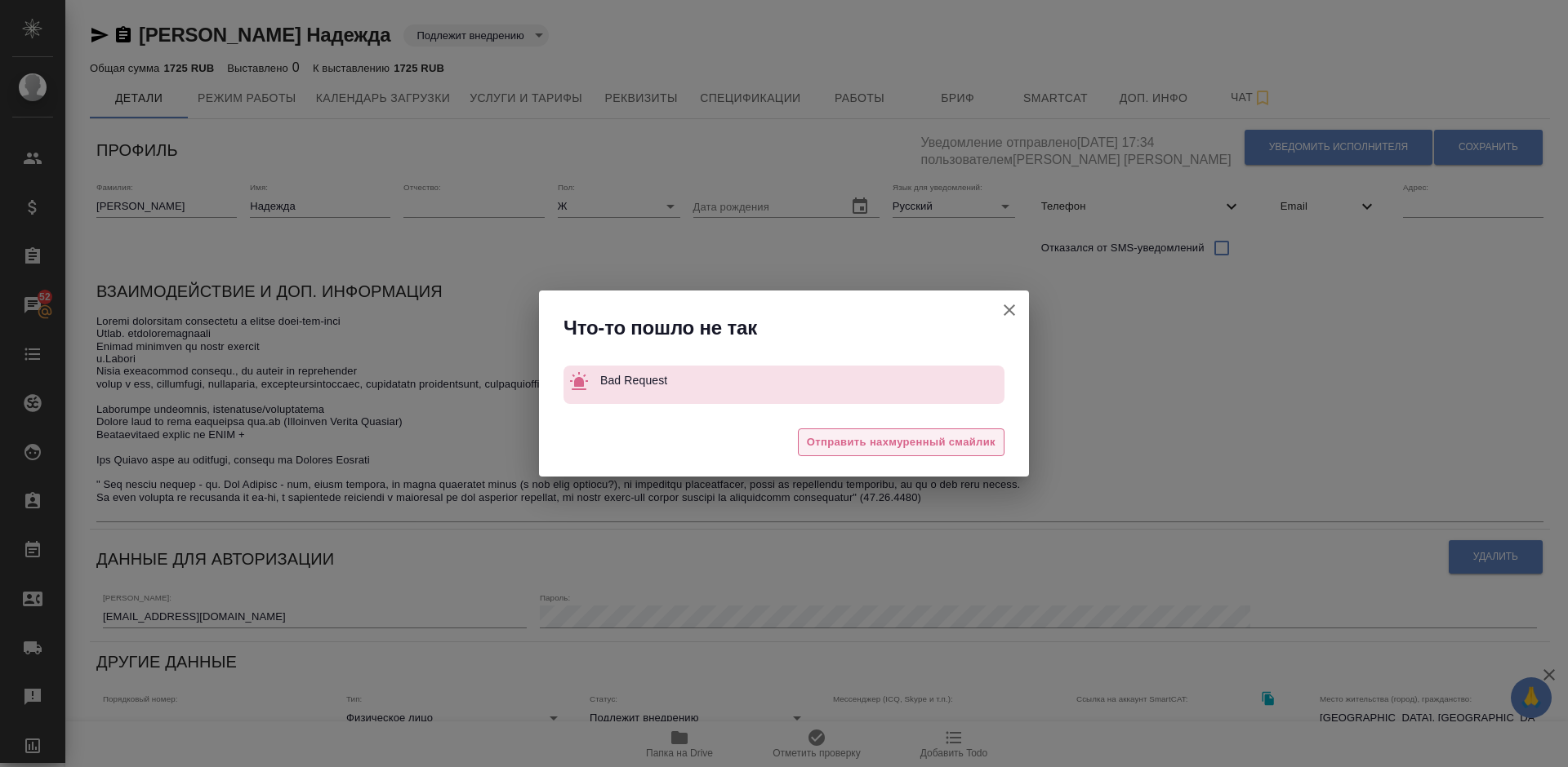
click at [905, 444] on span "Отправить нахмуренный смайлик" at bounding box center [900, 443] width 189 height 19
